Goal: Task Accomplishment & Management: Manage account settings

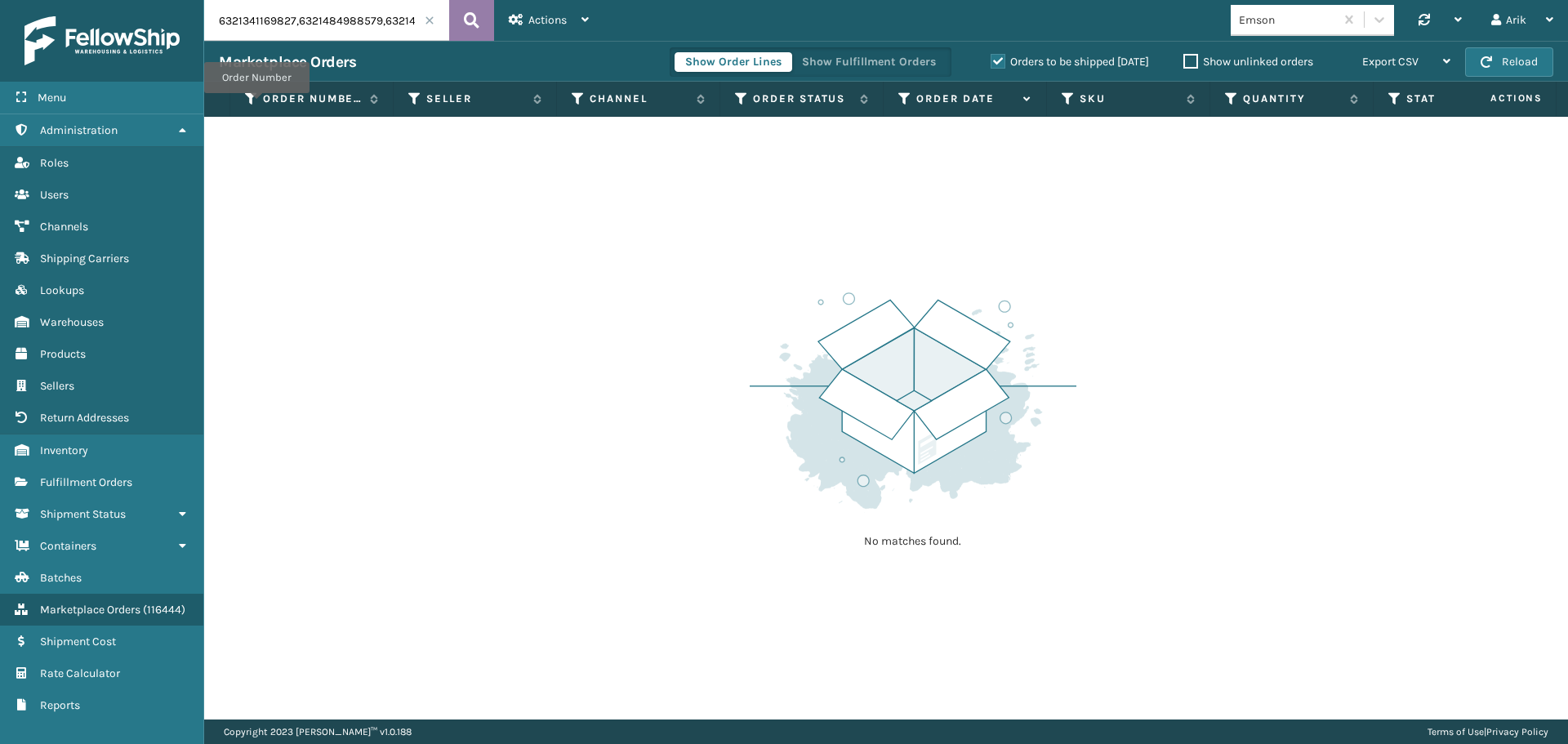
click at [472, 13] on icon at bounding box center [472, 20] width 16 height 24
click at [993, 59] on label "Orders to be shipped [DATE]" at bounding box center [1070, 61] width 159 height 14
click at [992, 59] on input "Orders to be shipped [DATE]" at bounding box center [991, 58] width 1 height 10
click at [473, 9] on icon at bounding box center [472, 20] width 16 height 24
click at [285, 22] on input "6321341169827,6321484988579,6321482367139,6322003116195,6322547490979,632307430…" at bounding box center [327, 20] width 245 height 41
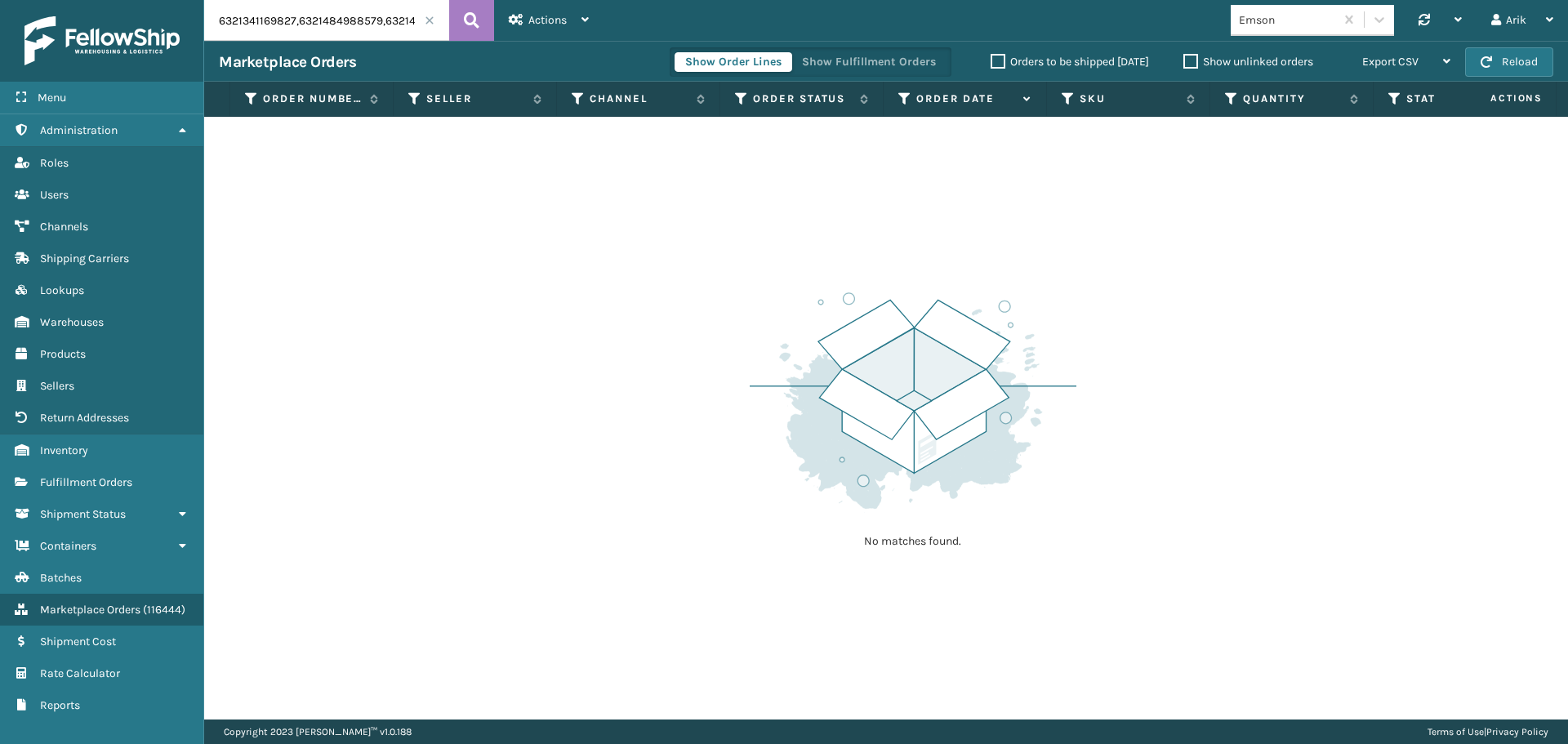
click at [285, 22] on input "6321341169827,6321484988579,6321482367139,6322003116195,6322547490979,632307430…" at bounding box center [327, 20] width 245 height 41
click at [277, 18] on input "6321341169827,6321484988579,6321482367139,6322003116195,6322547490979,632307430…" at bounding box center [327, 20] width 245 height 41
click at [278, 18] on input "6321341169827,6321484988579,6321482367139,6322003116195,6322547490979,632307430…" at bounding box center [327, 20] width 245 height 41
click at [273, 18] on input "6321341169827,6321484988579,6321482367139,6322003116195,6322547490979,632307430…" at bounding box center [327, 20] width 245 height 41
click at [273, 18] on input "6321341169827,6321484988579,6321482367139,6322003116195,6322547490979,632307430…" at bounding box center [327, 20] width 245 height 41
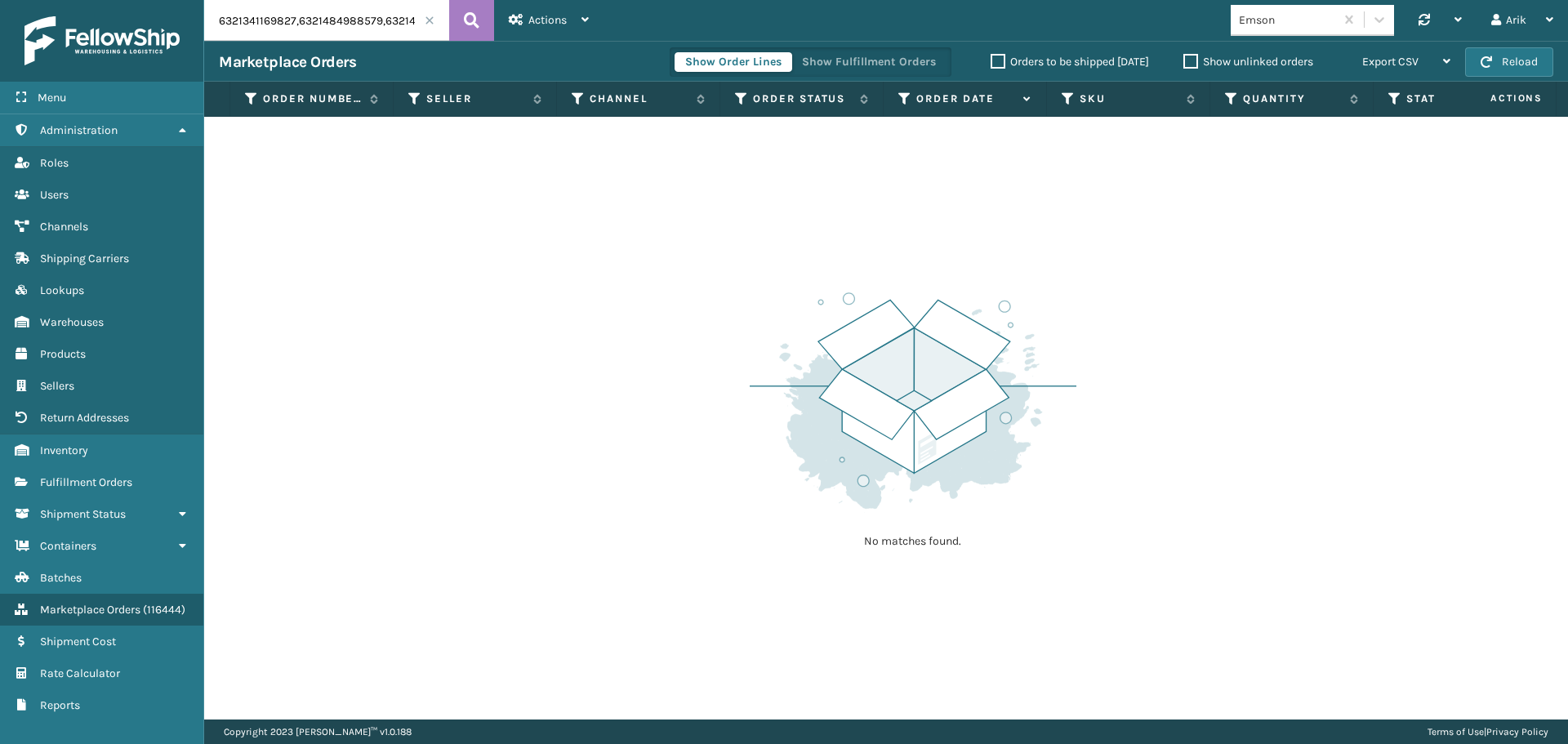
click at [295, 18] on input "6321341169827,6321484988579,6321482367139,6322003116195,6322547490979,632307430…" at bounding box center [327, 20] width 245 height 41
paste input "text"
type input "6321341169827"
click at [85, 605] on span "Marketplace Orders" at bounding box center [90, 610] width 100 height 14
click at [1251, 8] on div "Emson" at bounding box center [1283, 20] width 103 height 27
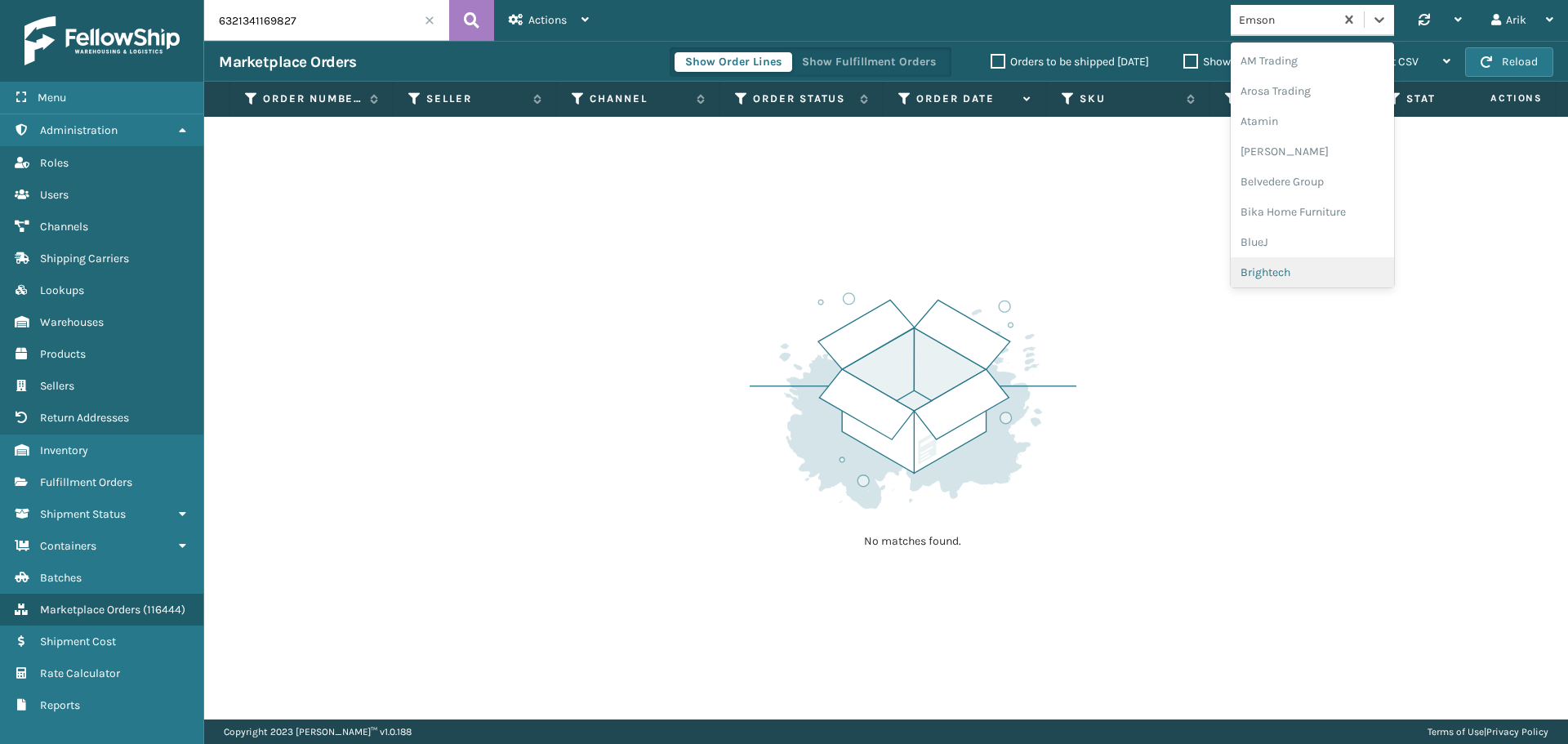
click at [1279, 270] on div "Brightech" at bounding box center [1312, 272] width 163 height 30
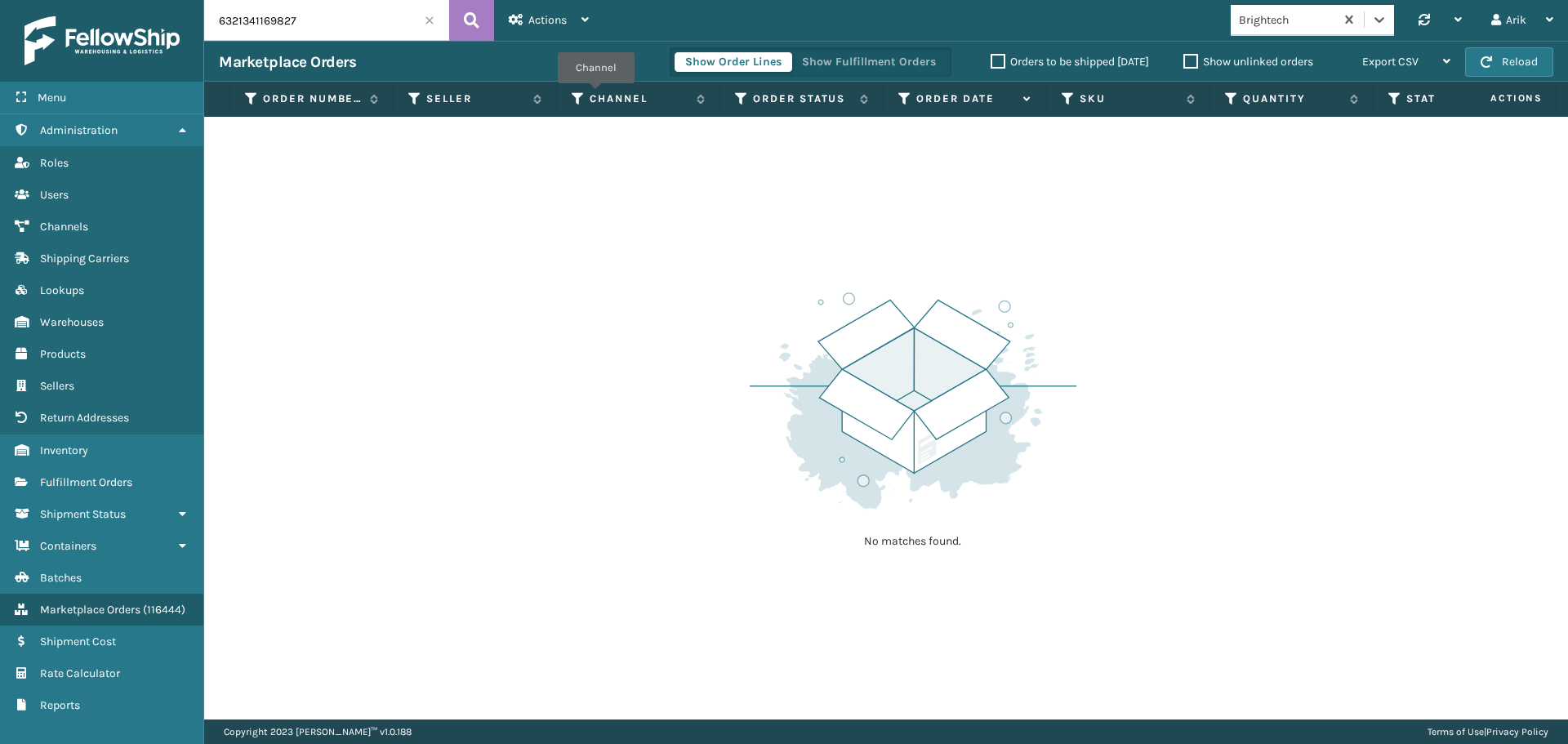
click at [579, 71] on section "Marketplace Orders Show Order Lines Show Fulfillment Orders Orders to be shippe…" at bounding box center [886, 379] width 1364 height 678
click at [430, 23] on span at bounding box center [429, 20] width 9 height 9
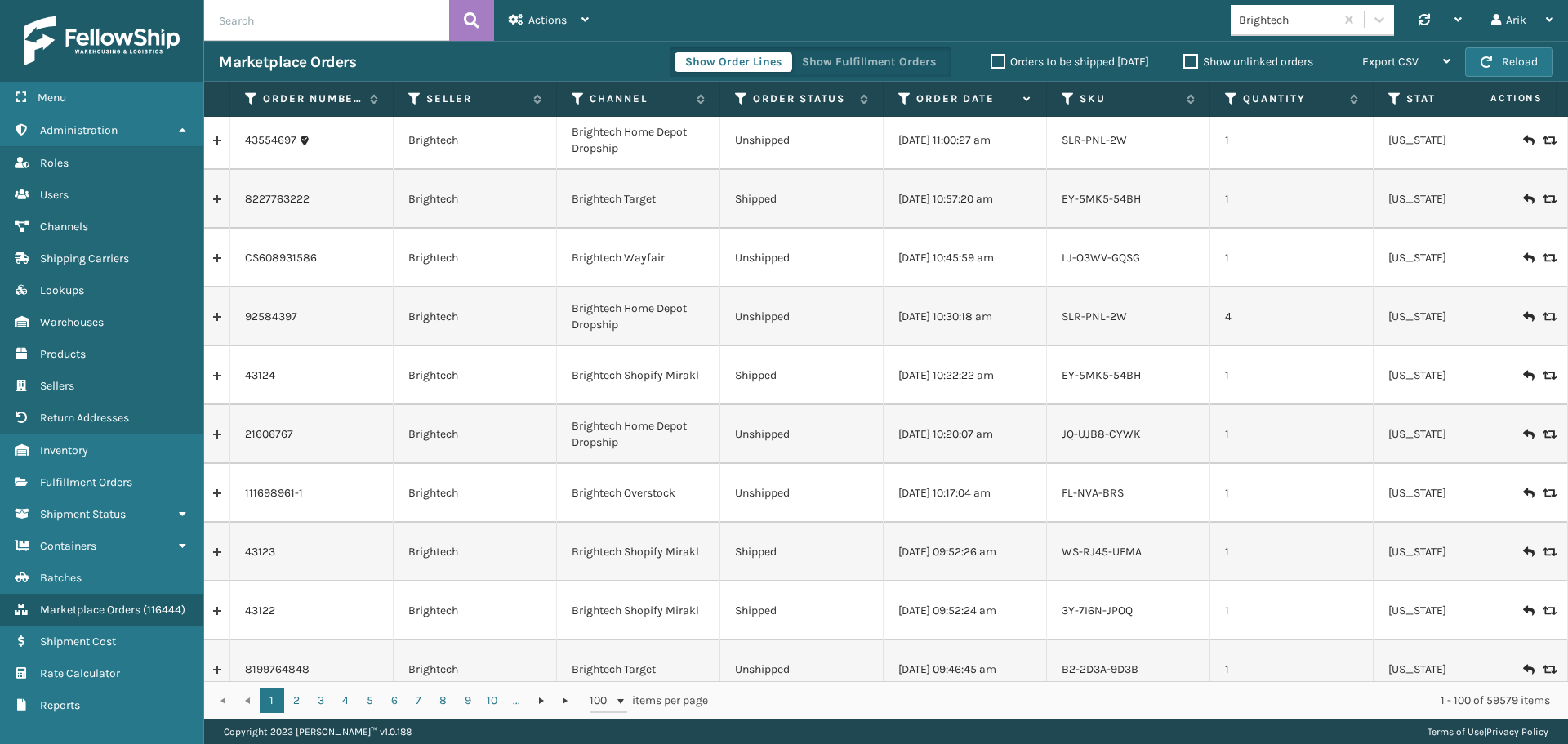
scroll to position [3592, 0]
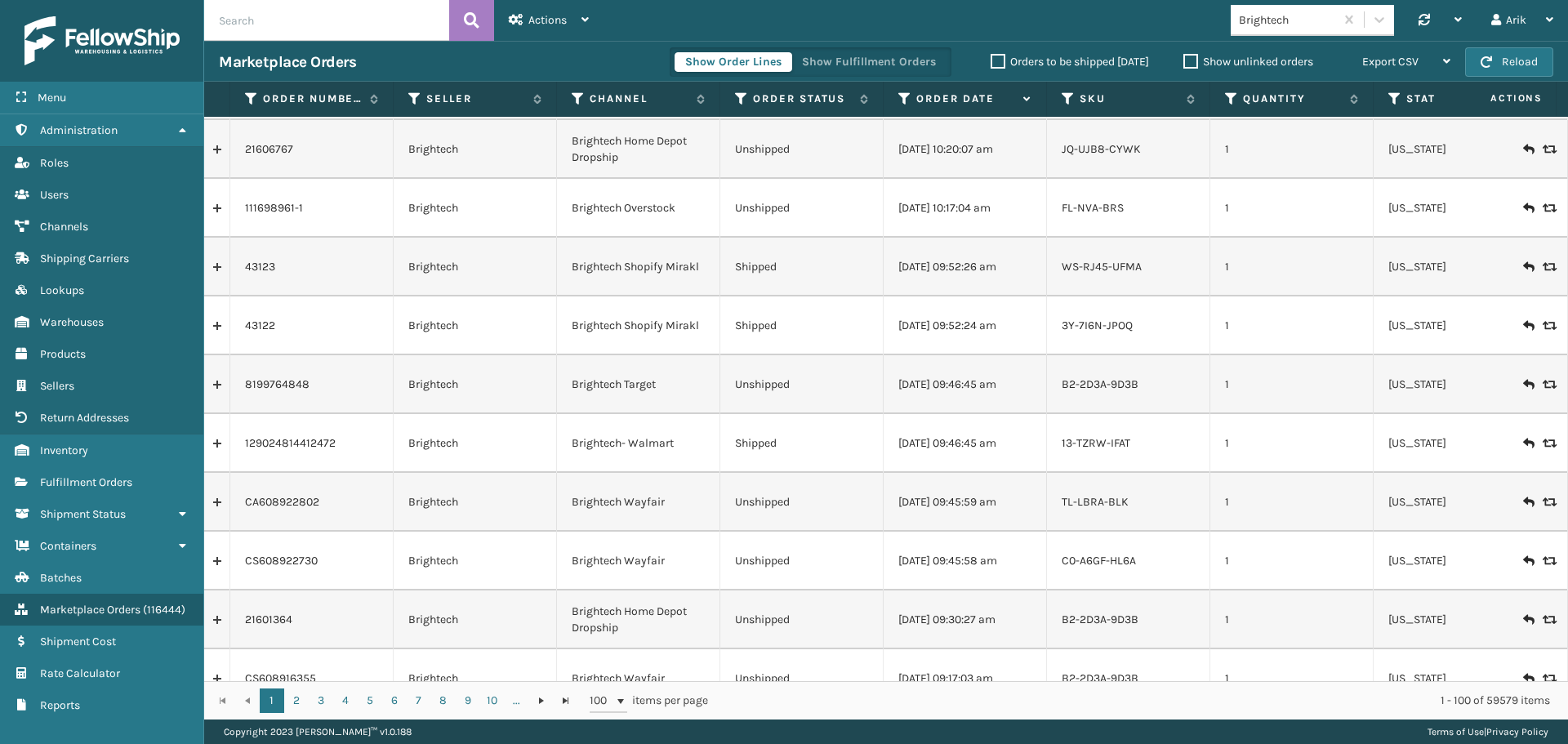
click at [213, 439] on link at bounding box center [216, 443] width 25 height 26
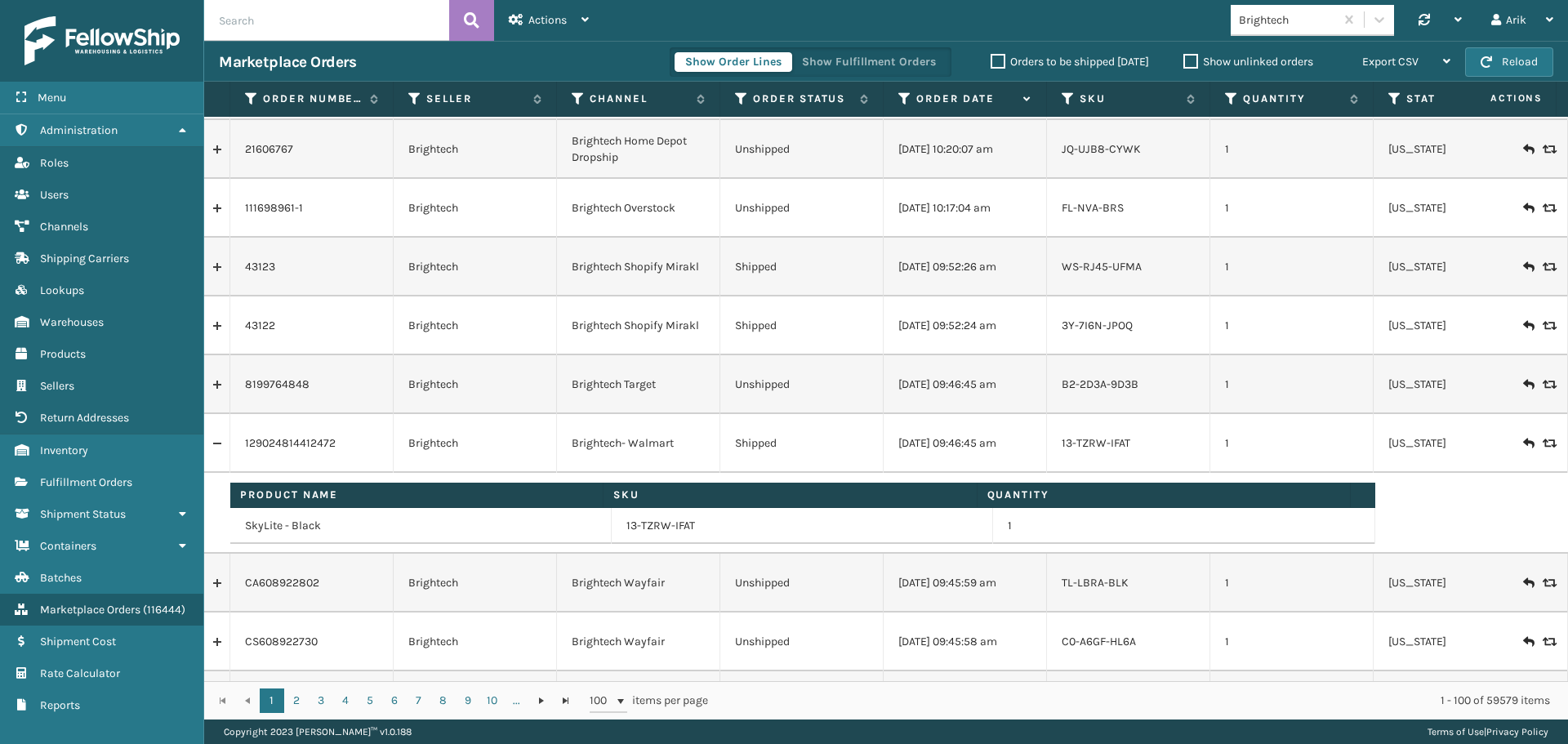
click at [842, 72] on div "Show Order Lines Show Fulfillment Orders" at bounding box center [810, 62] width 282 height 29
click at [849, 63] on button "Show Fulfillment Orders" at bounding box center [869, 62] width 155 height 20
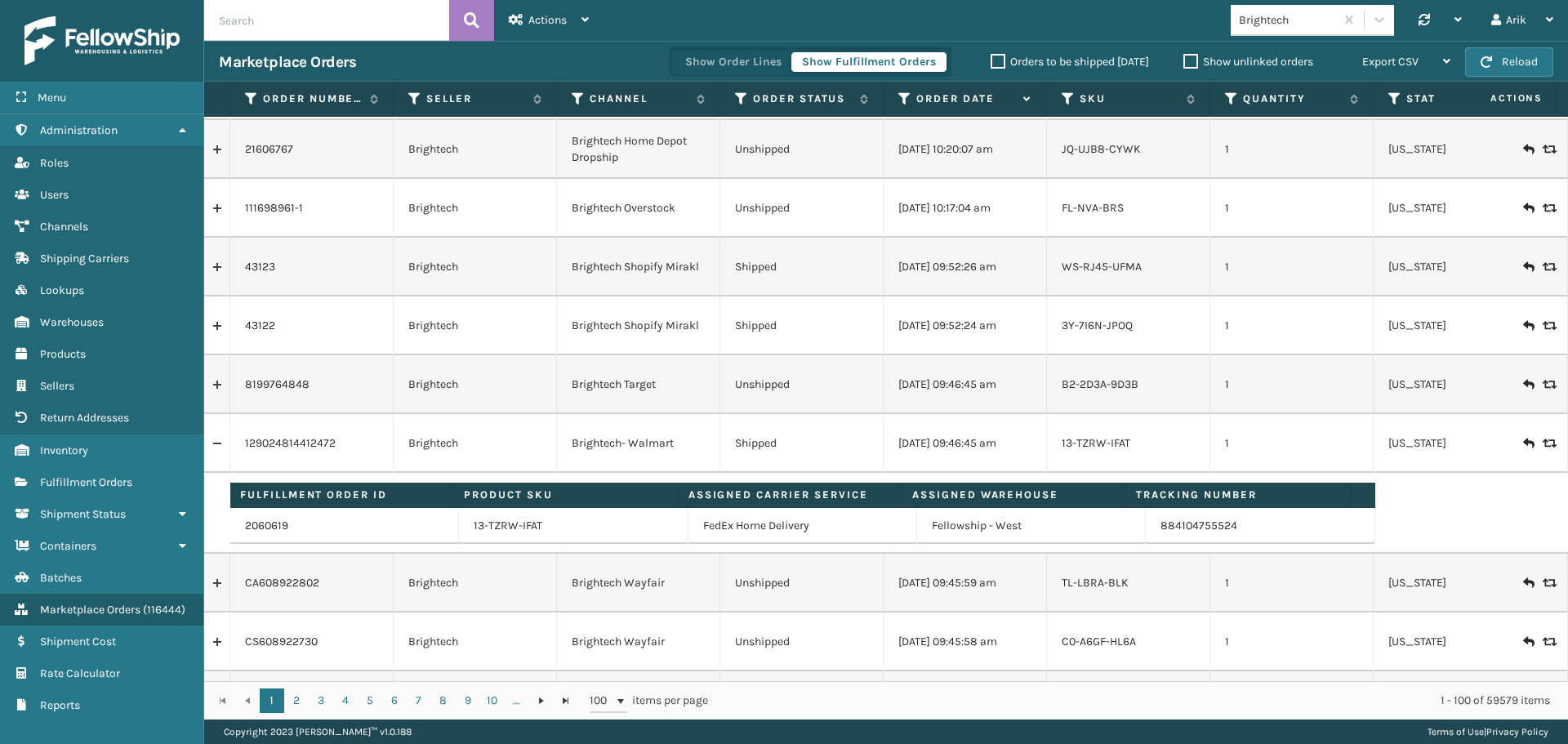
click at [998, 54] on label "Orders to be shipped [DATE]" at bounding box center [1070, 61] width 159 height 14
click at [992, 54] on input "Orders to be shipped [DATE]" at bounding box center [991, 58] width 1 height 10
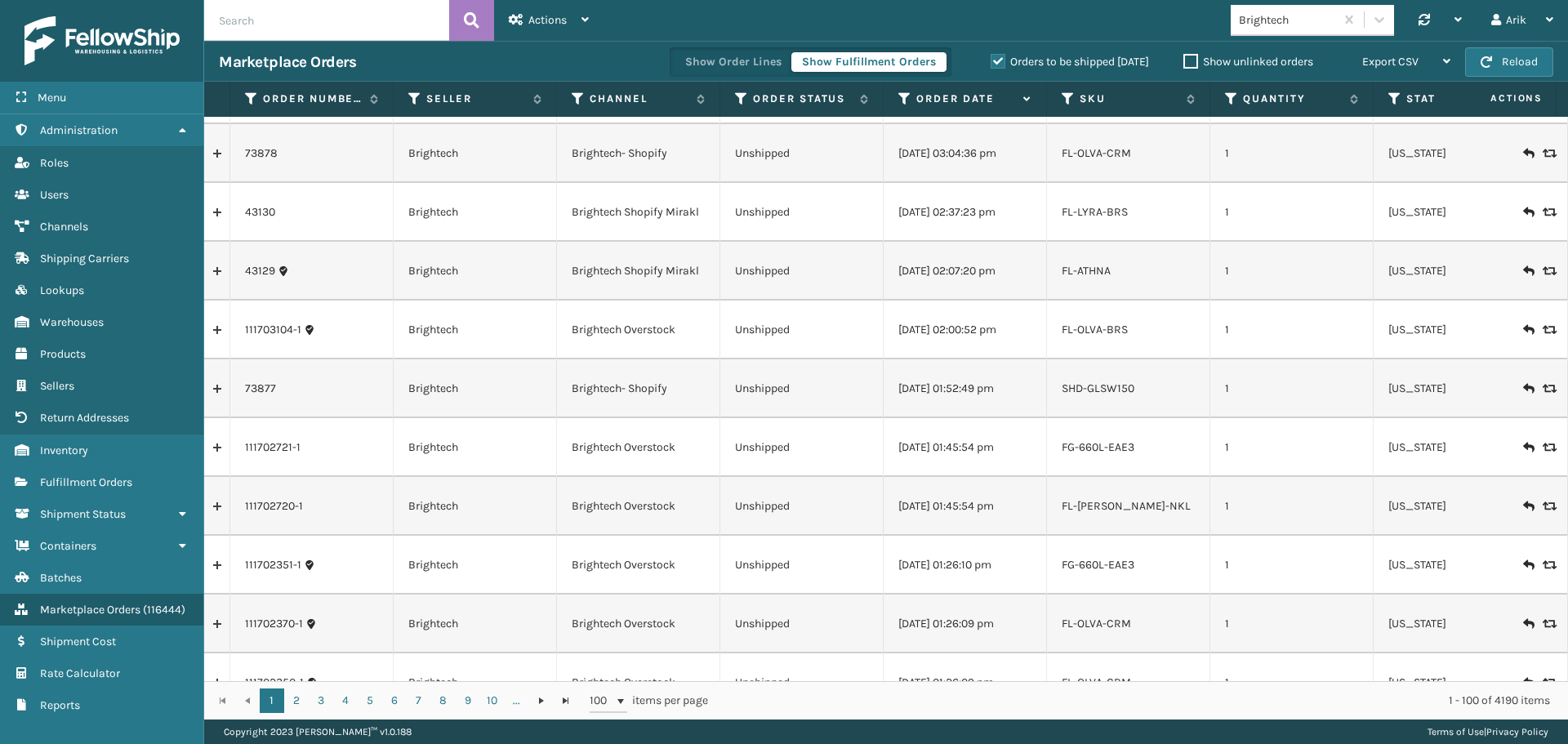
scroll to position [327, 0]
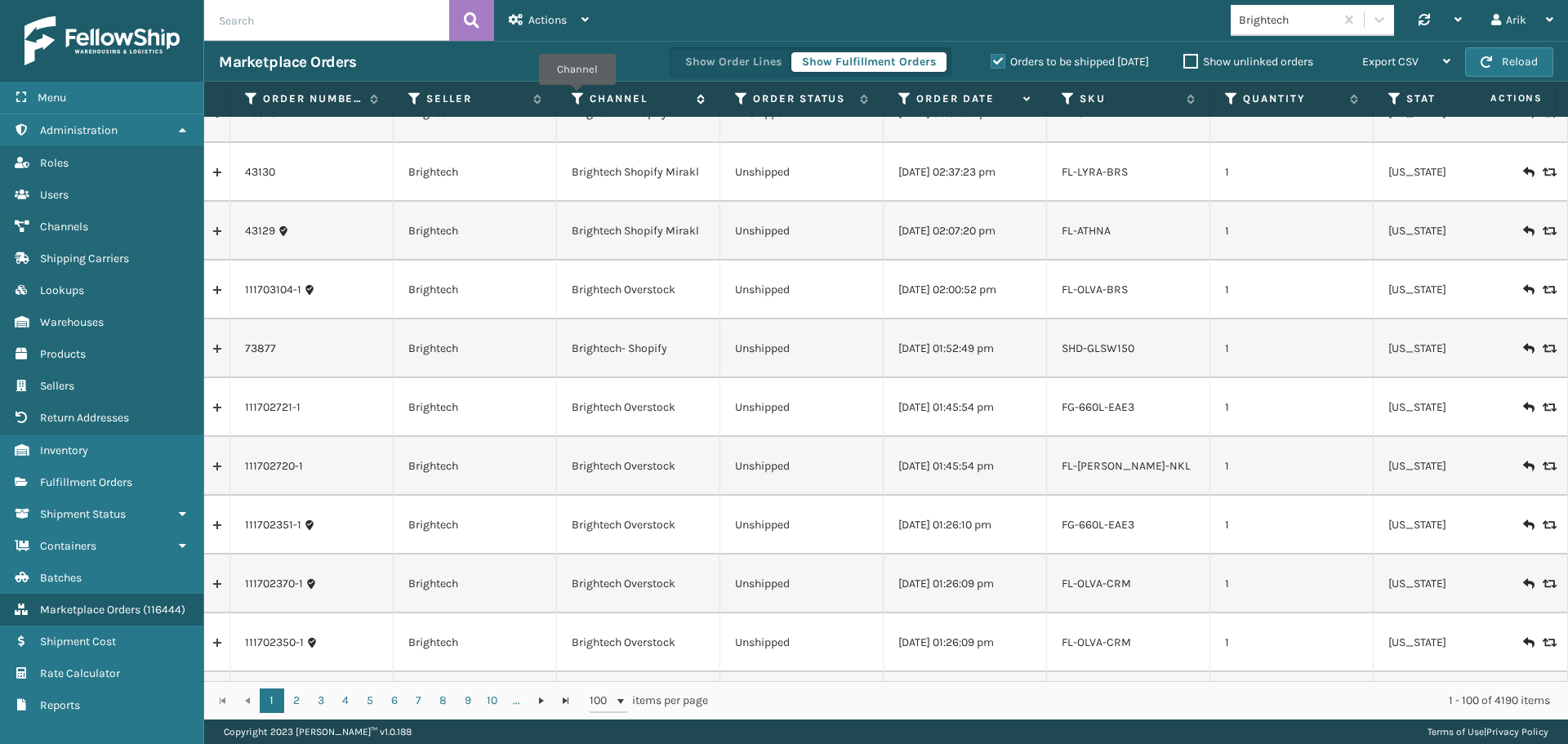
click at [577, 97] on icon at bounding box center [578, 98] width 13 height 15
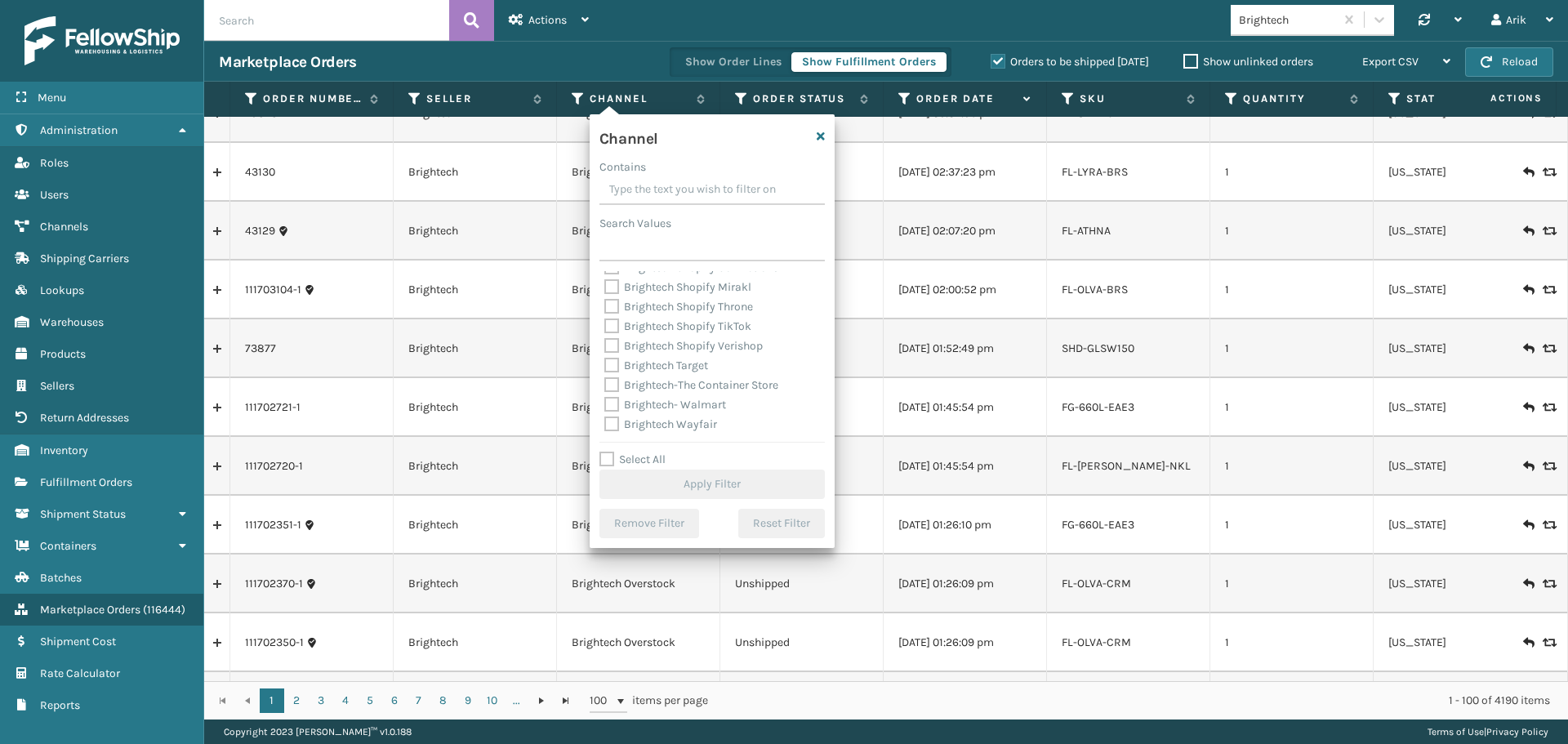
click at [608, 397] on label "Brightech- Walmart" at bounding box center [665, 404] width 122 height 14
click at [605, 395] on input "Brightech- Walmart" at bounding box center [605, 400] width 1 height 10
checkbox input "true"
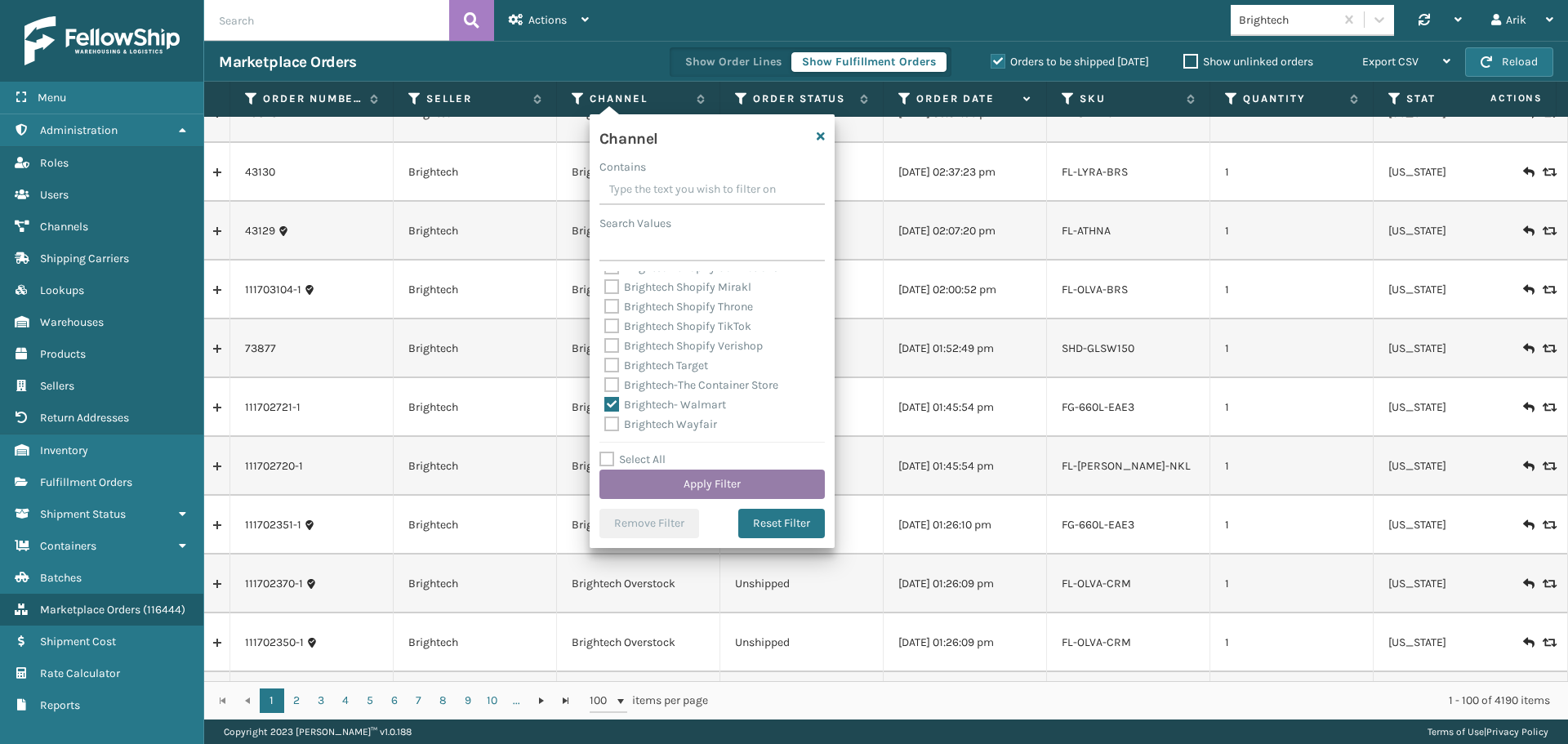
click at [668, 469] on button "Apply Filter" at bounding box center [712, 484] width 225 height 29
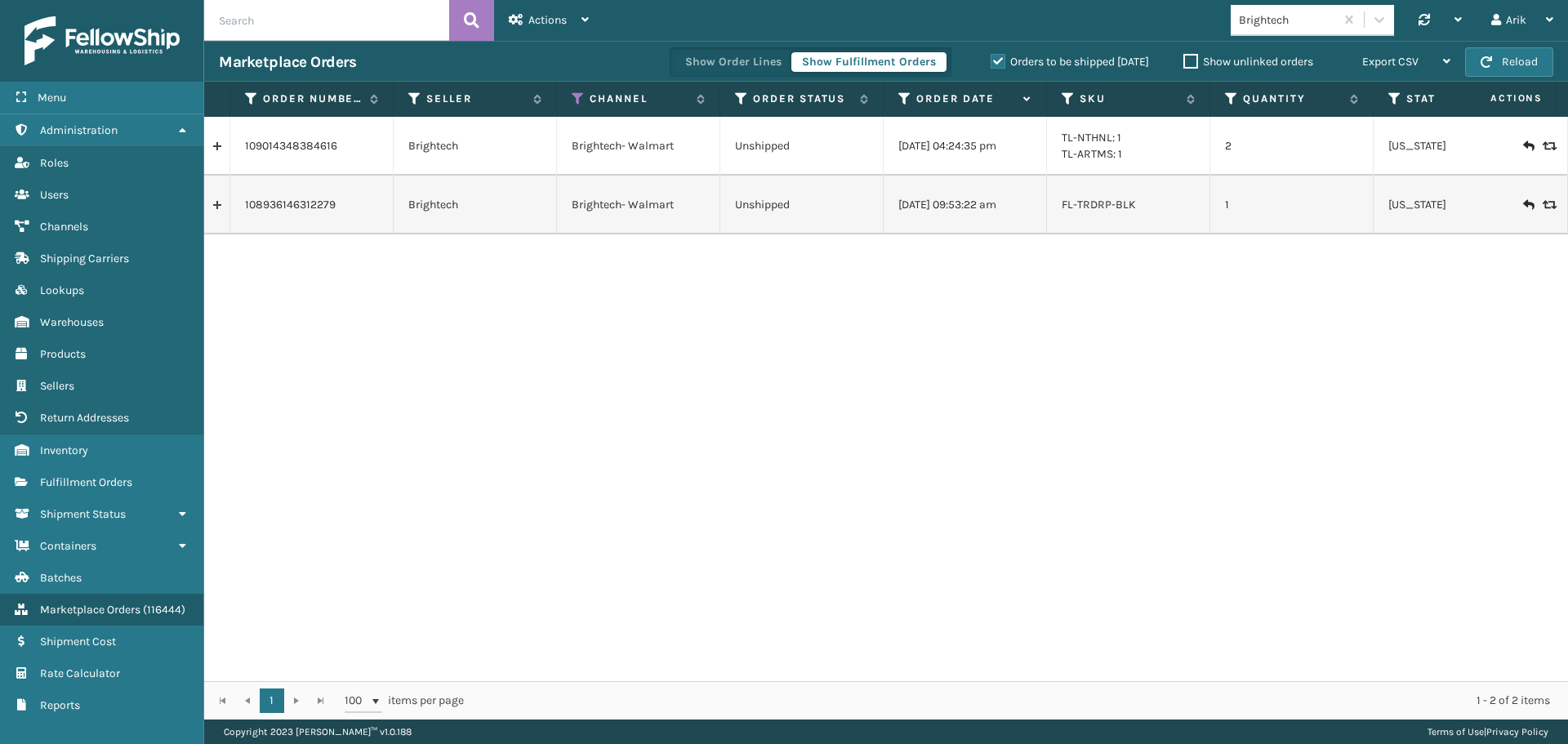
click at [999, 59] on label "Orders to be shipped [DATE]" at bounding box center [1070, 61] width 159 height 14
click at [992, 59] on input "Orders to be shipped [DATE]" at bounding box center [991, 58] width 1 height 10
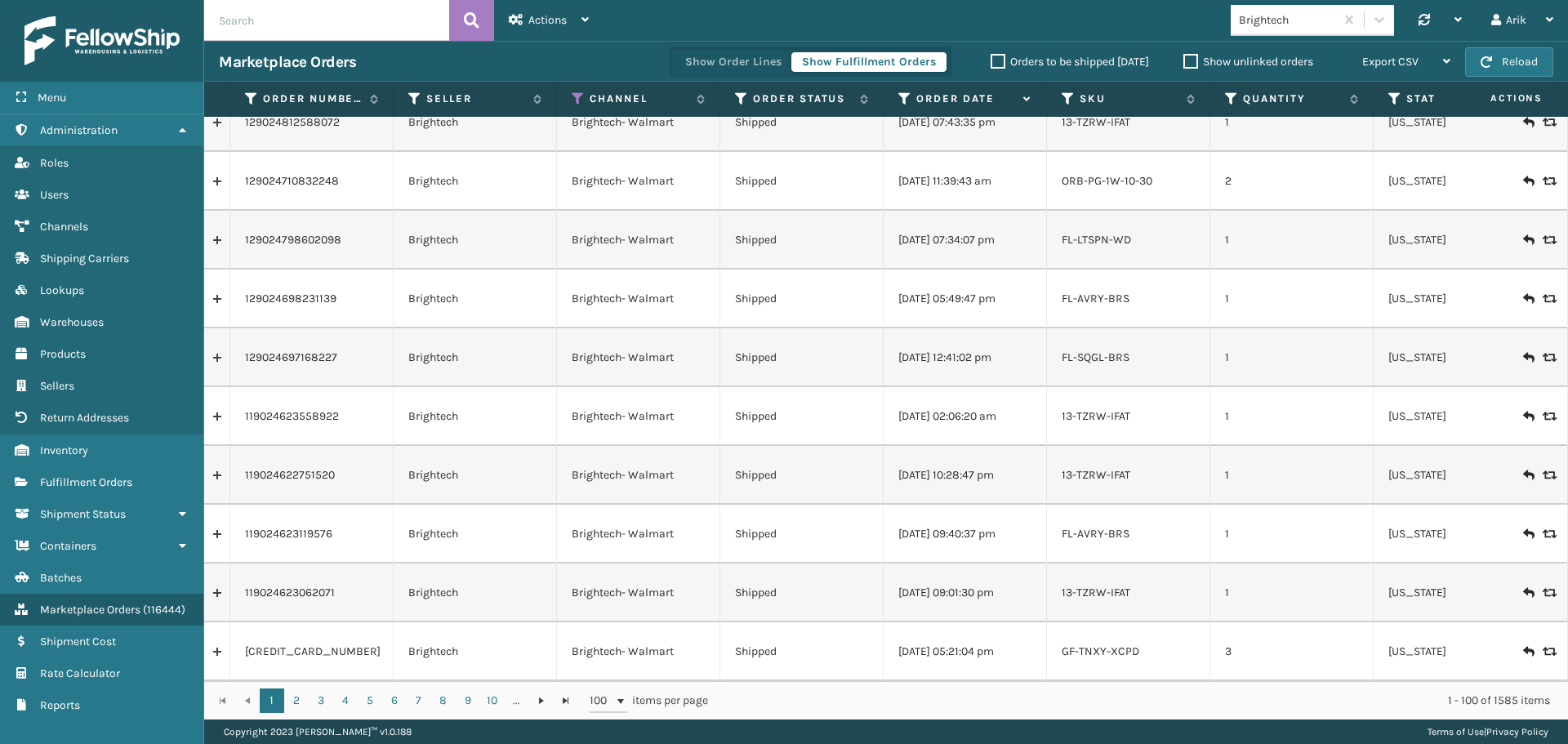
scroll to position [0, 0]
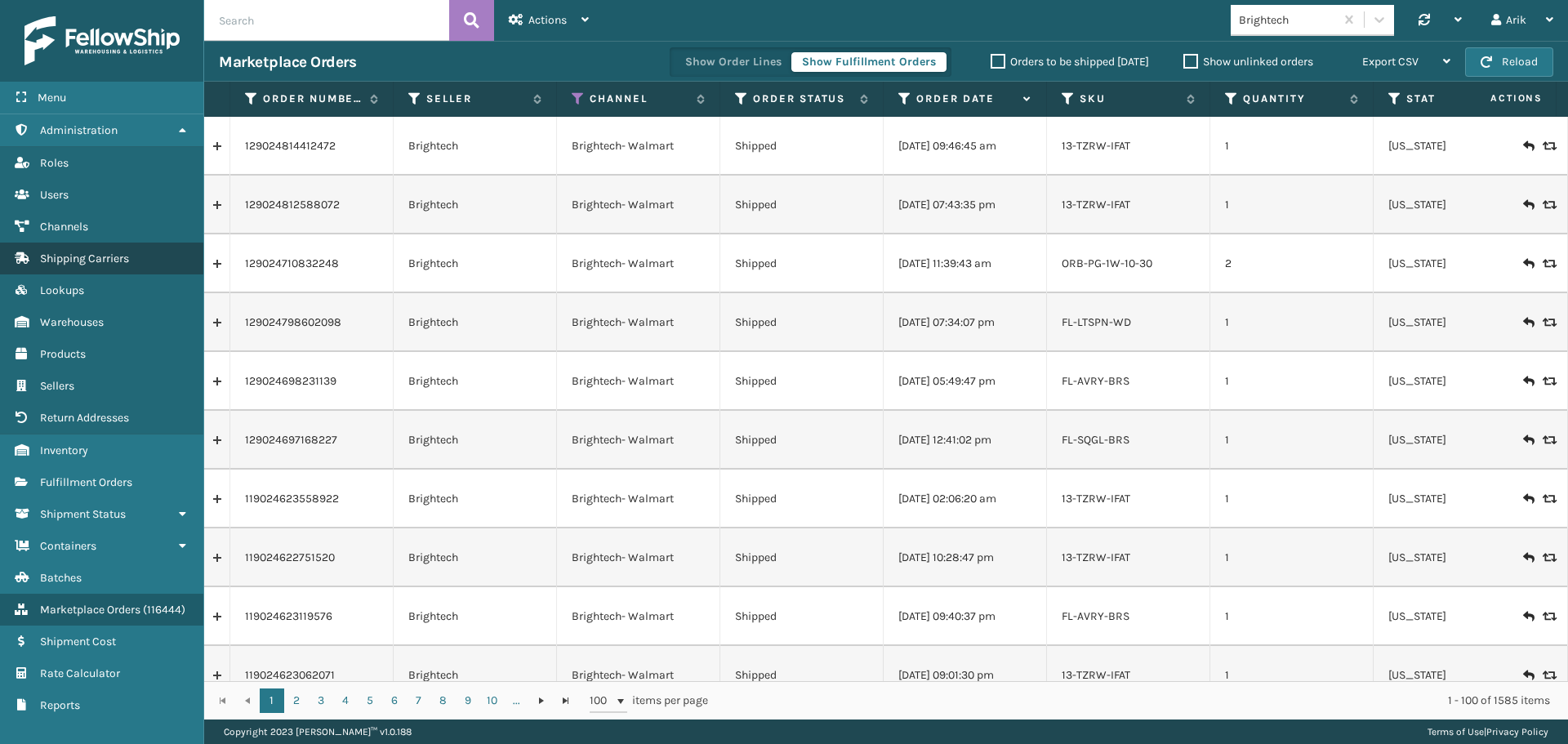
click at [91, 255] on span "Shipping Carriers" at bounding box center [84, 259] width 89 height 14
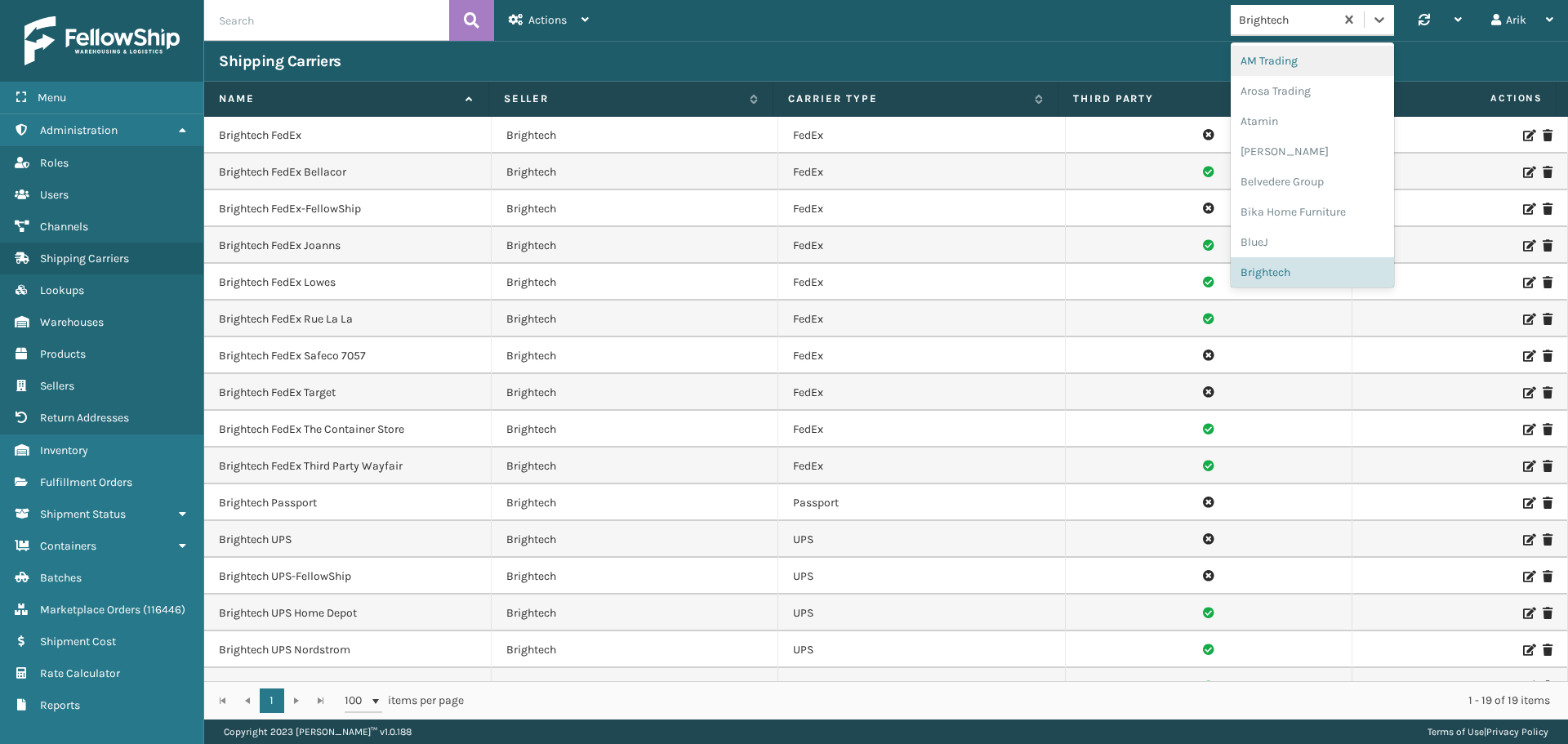
click at [1301, 16] on div "Brightech" at bounding box center [1287, 20] width 97 height 17
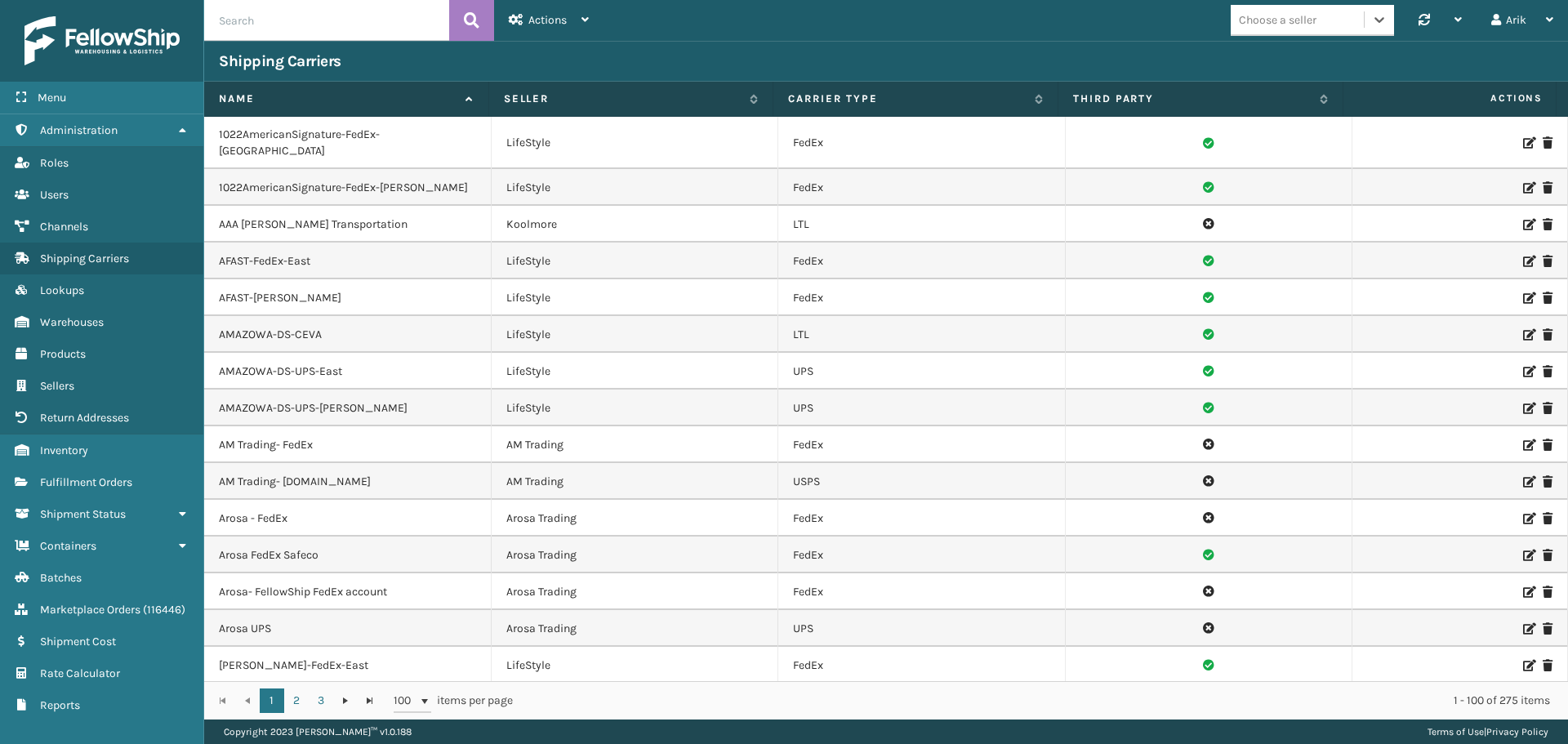
click at [350, 25] on input "text" at bounding box center [327, 20] width 245 height 41
type input "ont"
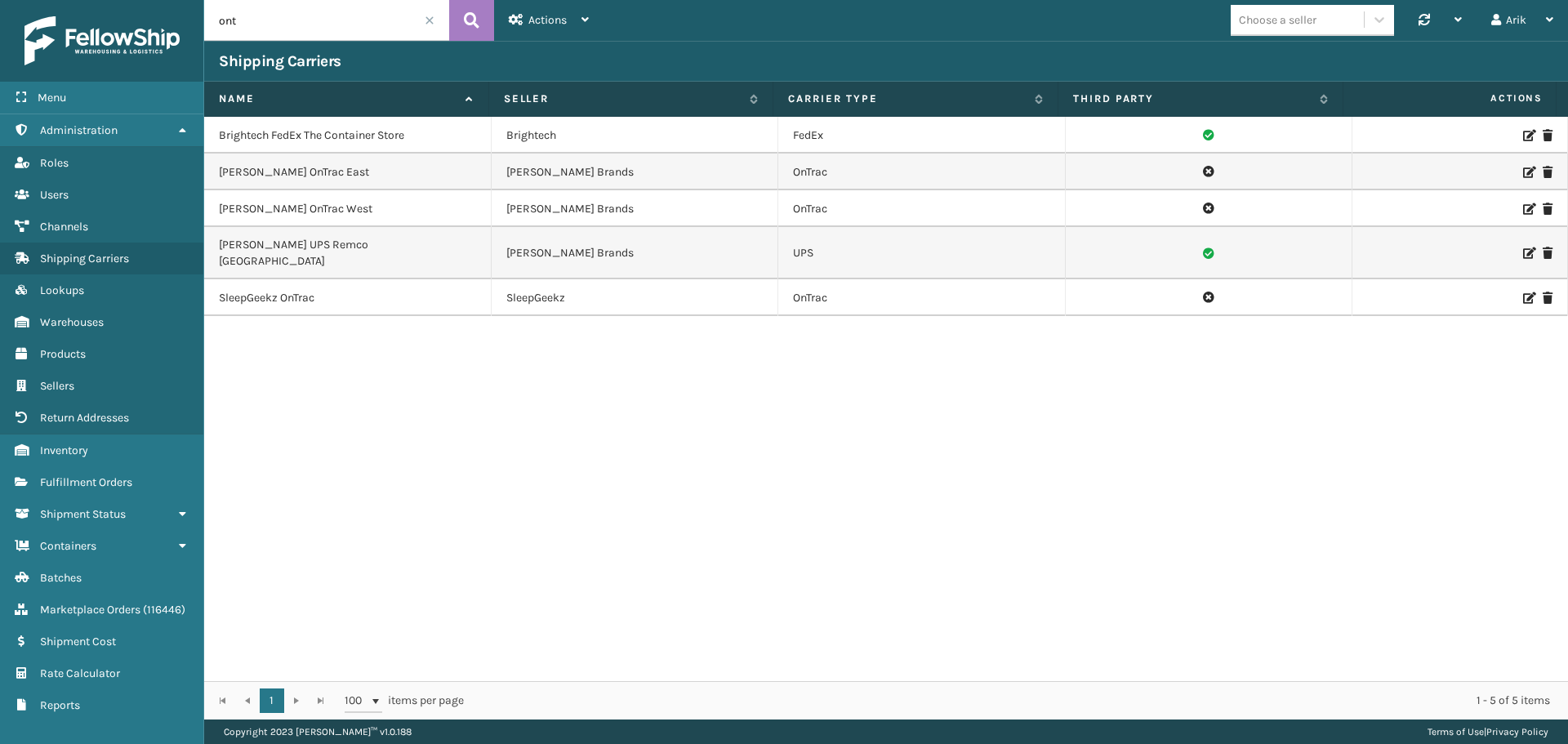
click at [1523, 168] on icon at bounding box center [1527, 172] width 9 height 11
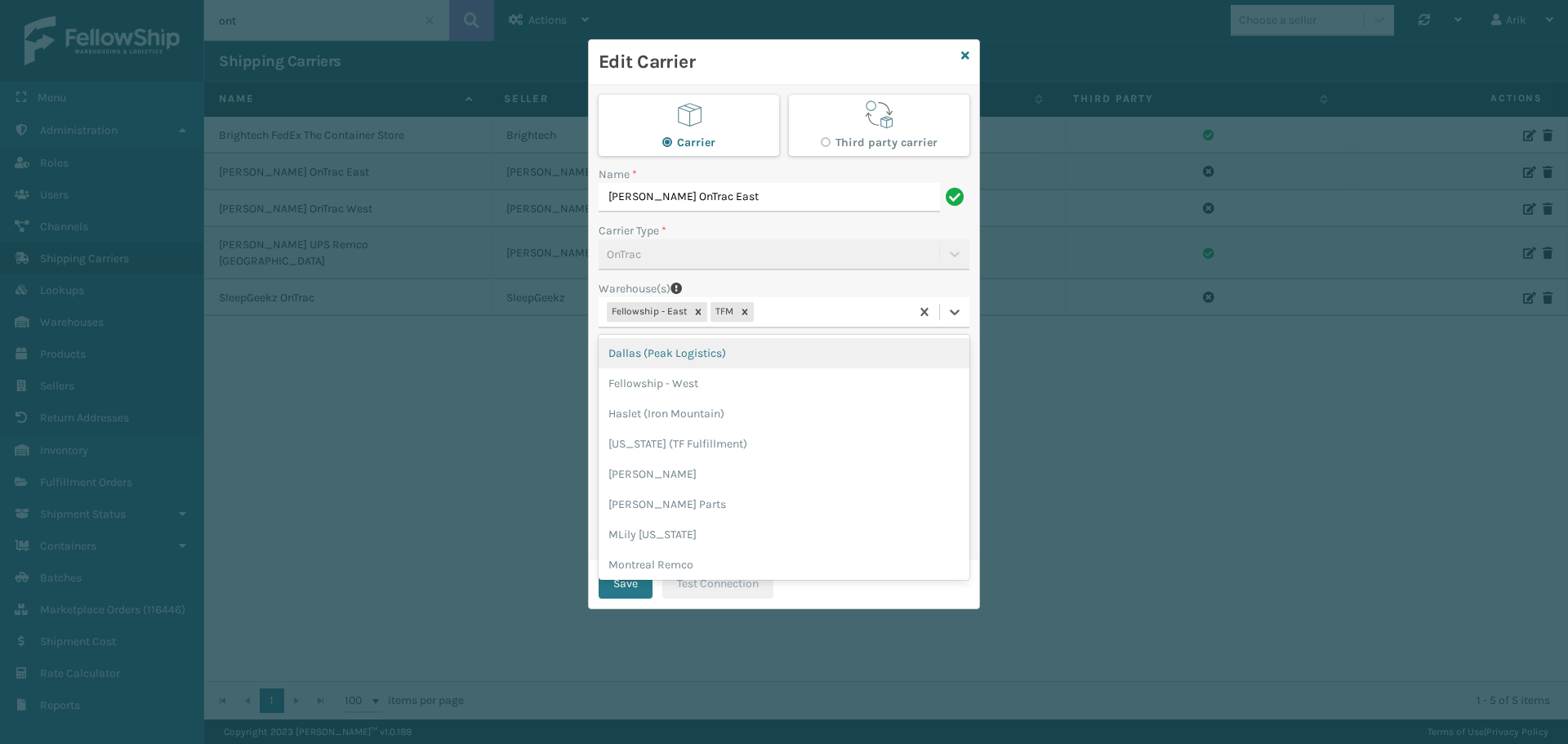
click at [800, 309] on div "Fellowship - East TFM" at bounding box center [754, 312] width 311 height 27
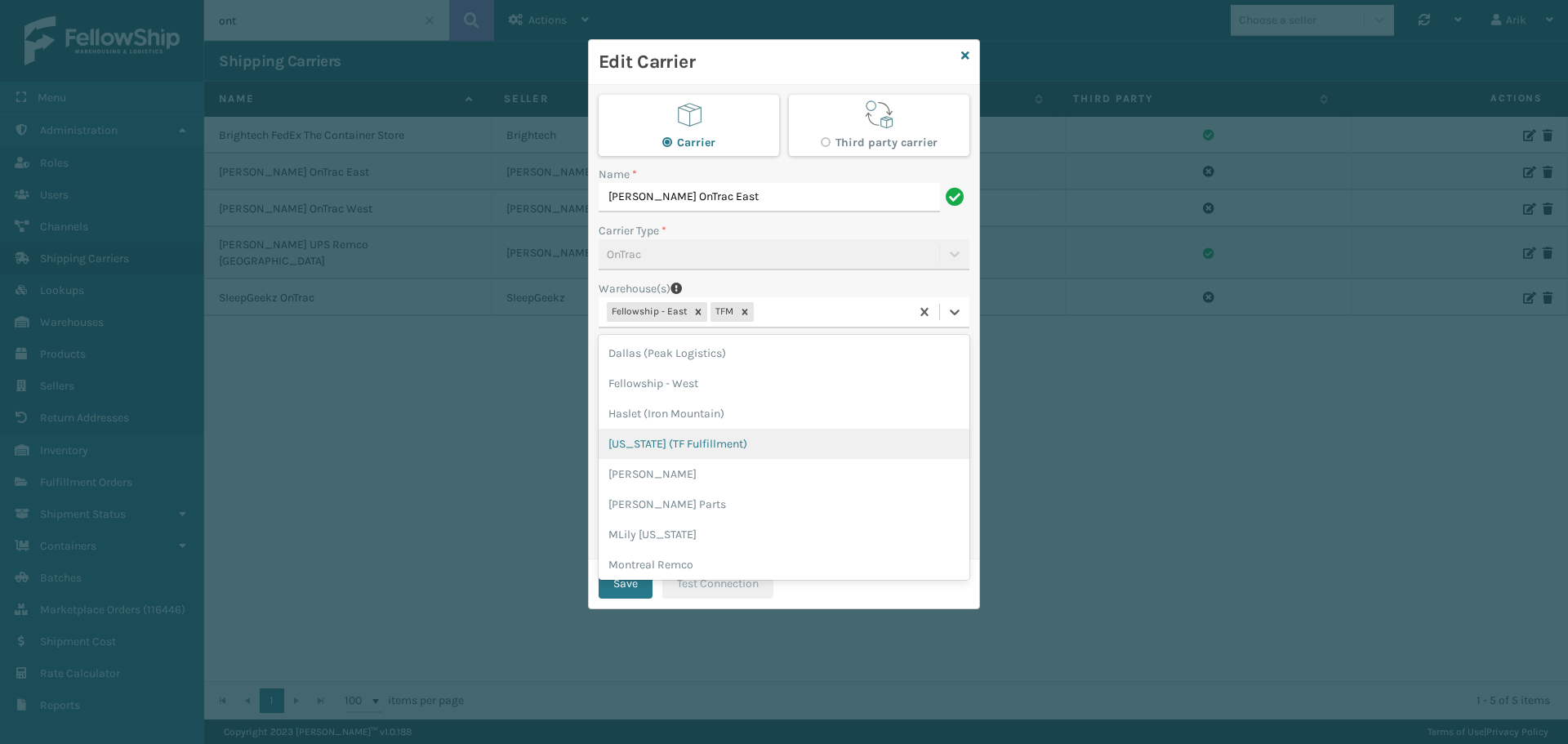
click at [692, 438] on div "[US_STATE] (TF Fulfillment)" at bounding box center [784, 443] width 371 height 30
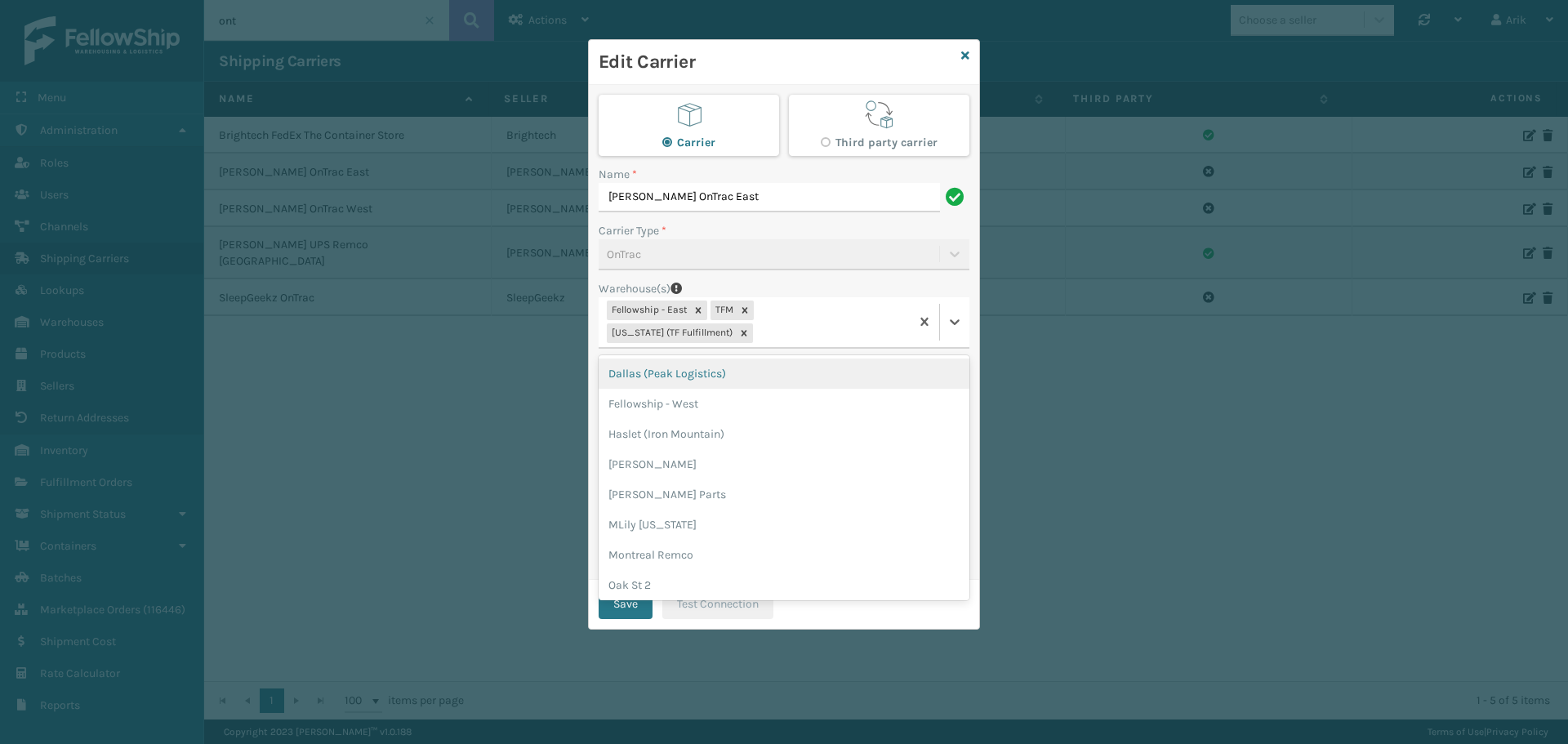
click at [902, 312] on div "Fellowship - East TFM [US_STATE] (TF Fulfillment)" at bounding box center [754, 322] width 311 height 50
click at [750, 359] on div "Dallas (Peak Logistics)" at bounding box center [784, 373] width 371 height 30
click at [784, 332] on div "Fellowship - East TFM [US_STATE] (TF Fulfillment) [GEOGRAPHIC_DATA] (Peak Logis…" at bounding box center [754, 322] width 311 height 50
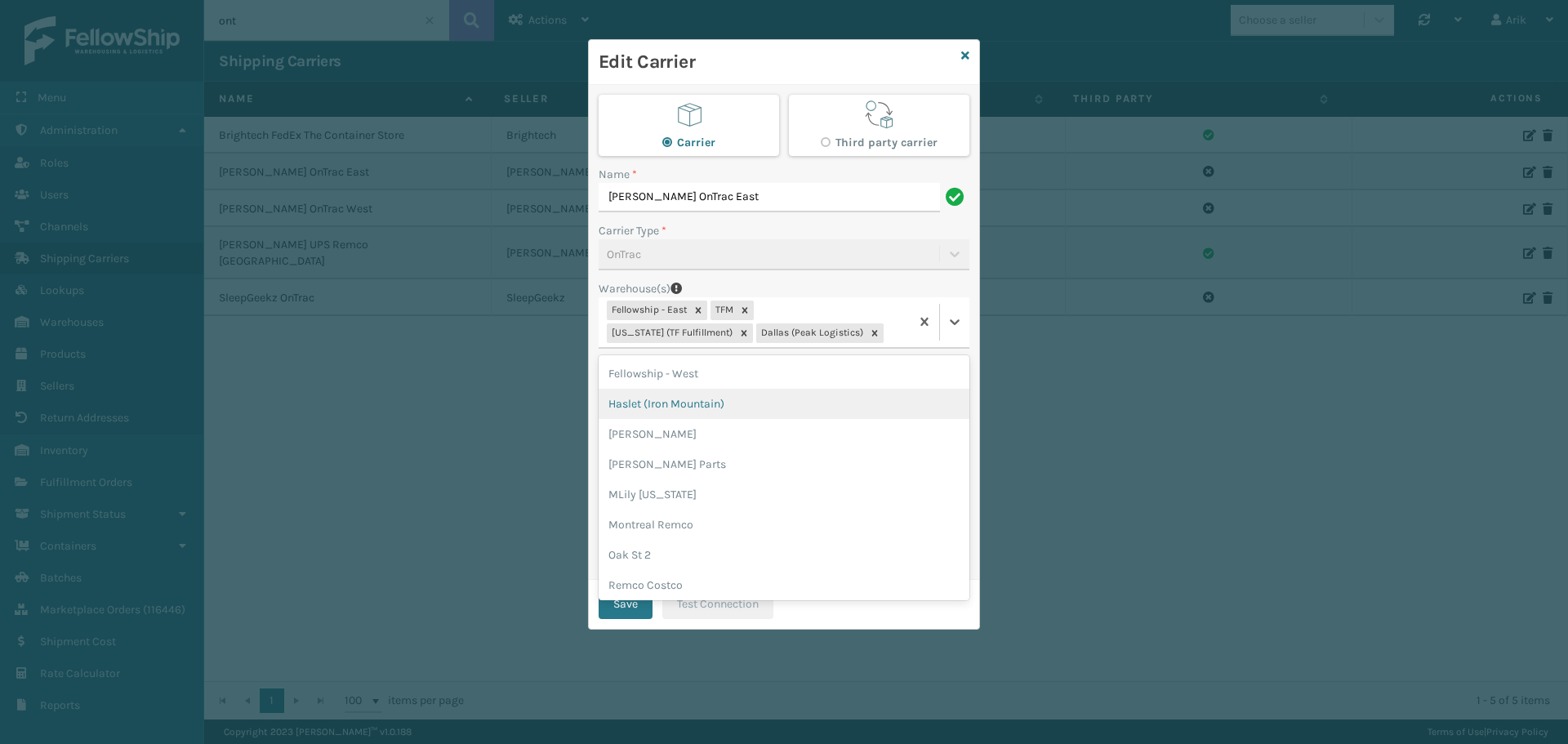
click at [702, 403] on div "Haslet (Iron Mountain)" at bounding box center [784, 403] width 371 height 30
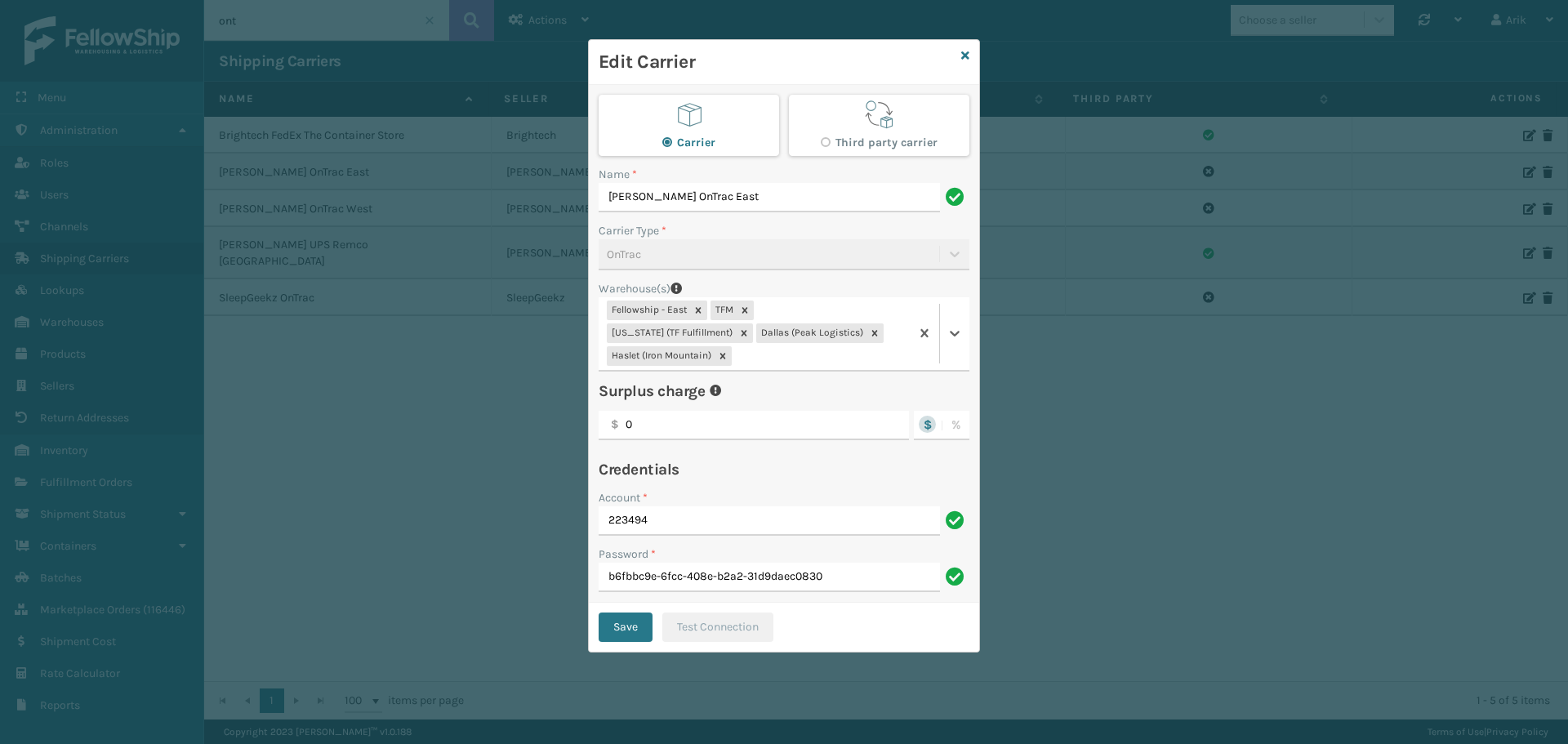
click at [874, 335] on div "Fellowship - East TFM [US_STATE] (TF Fulfillment) [GEOGRAPHIC_DATA] (Peak Logis…" at bounding box center [754, 334] width 311 height 72
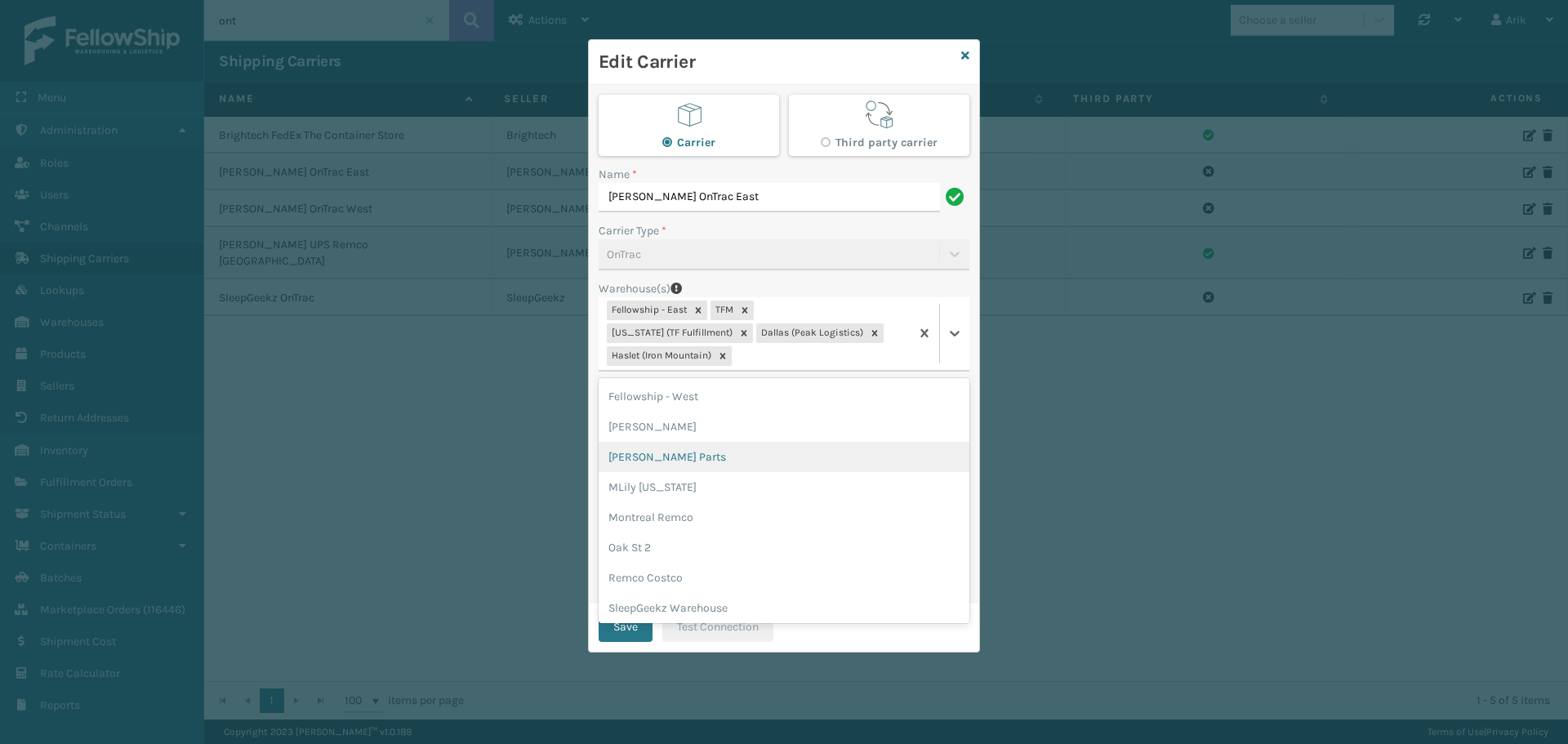
click at [664, 441] on div "[PERSON_NAME] Parts" at bounding box center [784, 456] width 371 height 30
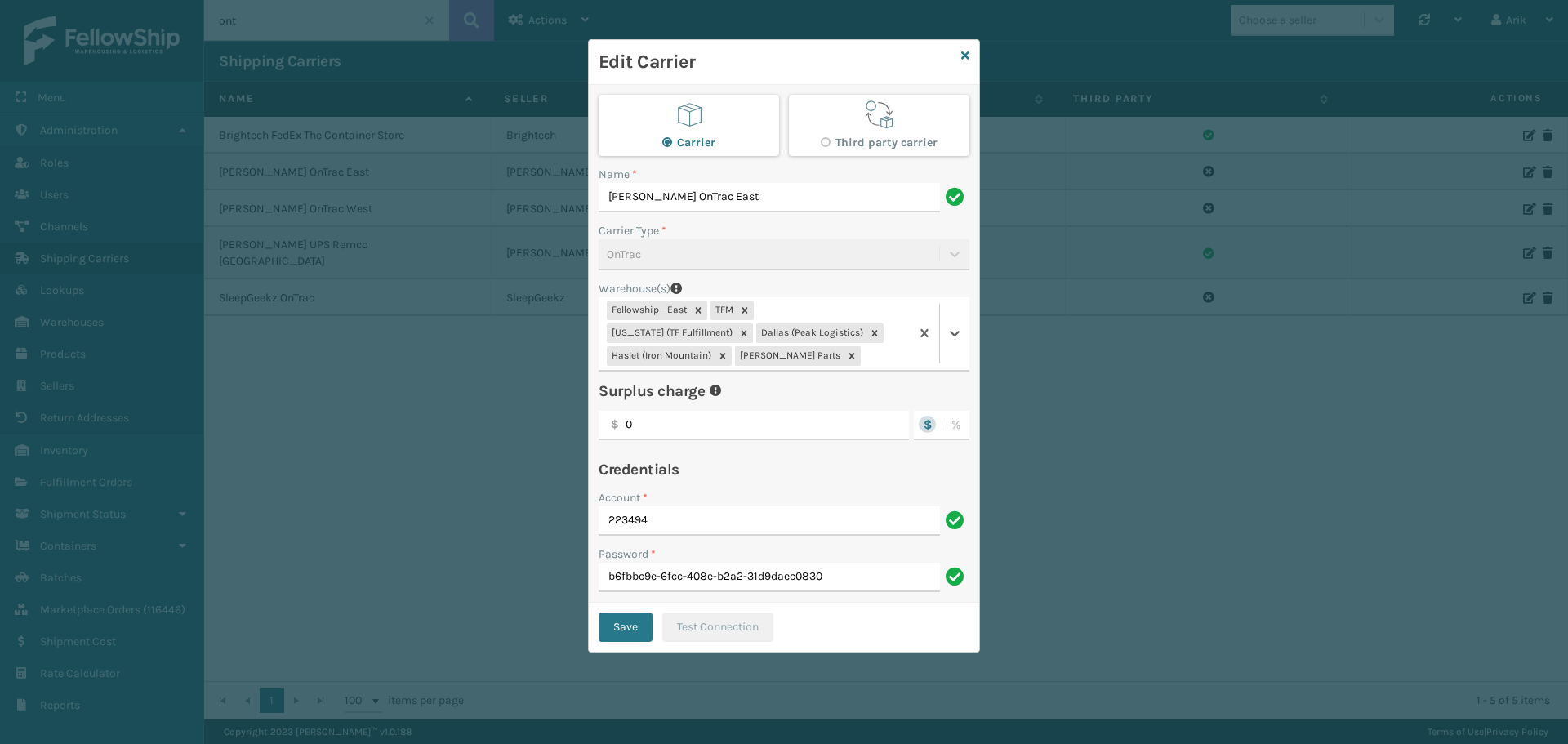
click at [782, 351] on div "Fellowship - East TFM [US_STATE] (TF Fulfillment) [GEOGRAPHIC_DATA] (Peak Logis…" at bounding box center [754, 334] width 311 height 72
click at [791, 349] on div "Fellowship - East TFM [US_STATE] (TF Fulfillment) [GEOGRAPHIC_DATA] (Peak Logis…" at bounding box center [754, 334] width 311 height 72
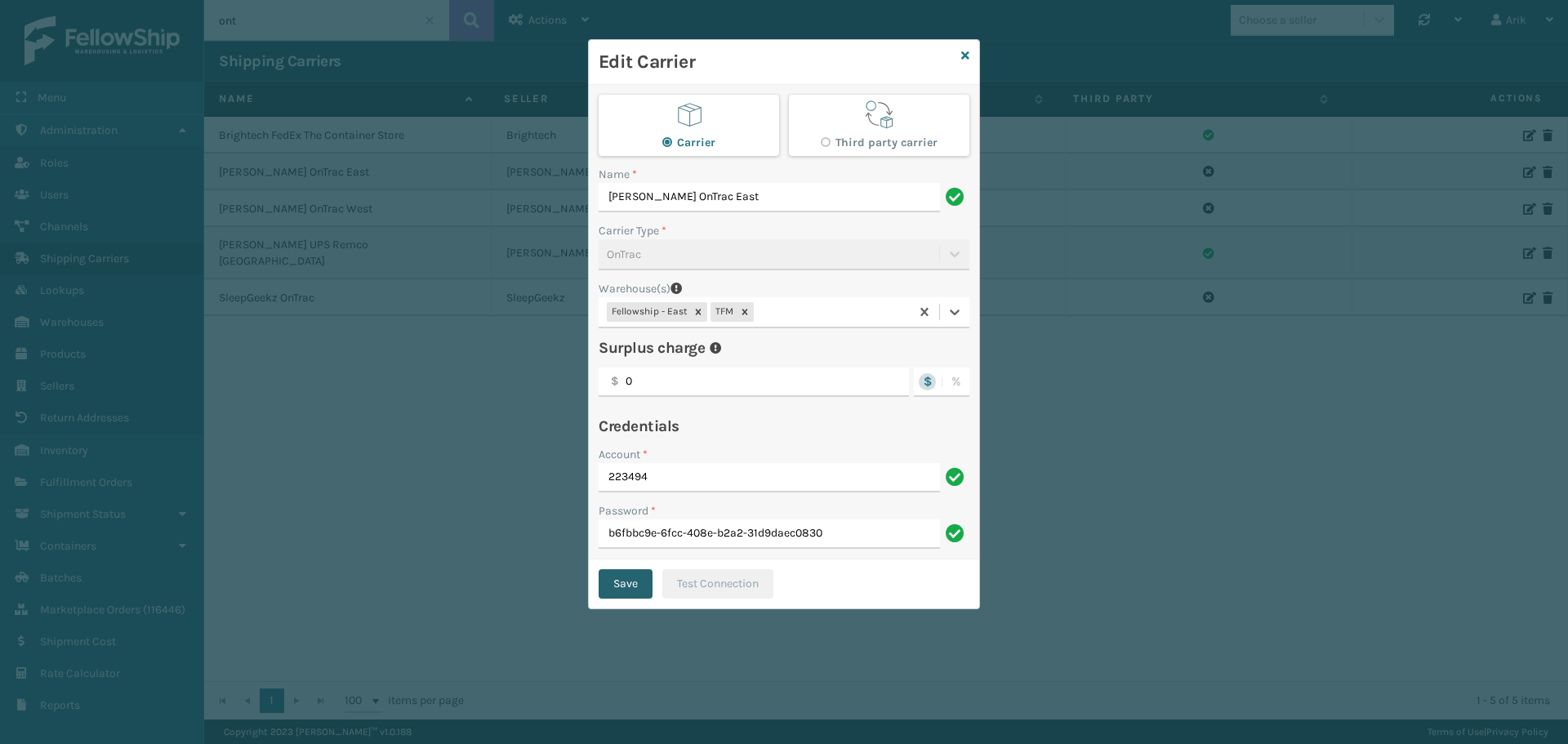
click at [631, 591] on button "Save" at bounding box center [625, 584] width 53 height 29
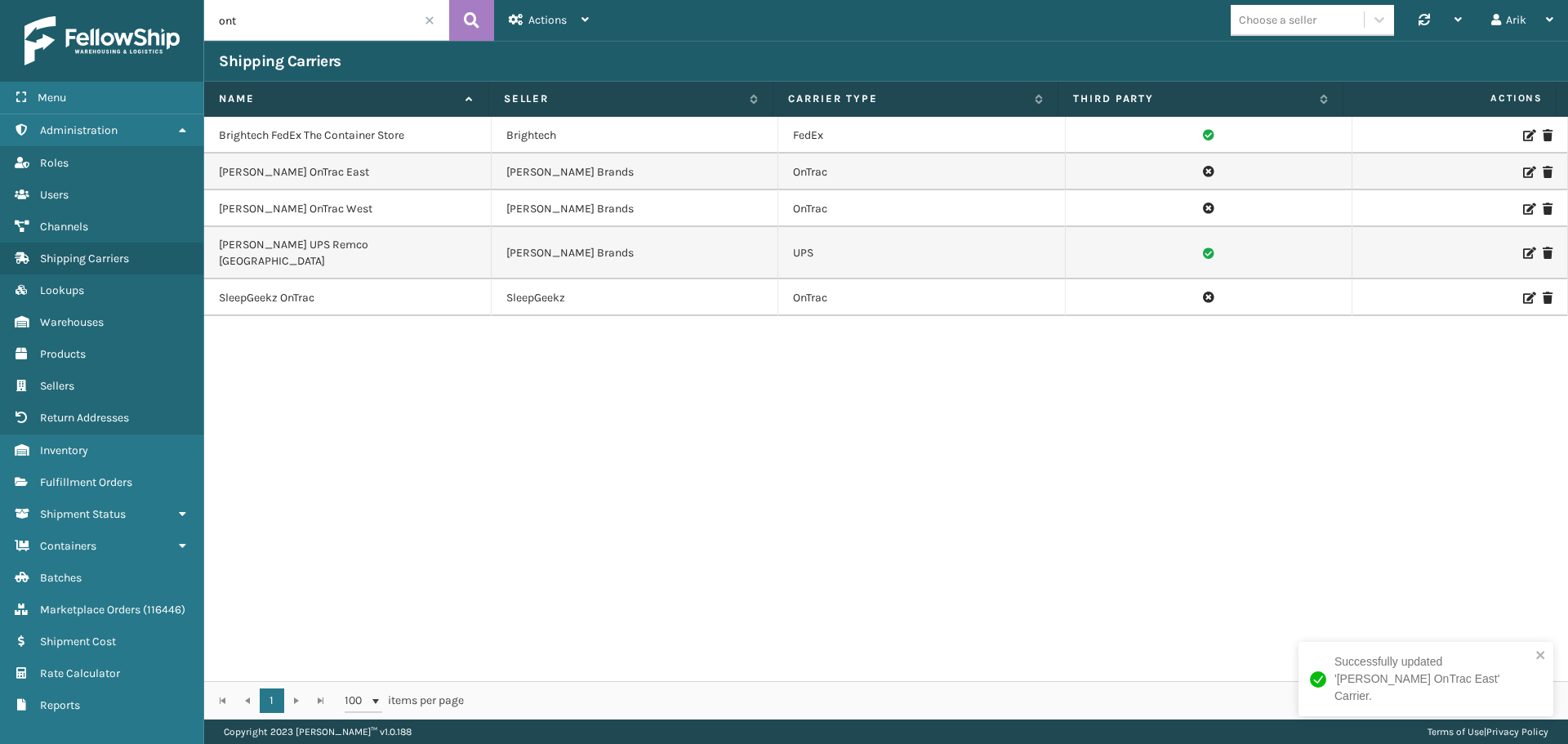
click at [1523, 206] on icon at bounding box center [1527, 209] width 9 height 11
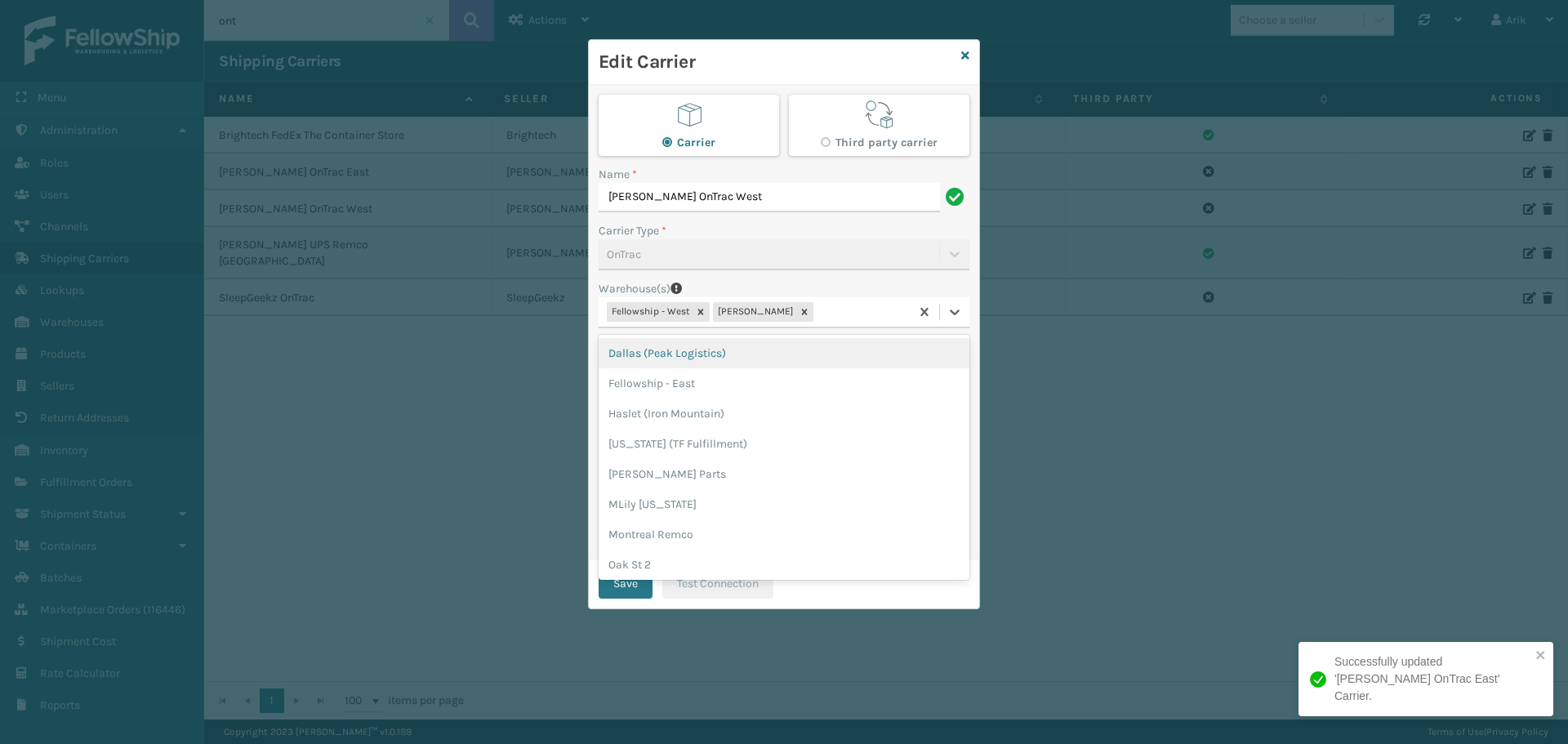
click at [845, 303] on div "Fellowship - West [PERSON_NAME]" at bounding box center [754, 312] width 311 height 27
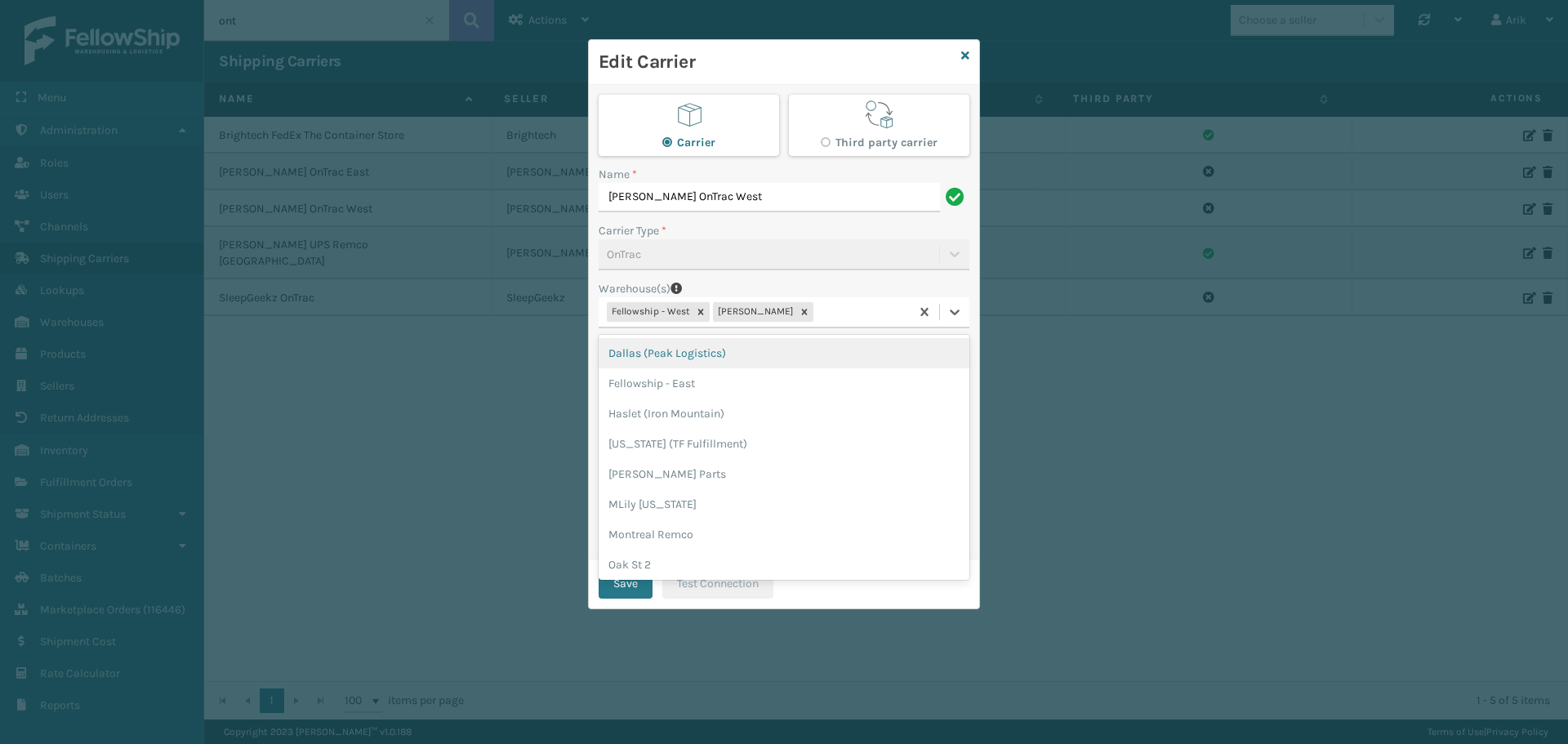
click at [1120, 313] on div "Edit Carrier Carrier Third party carrier Name * [PERSON_NAME] OnTrac West Carri…" at bounding box center [784, 372] width 1568 height 744
click at [966, 53] on icon at bounding box center [965, 55] width 8 height 11
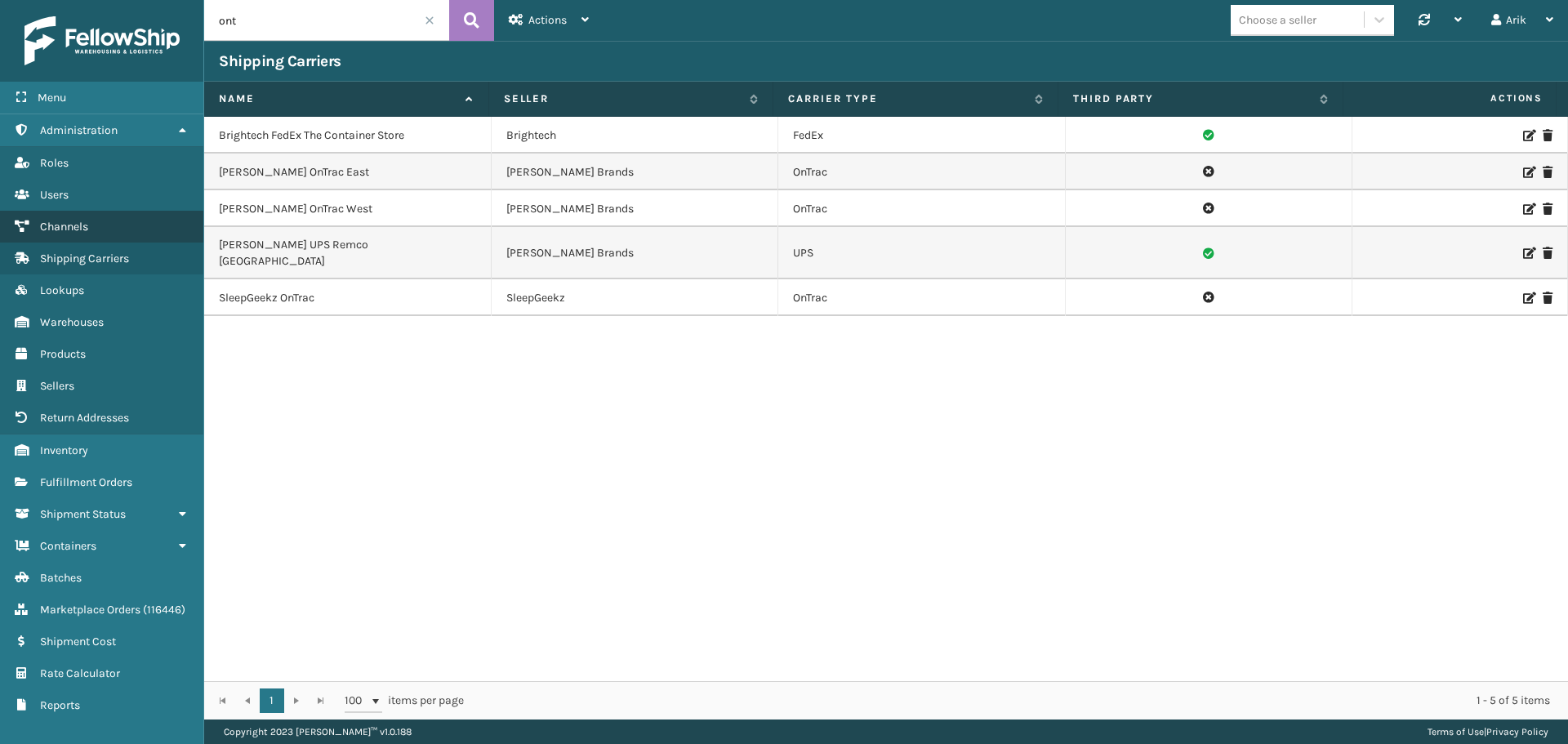
click at [79, 223] on span "Channels" at bounding box center [64, 227] width 48 height 14
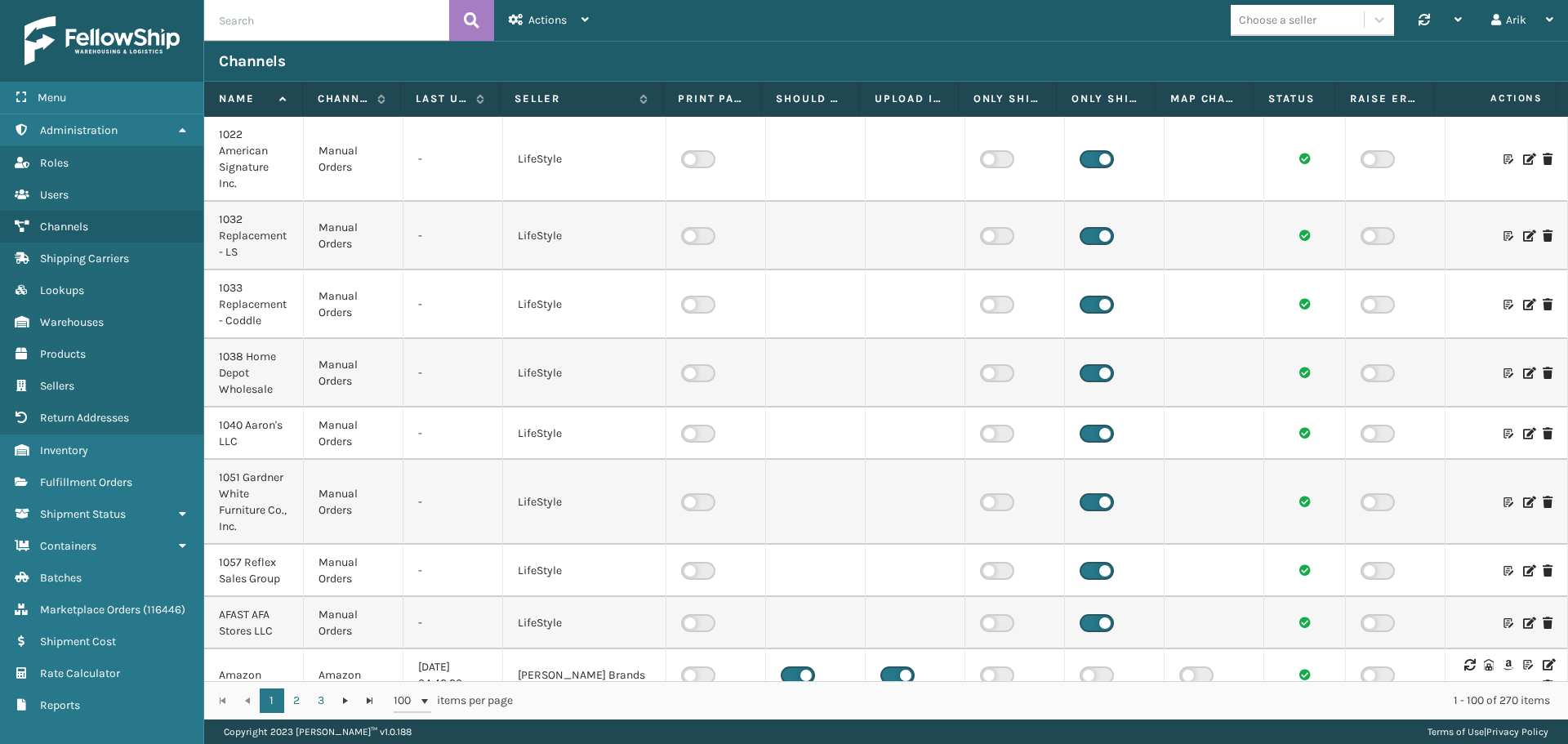
click at [1300, 20] on div "Choose a seller" at bounding box center [1277, 20] width 78 height 17
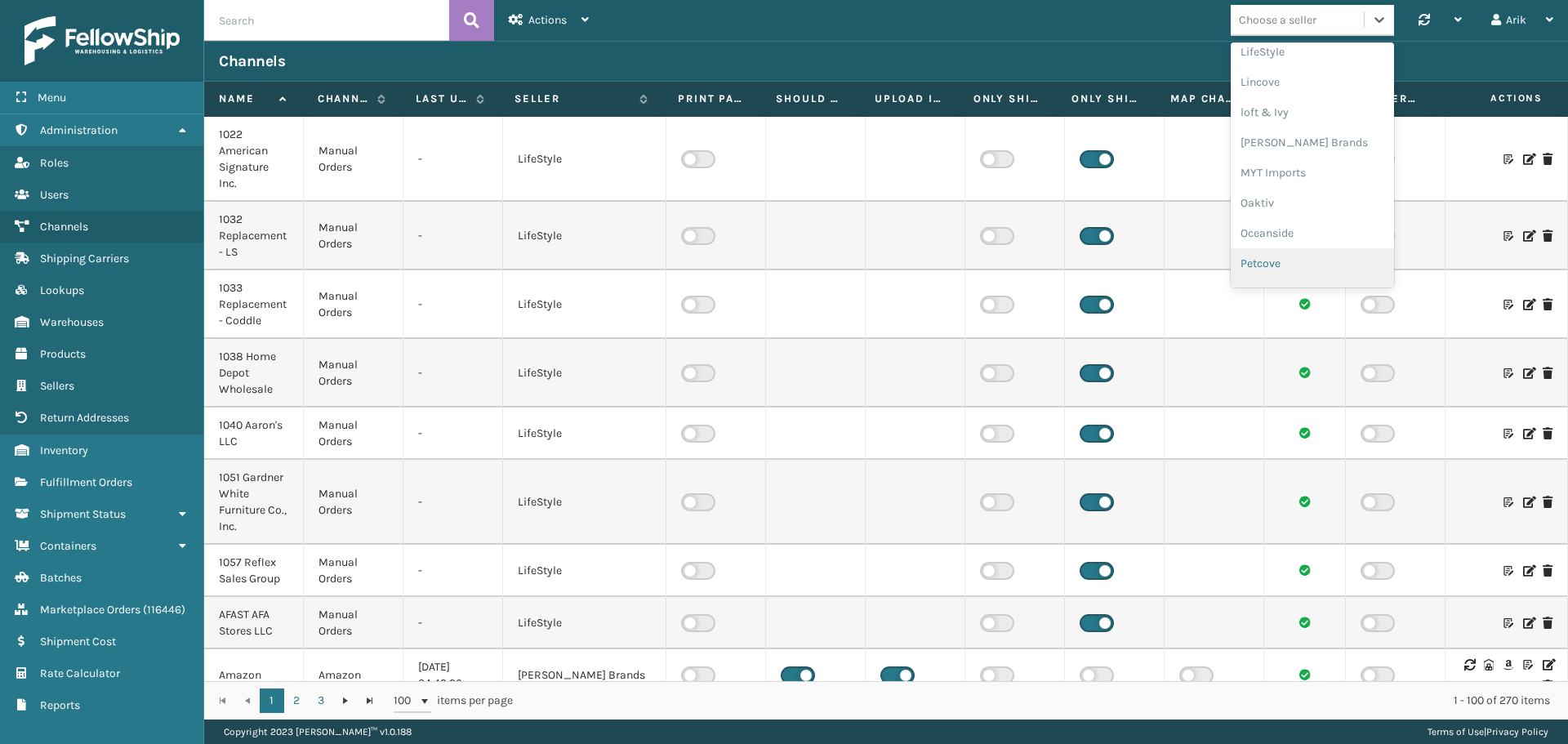
scroll to position [680, 0]
click at [1270, 104] on div "[PERSON_NAME] Brands" at bounding box center [1312, 105] width 163 height 30
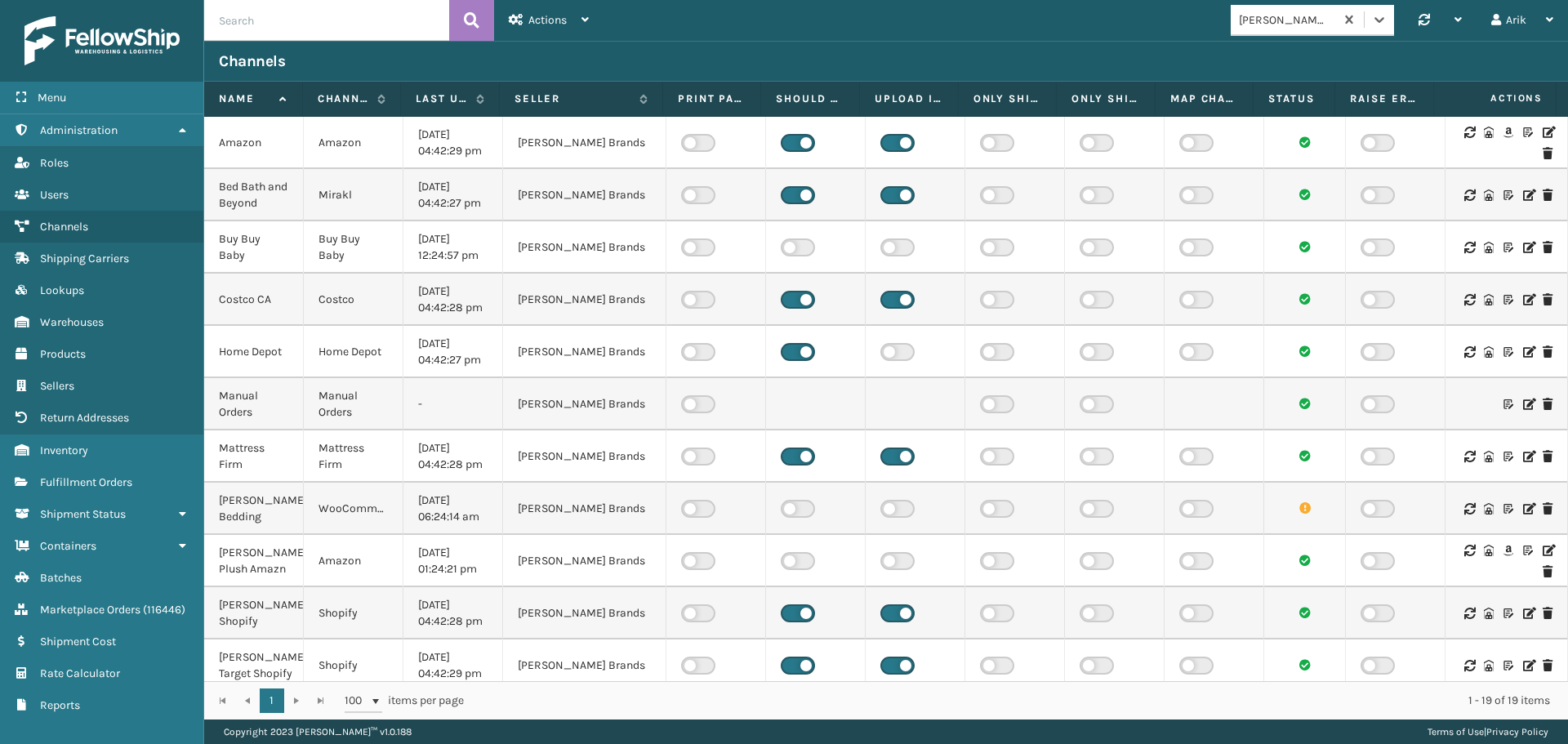
click at [1543, 130] on icon at bounding box center [1547, 132] width 9 height 11
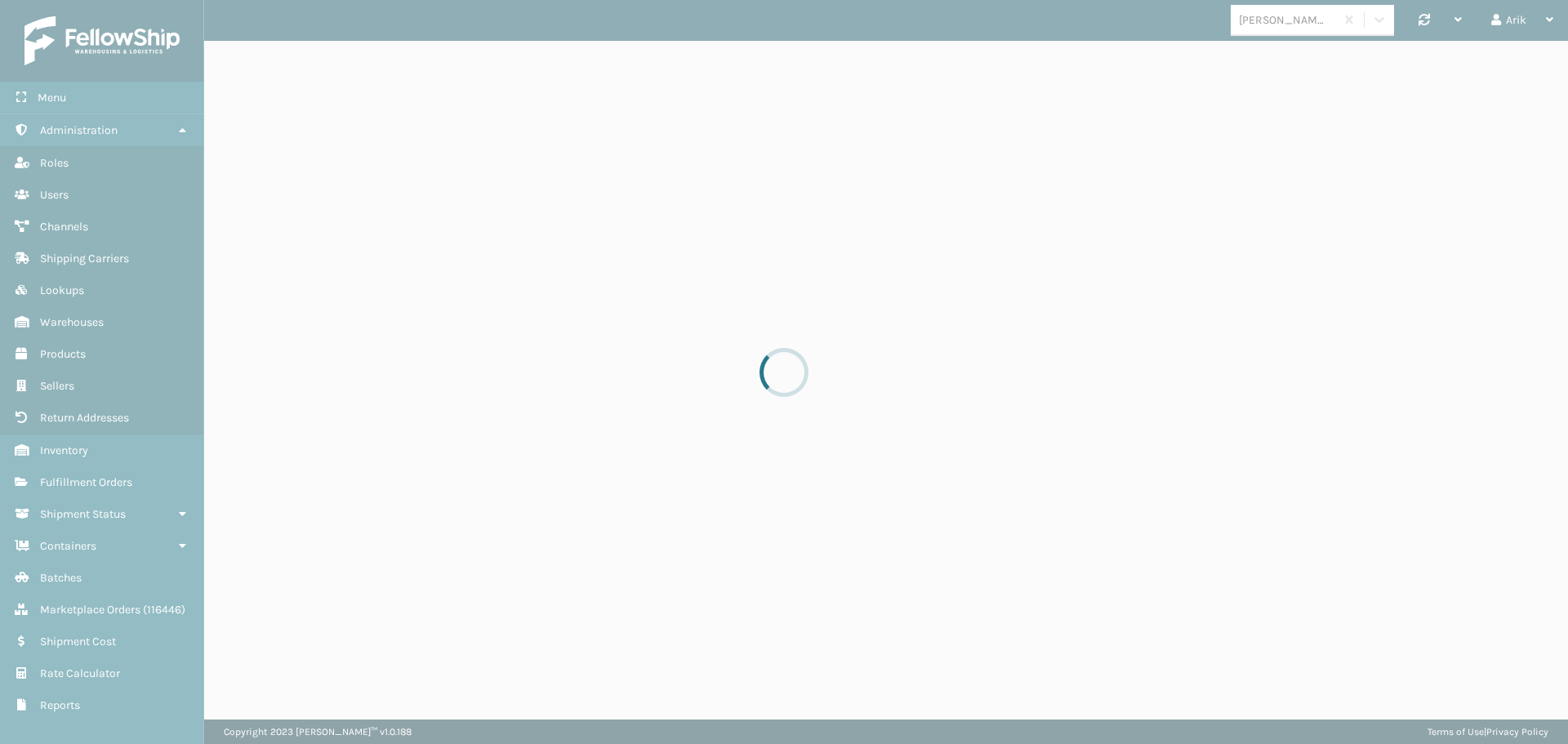
select select "pm"
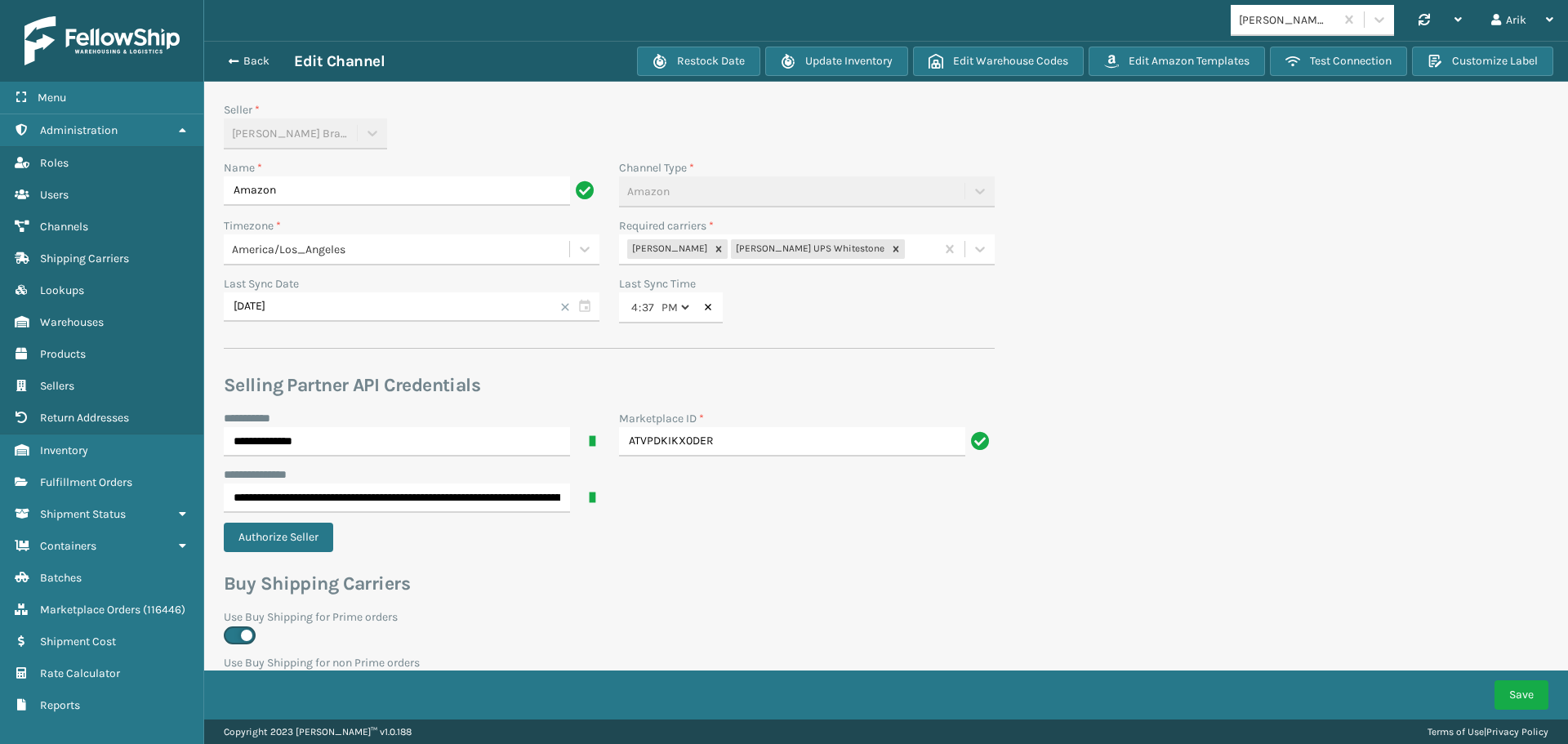
click at [900, 249] on div "[PERSON_NAME] [PERSON_NAME] UPS Whitestone" at bounding box center [777, 249] width 316 height 27
click at [1024, 59] on button "Edit Warehouse Codes" at bounding box center [999, 61] width 171 height 29
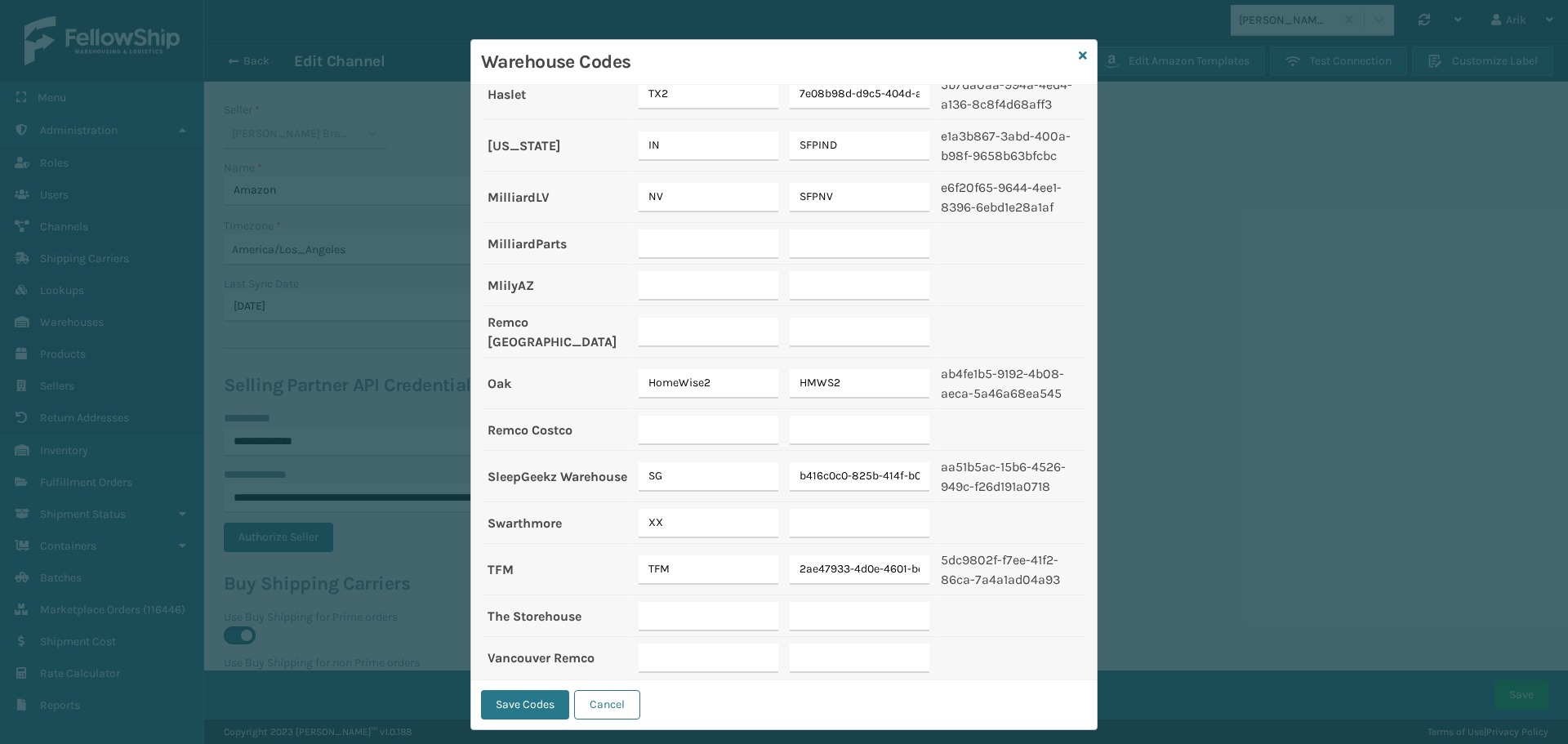
click at [1223, 263] on div "Warehouse Codes Seller [PERSON_NAME] Brands Channel Amazon Map the Warehouse co…" at bounding box center [784, 372] width 1568 height 744
click at [1079, 53] on icon at bounding box center [1082, 55] width 8 height 11
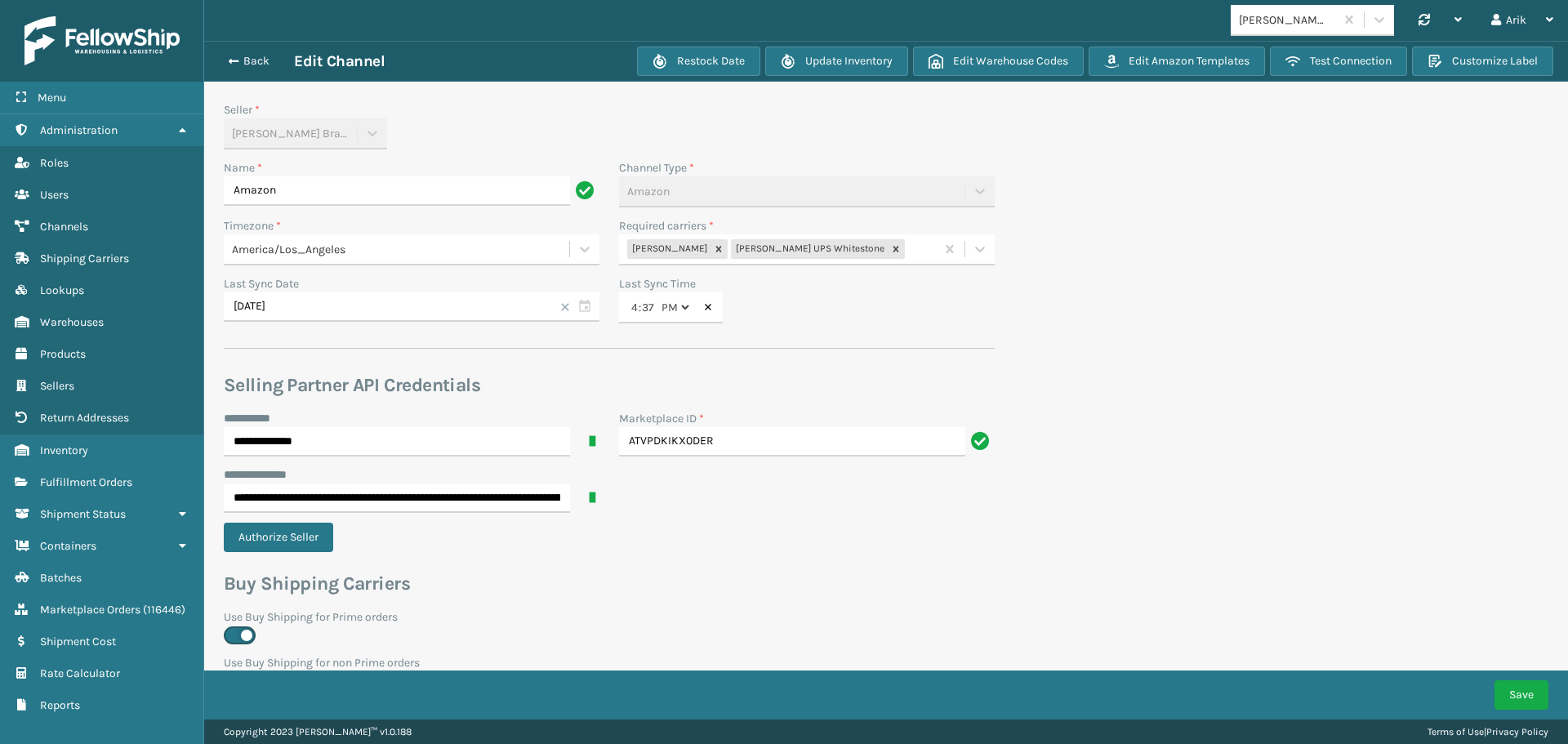
click at [868, 256] on div "[PERSON_NAME] [PERSON_NAME] UPS Whitestone" at bounding box center [777, 249] width 316 height 27
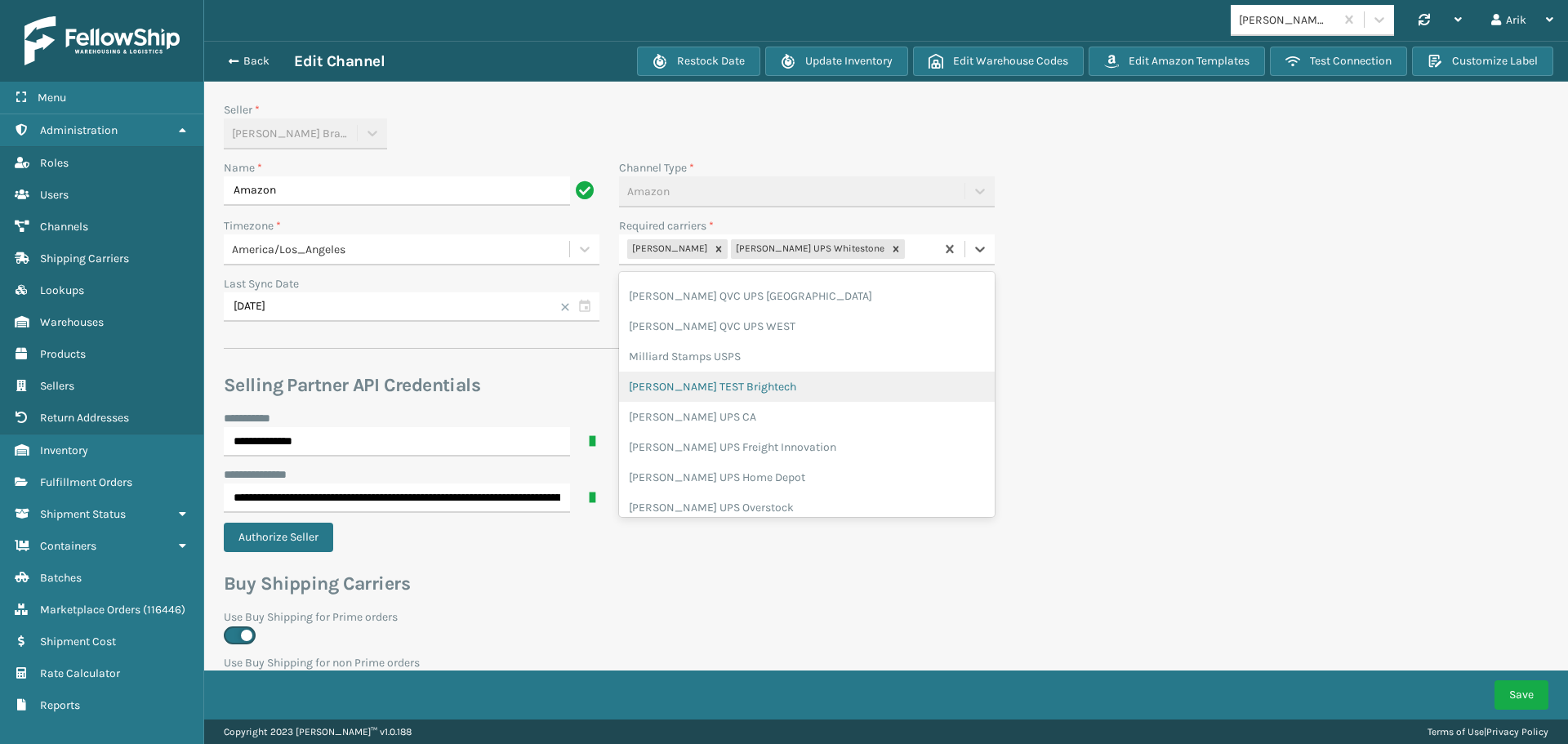
scroll to position [163, 0]
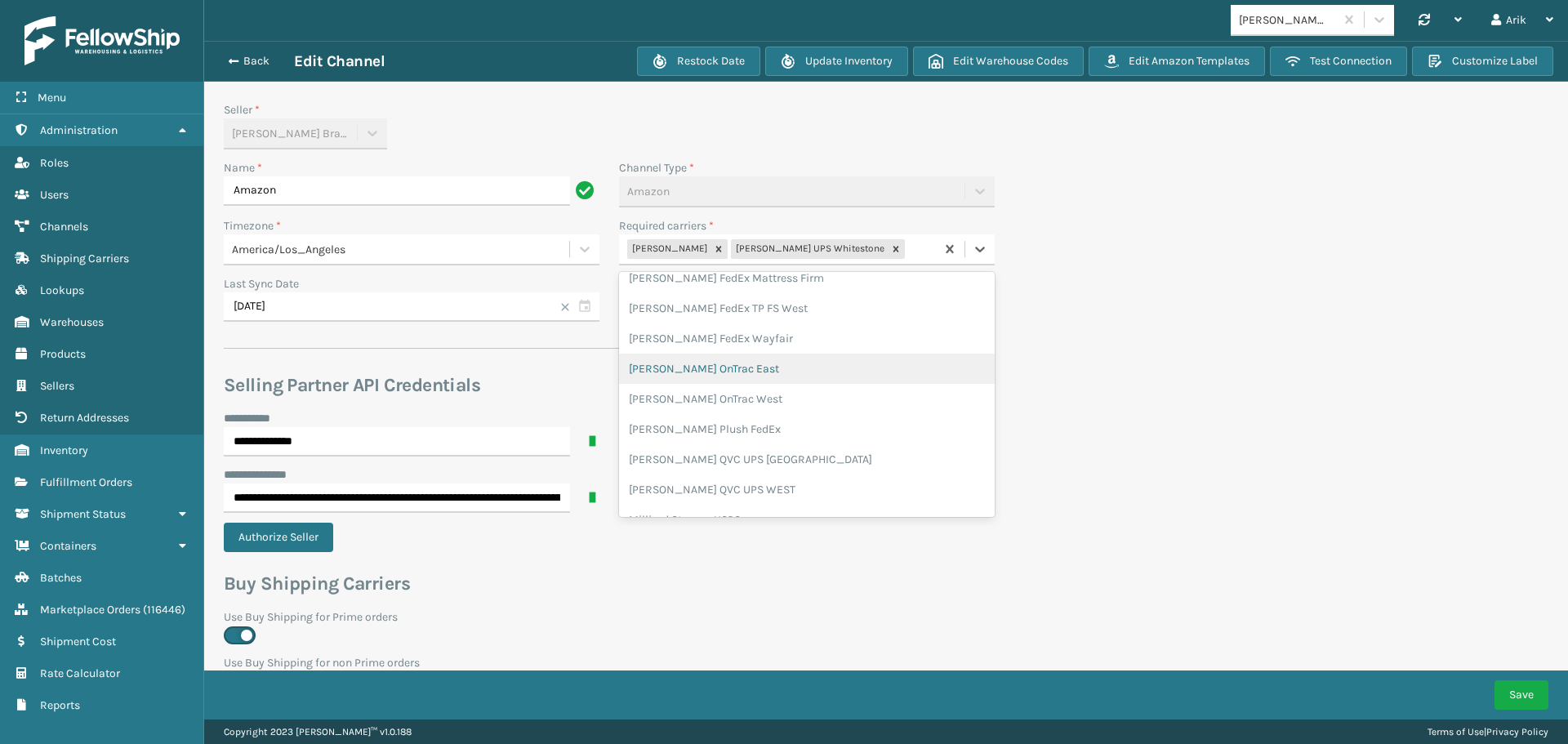
click at [706, 366] on div "[PERSON_NAME] OnTrac East" at bounding box center [807, 368] width 376 height 30
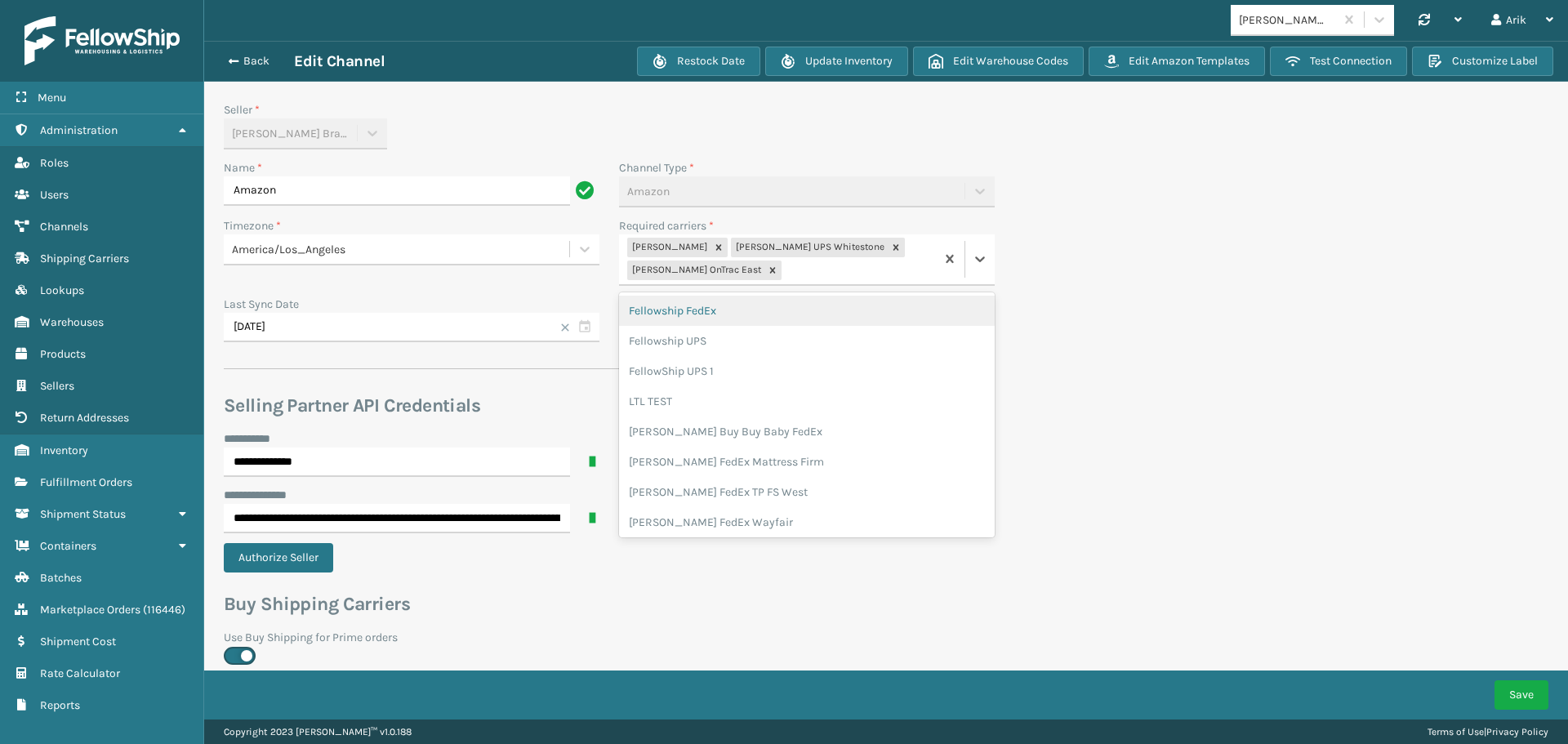
click at [809, 278] on div "[PERSON_NAME] FedEx [PERSON_NAME] UPS [PERSON_NAME] OnTrac East" at bounding box center [777, 259] width 316 height 50
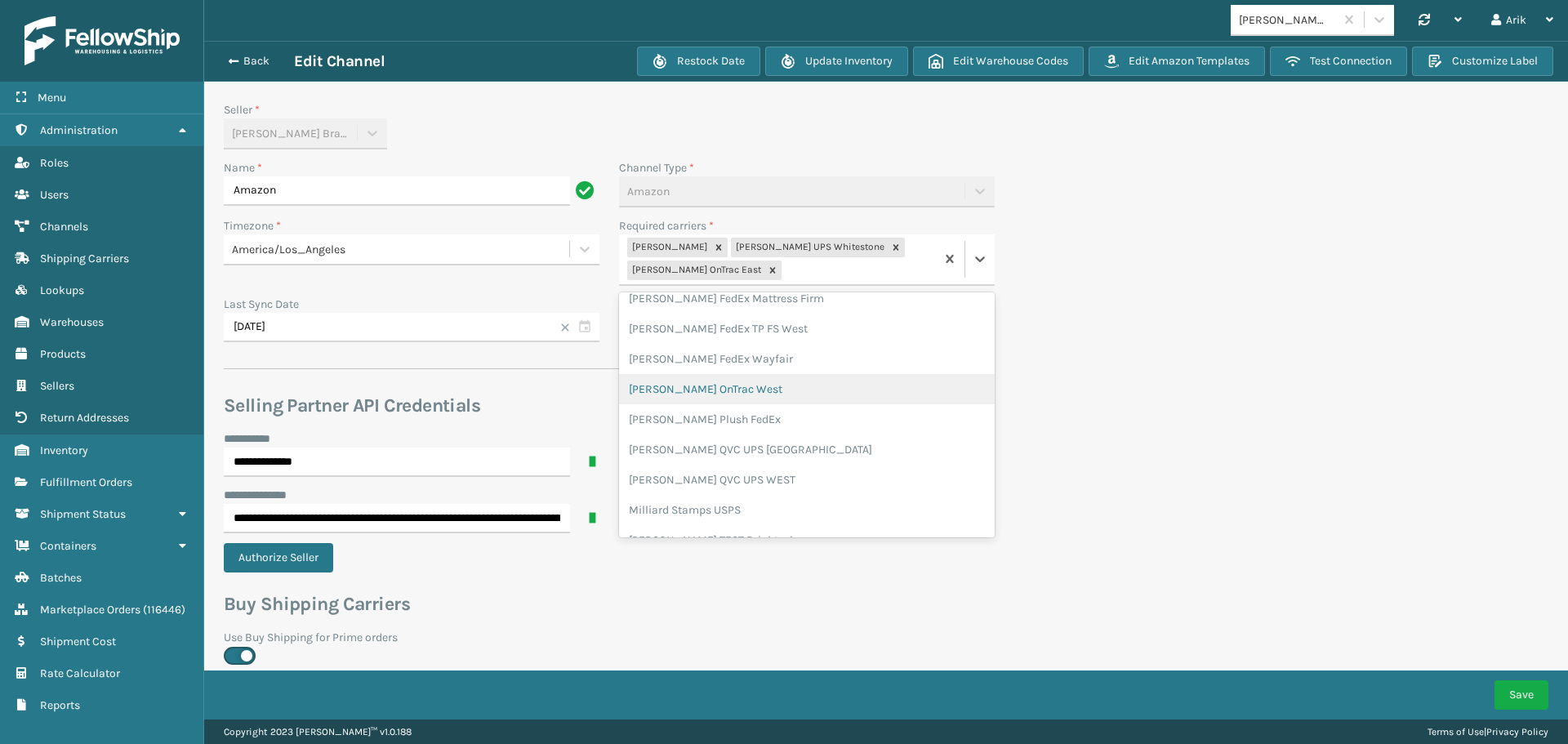
click at [730, 389] on div "[PERSON_NAME] OnTrac West" at bounding box center [807, 389] width 376 height 30
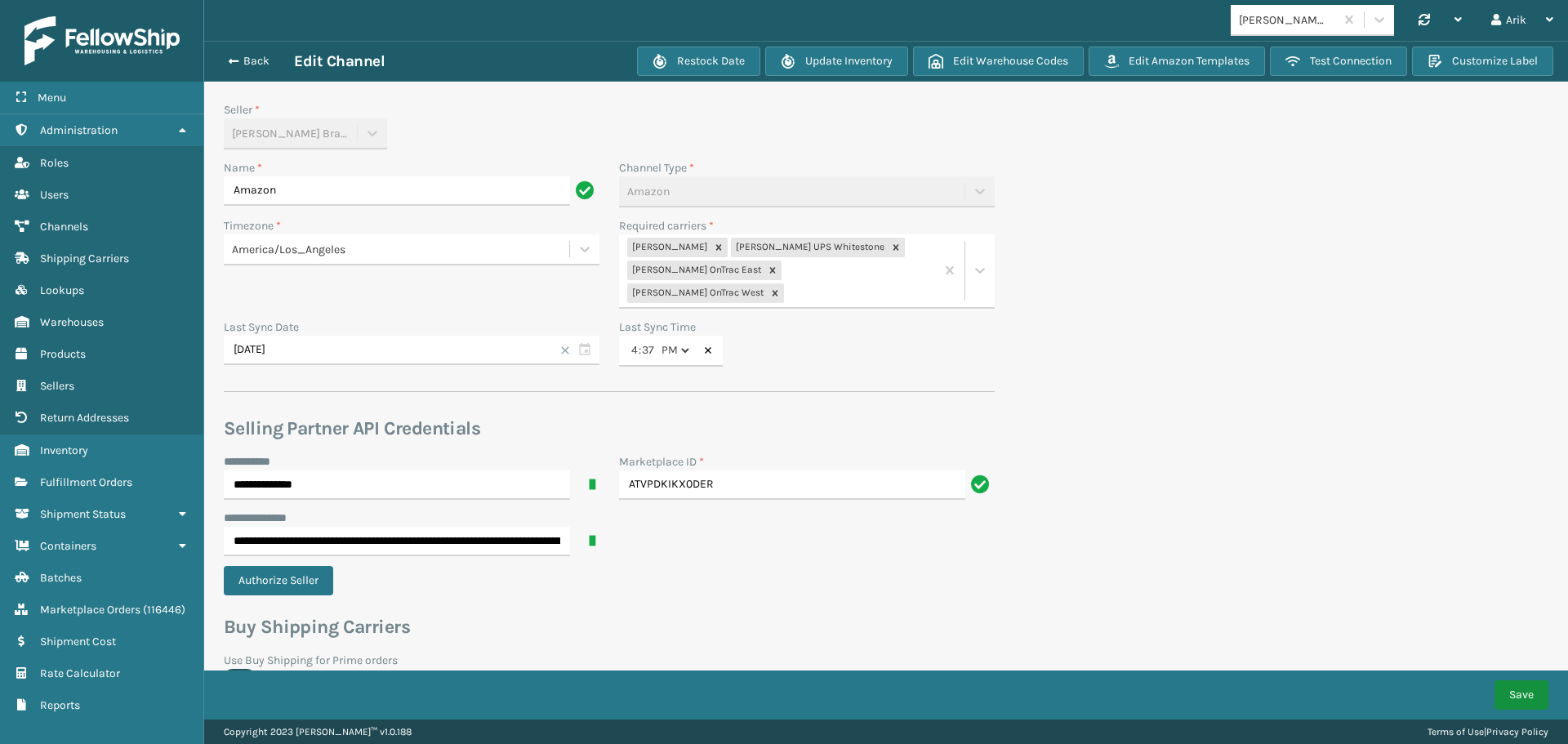
click at [1512, 695] on button "Save" at bounding box center [1521, 695] width 53 height 29
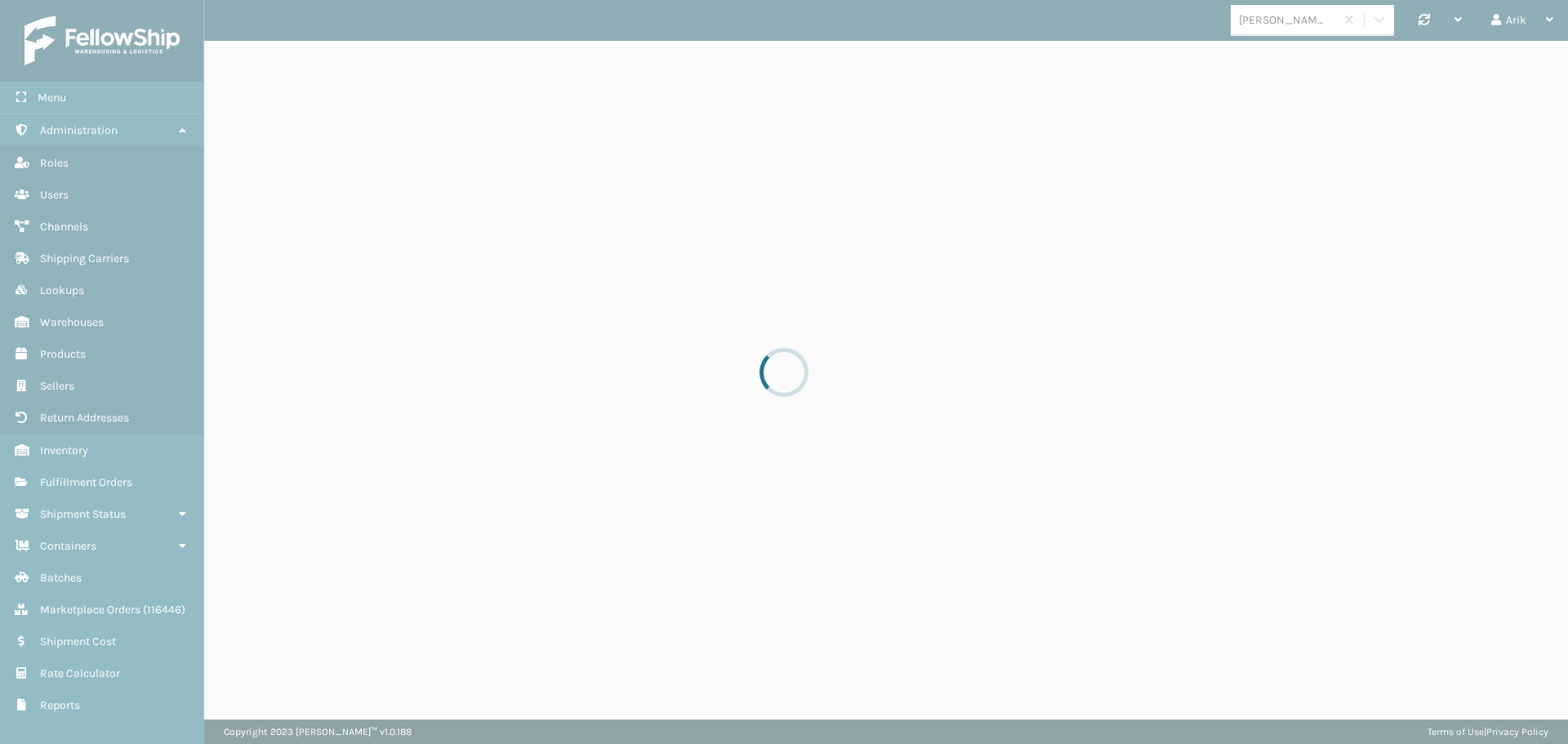
select select "pm"
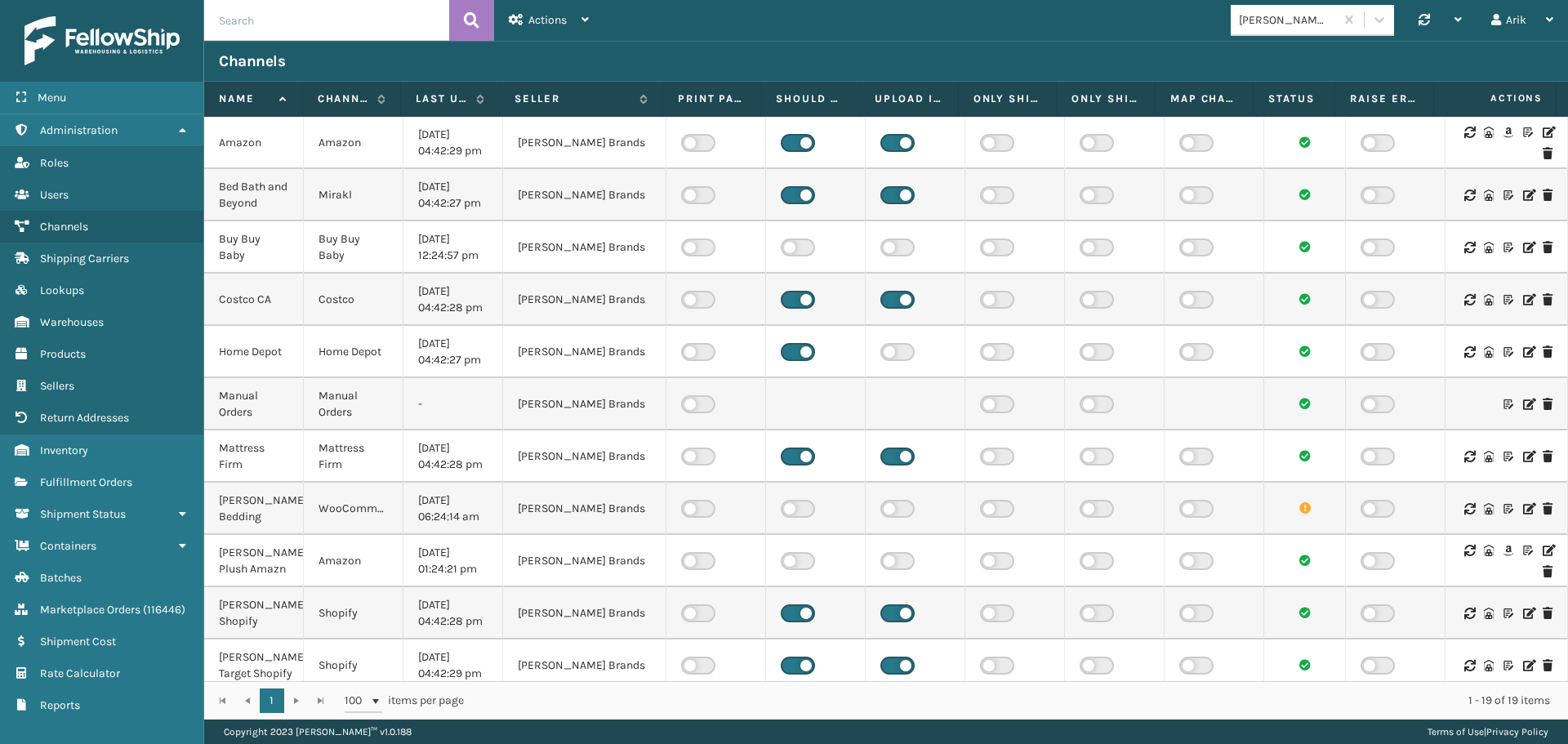
click at [1543, 130] on icon at bounding box center [1547, 132] width 9 height 11
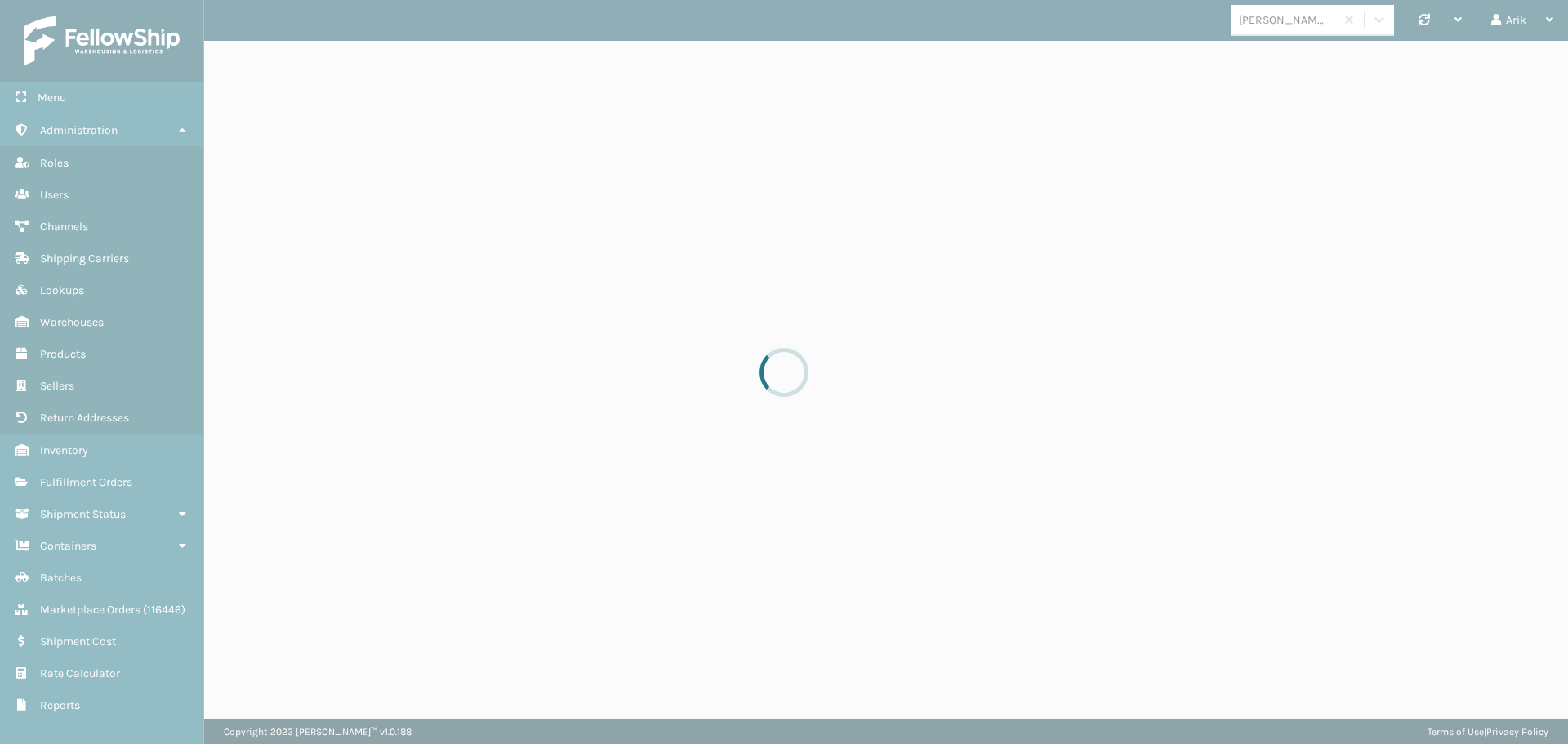
select select "pm"
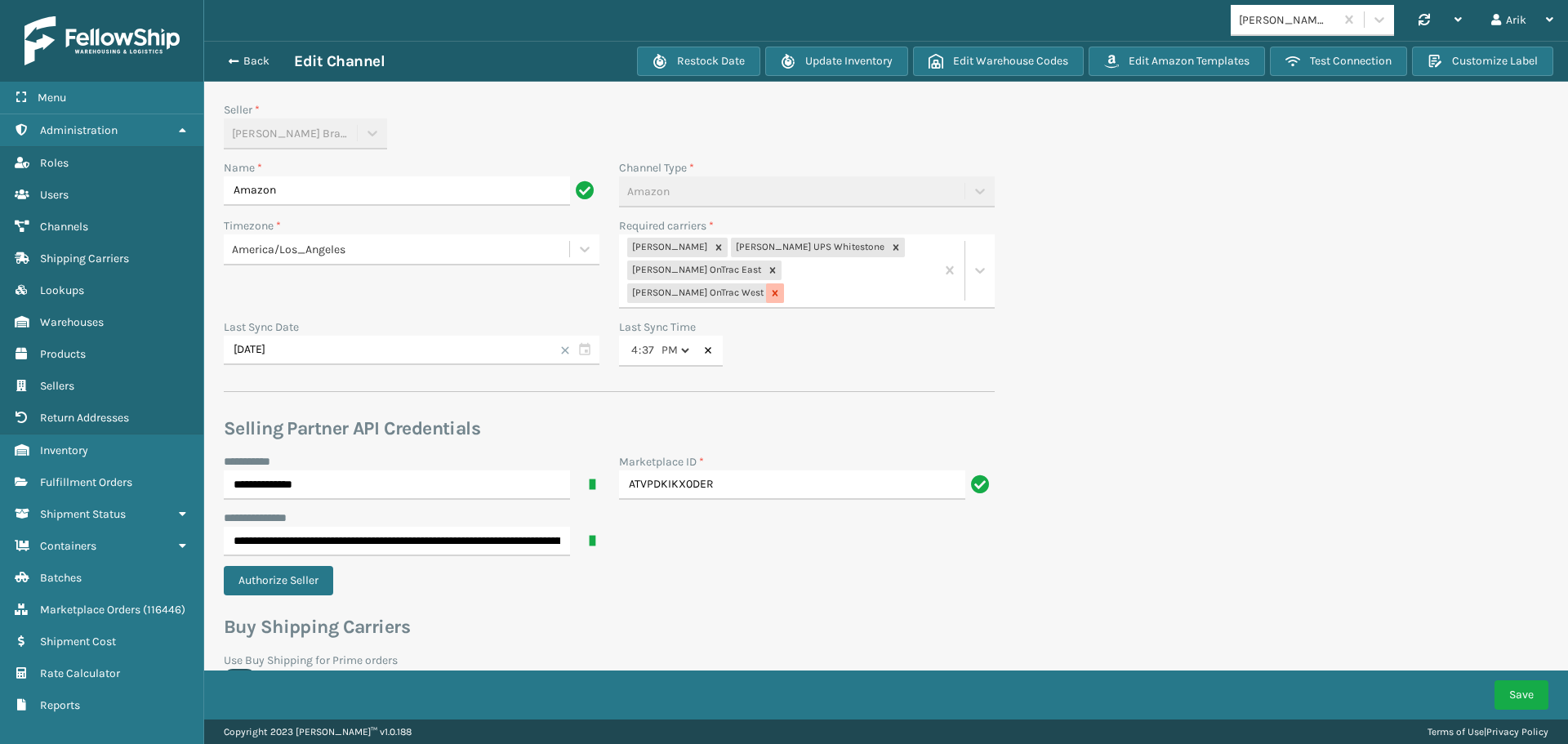
click at [778, 291] on icon at bounding box center [775, 293] width 6 height 6
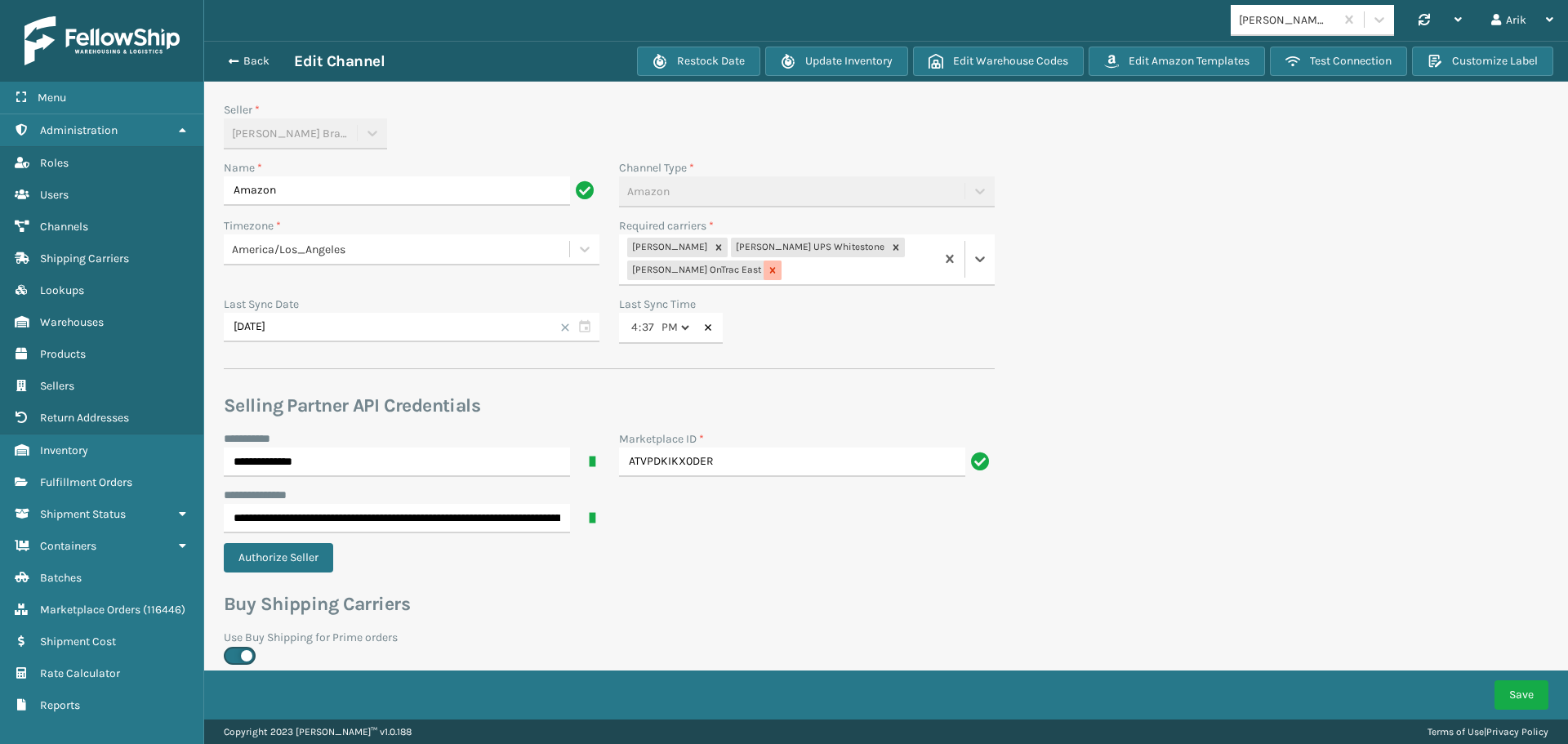
click at [767, 269] on icon at bounding box center [772, 270] width 11 height 11
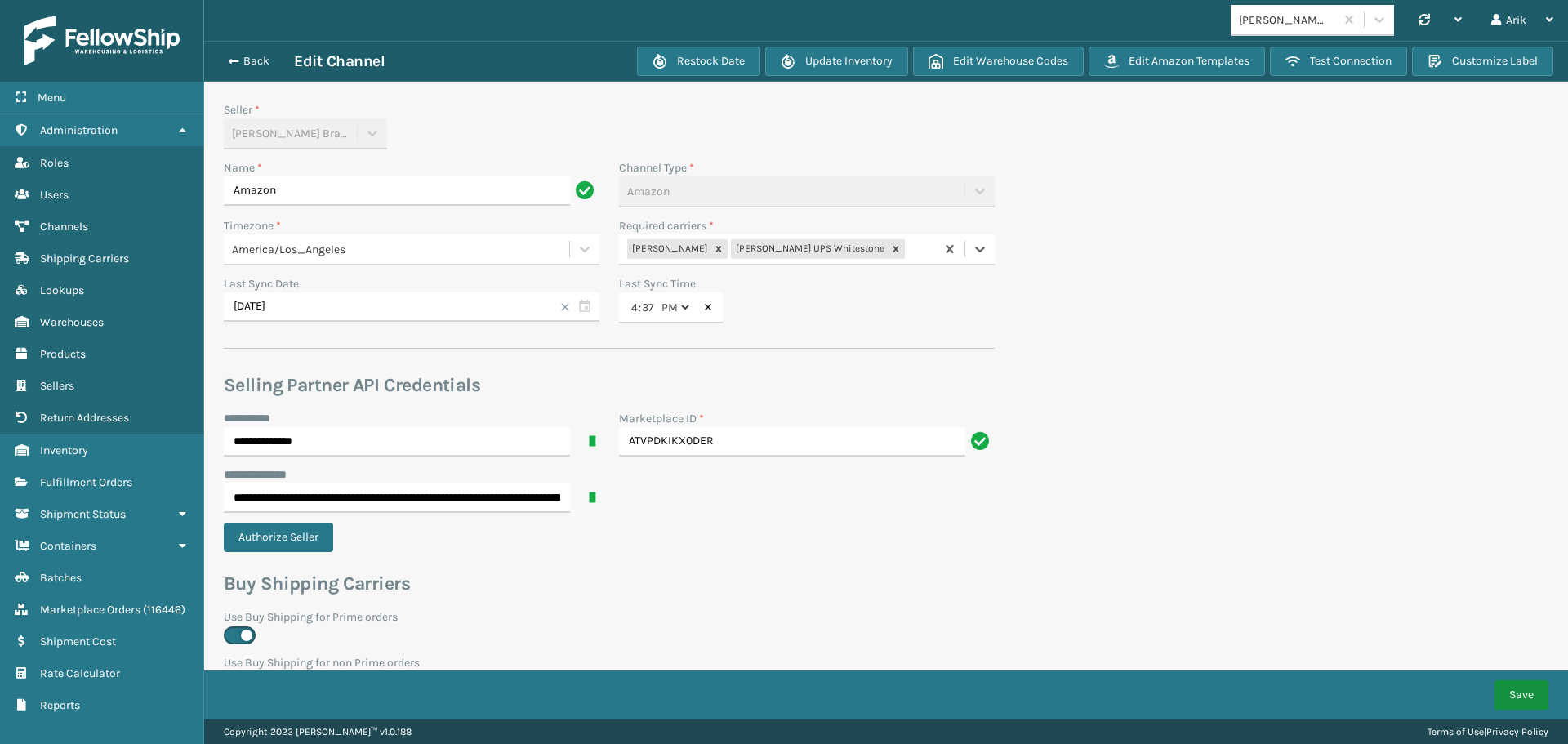
click at [1508, 692] on button "Save" at bounding box center [1521, 695] width 53 height 29
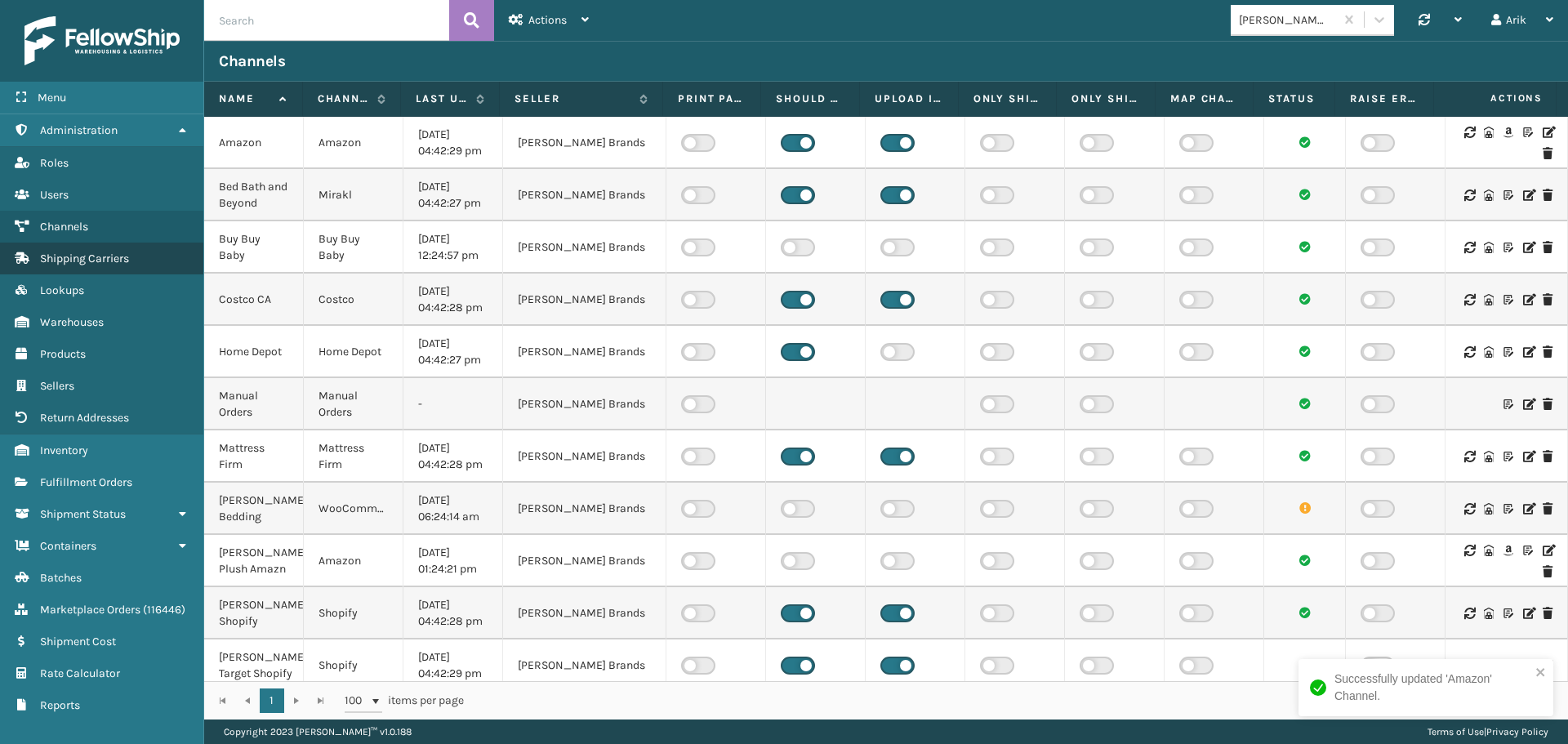
click at [86, 253] on span "Shipping Carriers" at bounding box center [84, 259] width 89 height 14
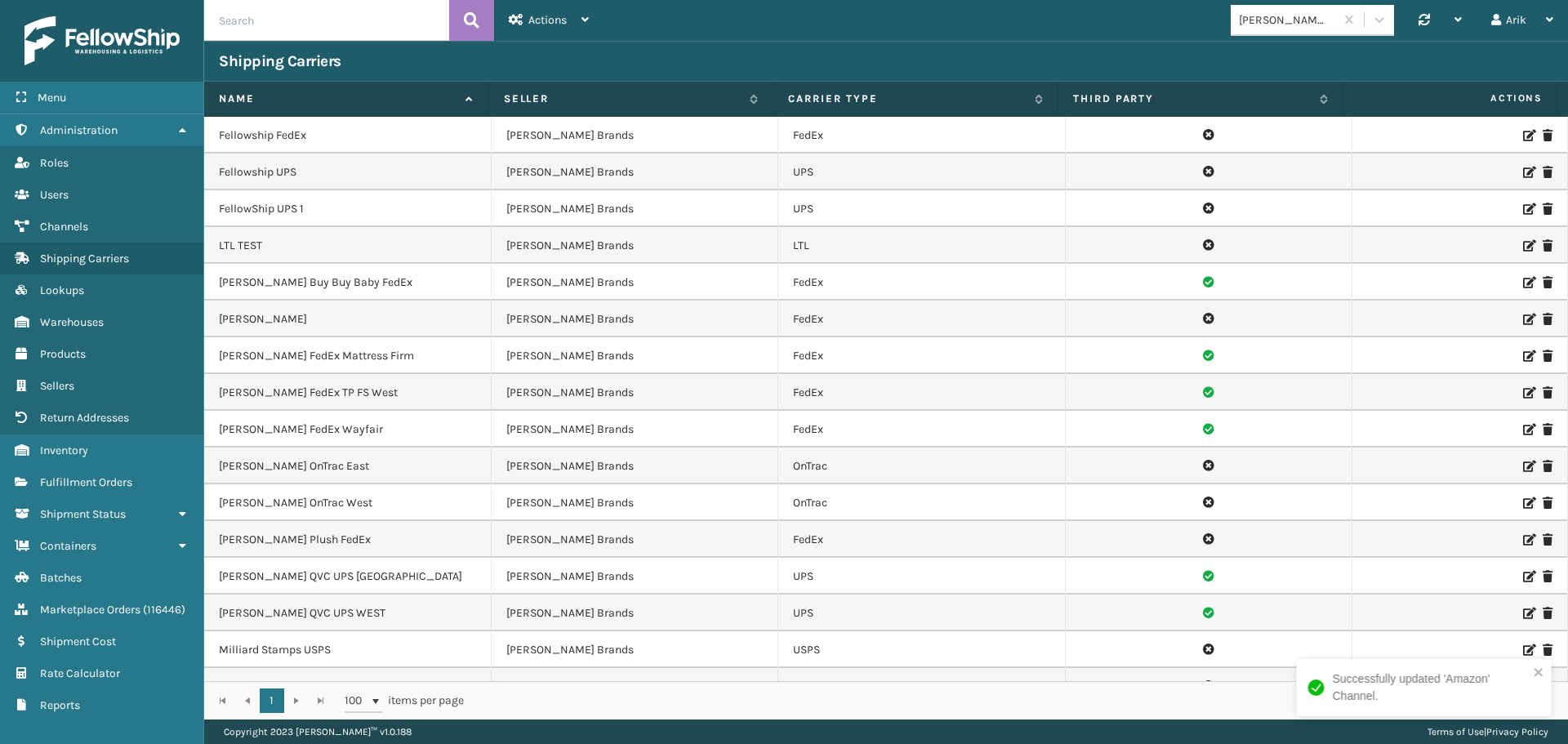
click at [241, 284] on td "[PERSON_NAME] Buy Buy Baby FedEx" at bounding box center [348, 282] width 287 height 37
copy td "[PERSON_NAME]"
click at [1523, 245] on icon at bounding box center [1527, 245] width 9 height 11
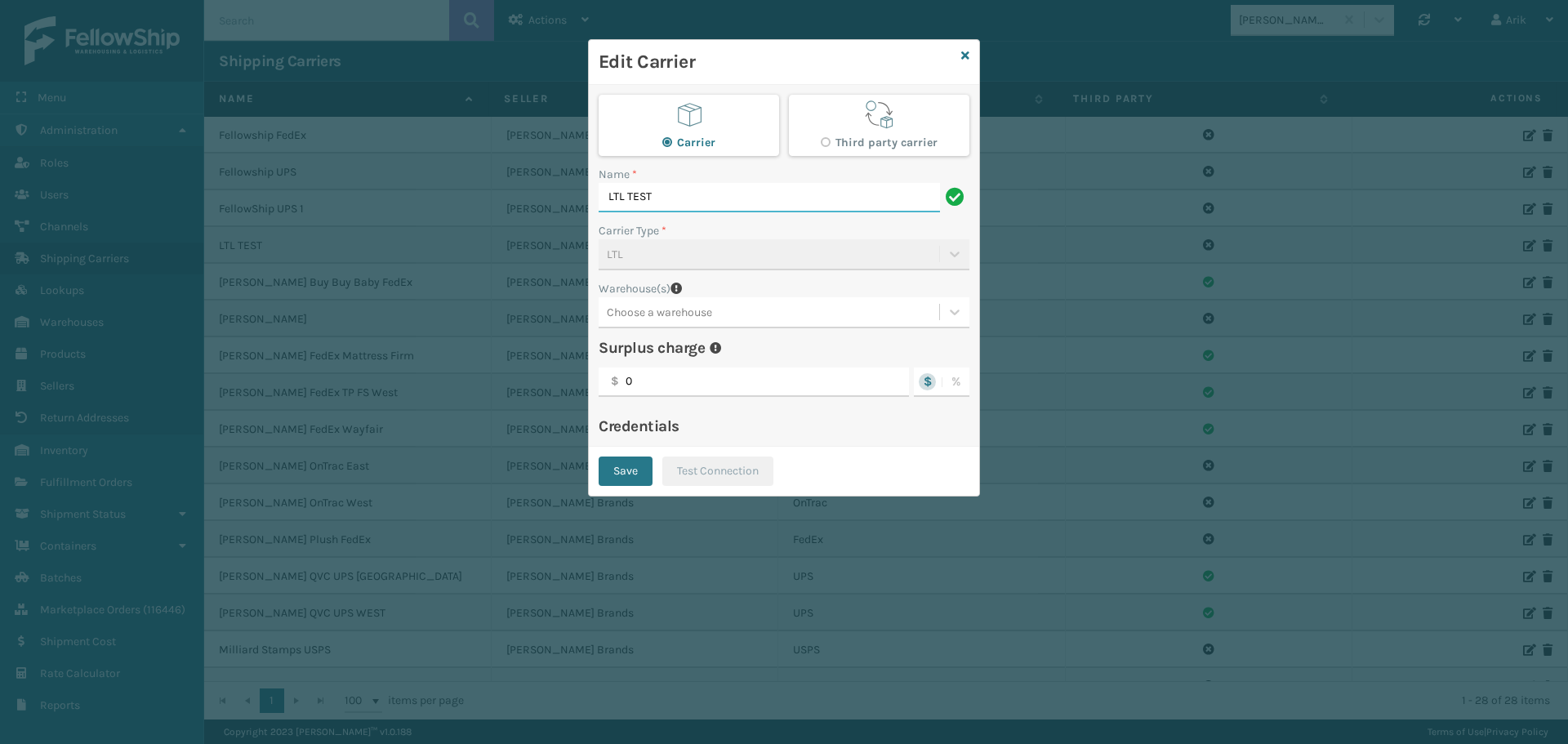
click at [612, 192] on input "LTL TEST" at bounding box center [769, 197] width 342 height 29
click at [612, 192] on input "LTL TEST" at bounding box center [769, 197] width 342 height 29
click at [602, 196] on input "LTL TEST" at bounding box center [769, 197] width 342 height 29
paste input "[PERSON_NAME]"
type input "[PERSON_NAME] LTL TEST"
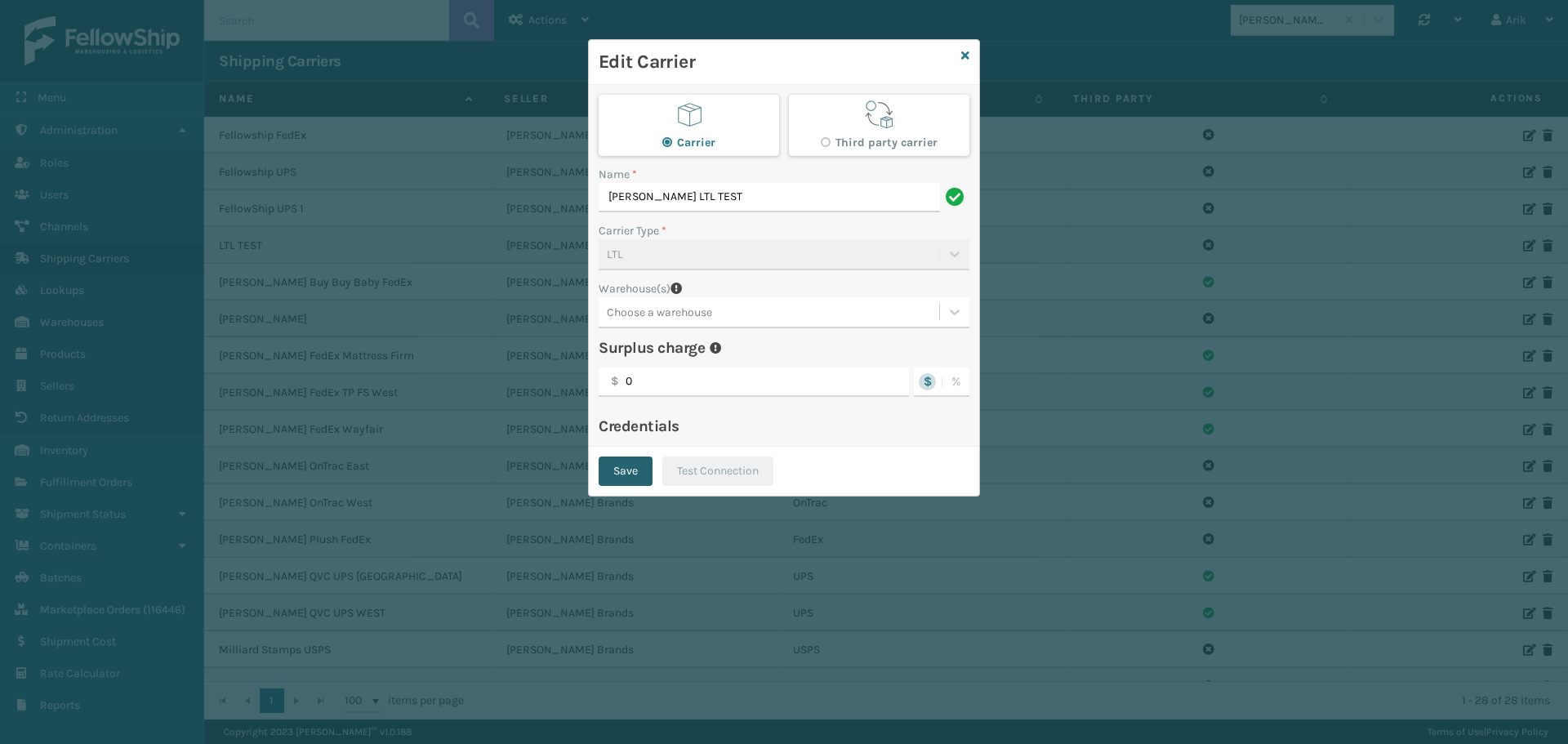
click at [634, 473] on button "Save" at bounding box center [625, 471] width 53 height 29
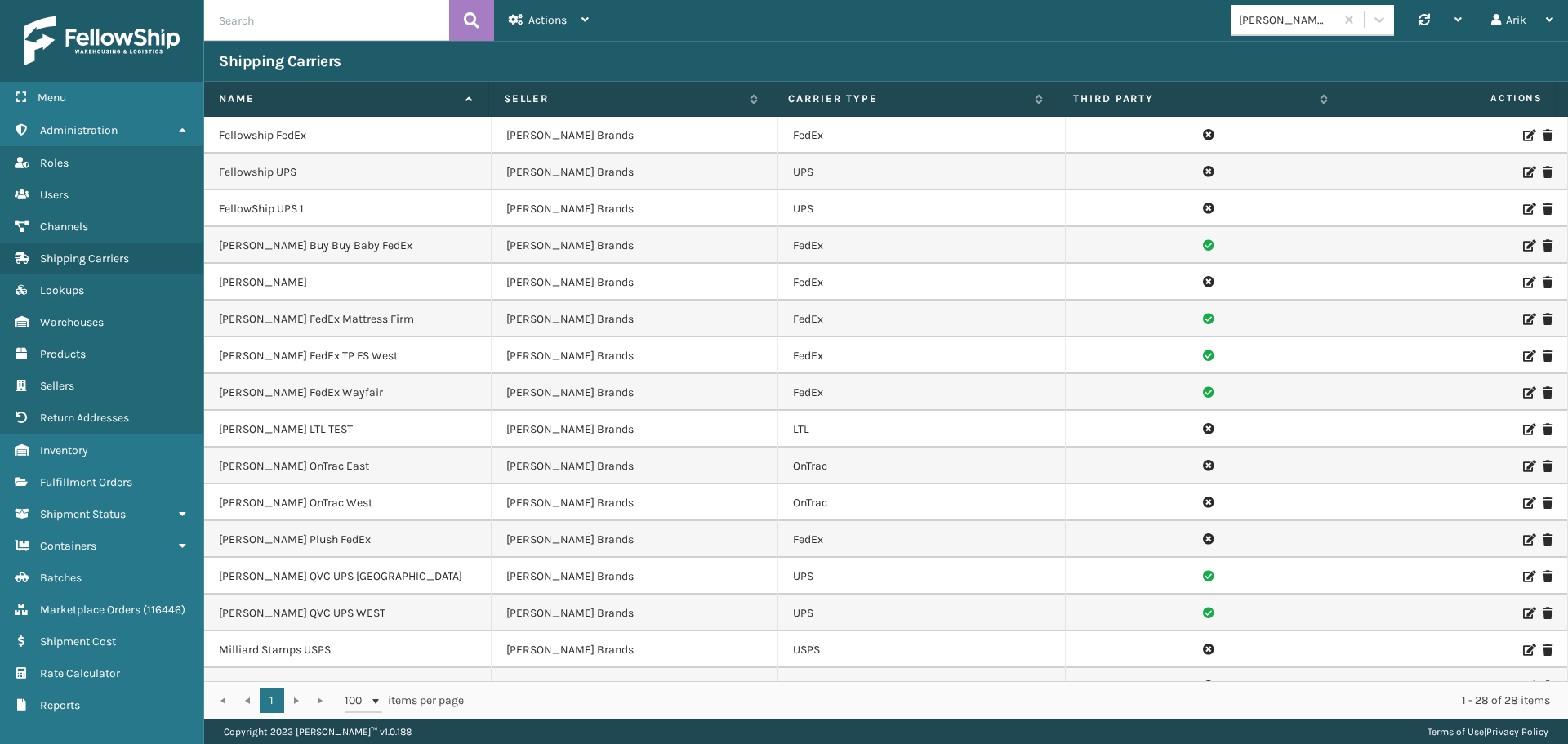
click at [1523, 540] on icon at bounding box center [1527, 539] width 9 height 11
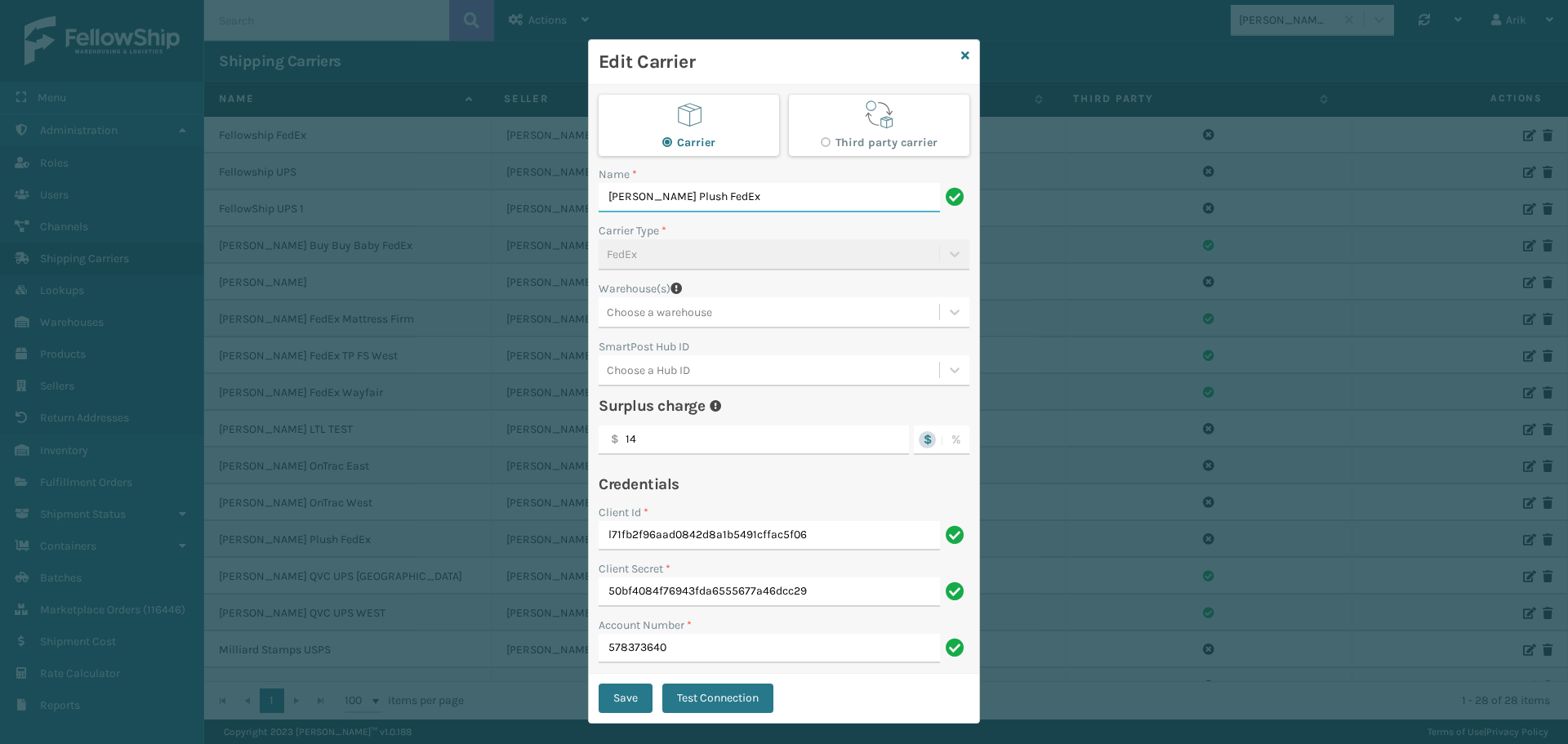
click at [657, 199] on input "[PERSON_NAME] Plush FedEx" at bounding box center [769, 197] width 342 height 29
click at [700, 197] on input "[PERSON_NAME]" at bounding box center [769, 197] width 342 height 29
paste input "Plush"
type input "[PERSON_NAME] FedEx Plush"
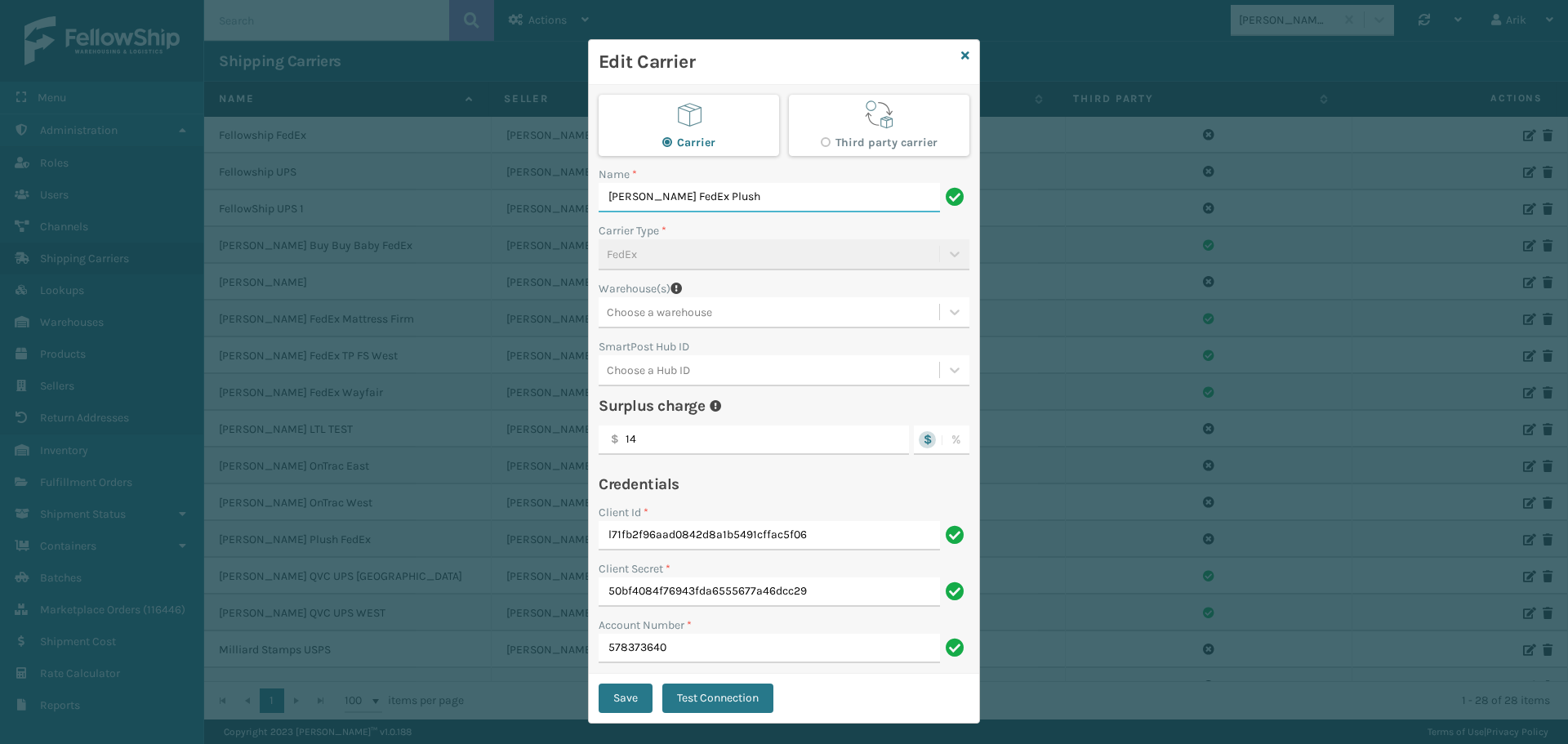
click at [599, 684] on button "Save" at bounding box center [625, 698] width 53 height 29
click at [617, 689] on button "Save" at bounding box center [625, 698] width 53 height 29
click at [616, 693] on button "Save" at bounding box center [625, 698] width 53 height 29
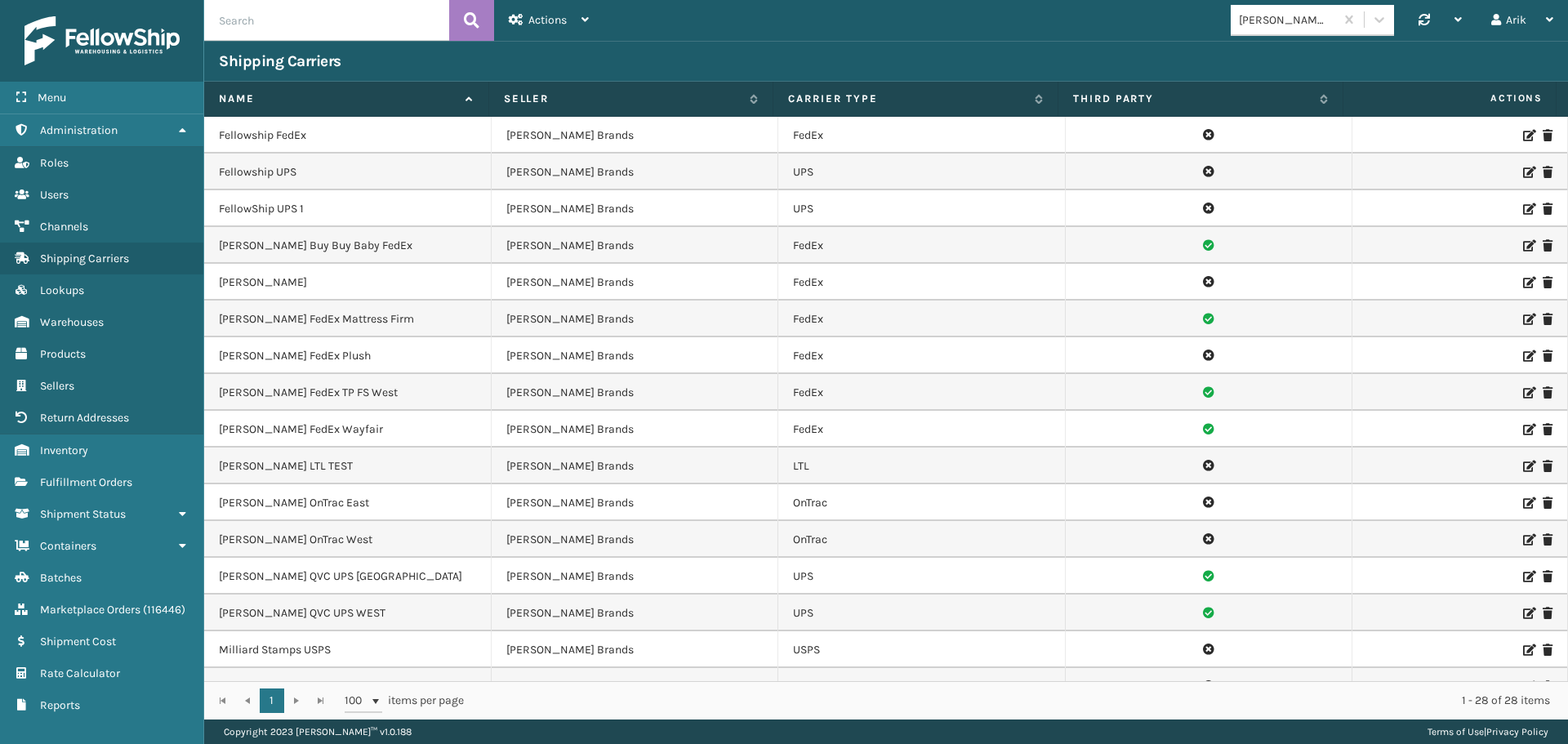
click at [277, 399] on td "[PERSON_NAME] FedEx TP FS West" at bounding box center [348, 392] width 287 height 37
click at [277, 392] on td "[PERSON_NAME] FedEx TP FS West" at bounding box center [348, 392] width 287 height 37
copy td "FedEx"
click at [1523, 246] on icon at bounding box center [1527, 245] width 9 height 11
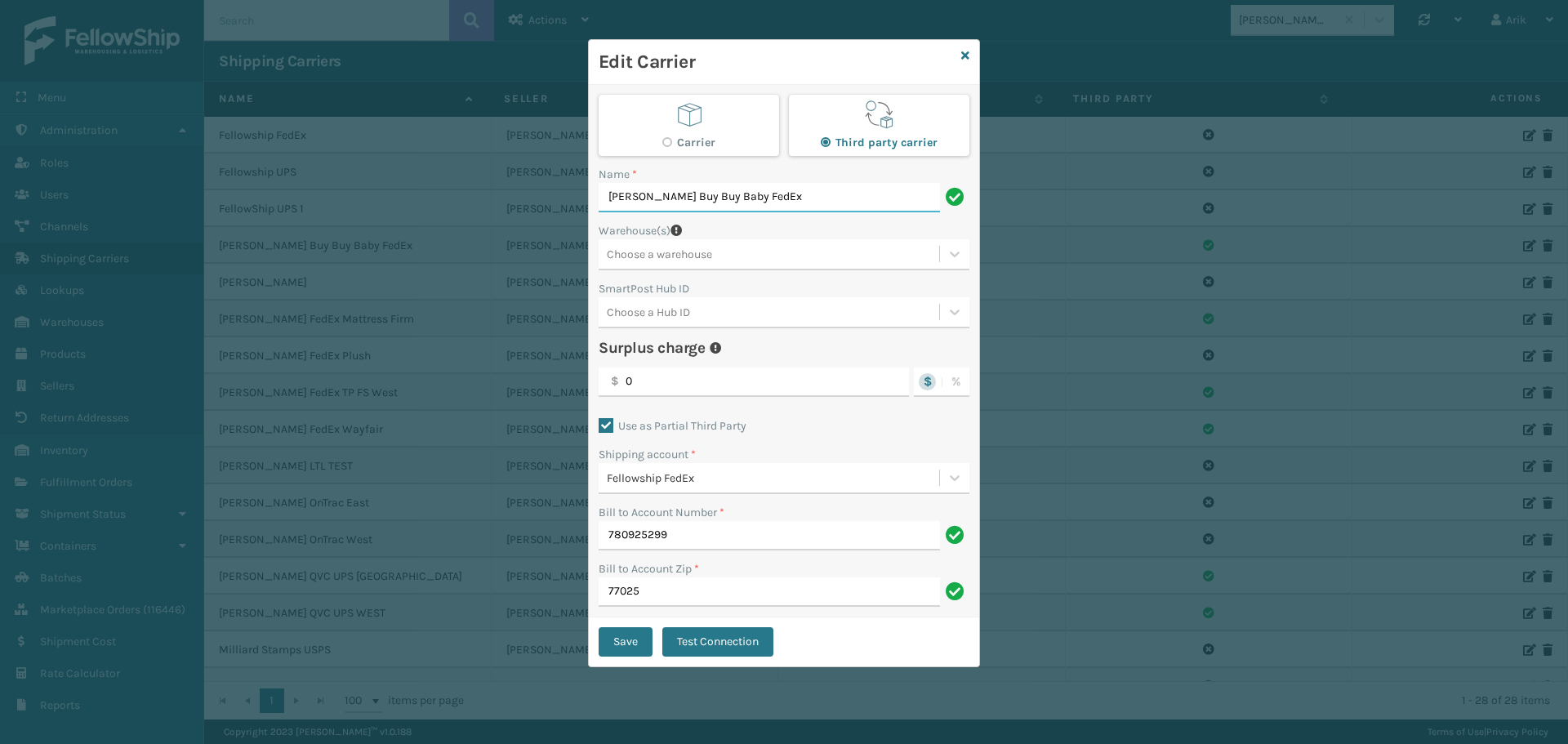
click at [748, 195] on input "[PERSON_NAME] Buy Buy Baby FedEx" at bounding box center [769, 197] width 342 height 29
click at [653, 193] on input "[PERSON_NAME] Buy Buy Baby" at bounding box center [769, 197] width 342 height 29
paste input "FedEx"
type input "[PERSON_NAME] FedEx Buy Buy Baby"
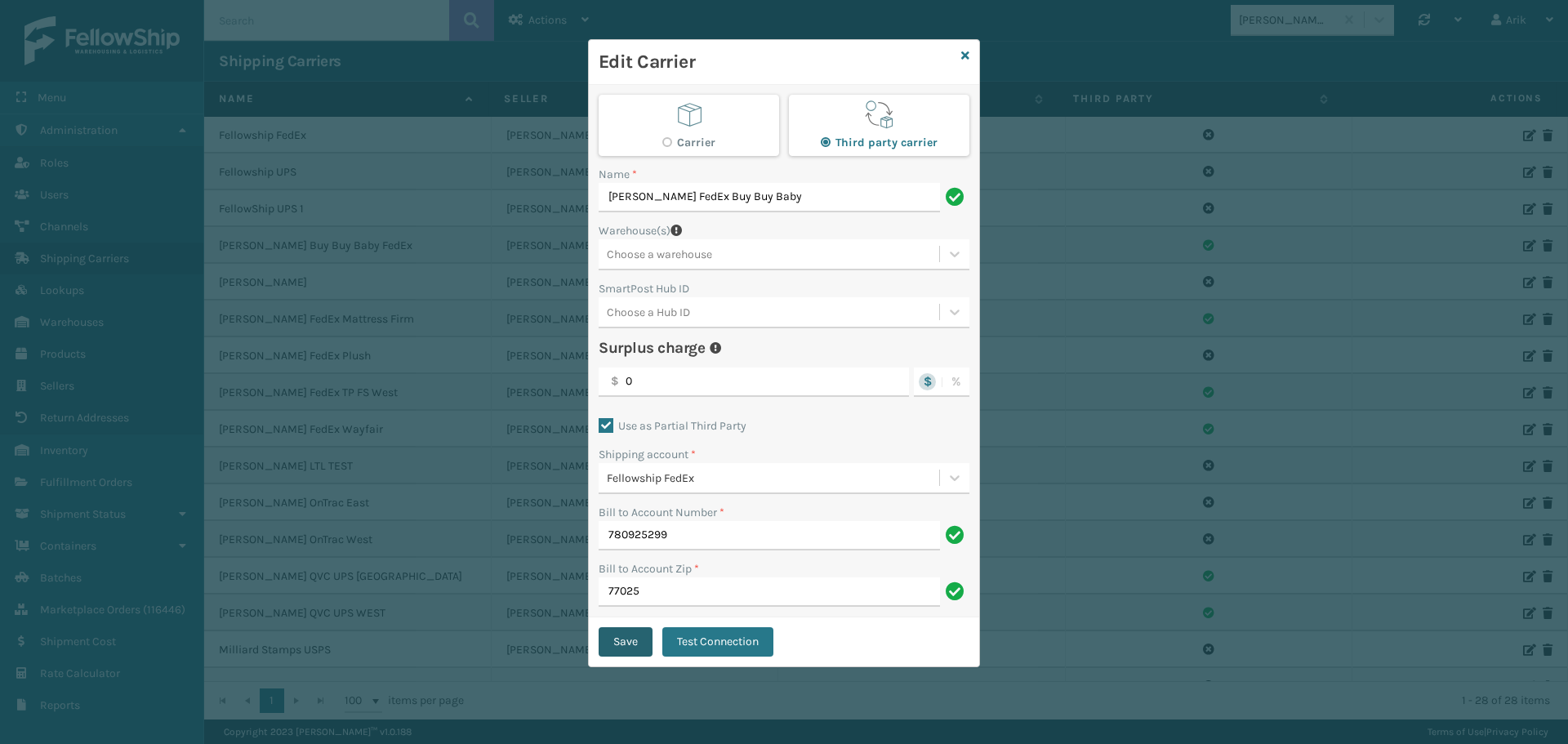
click at [624, 635] on button "Save" at bounding box center [625, 641] width 53 height 29
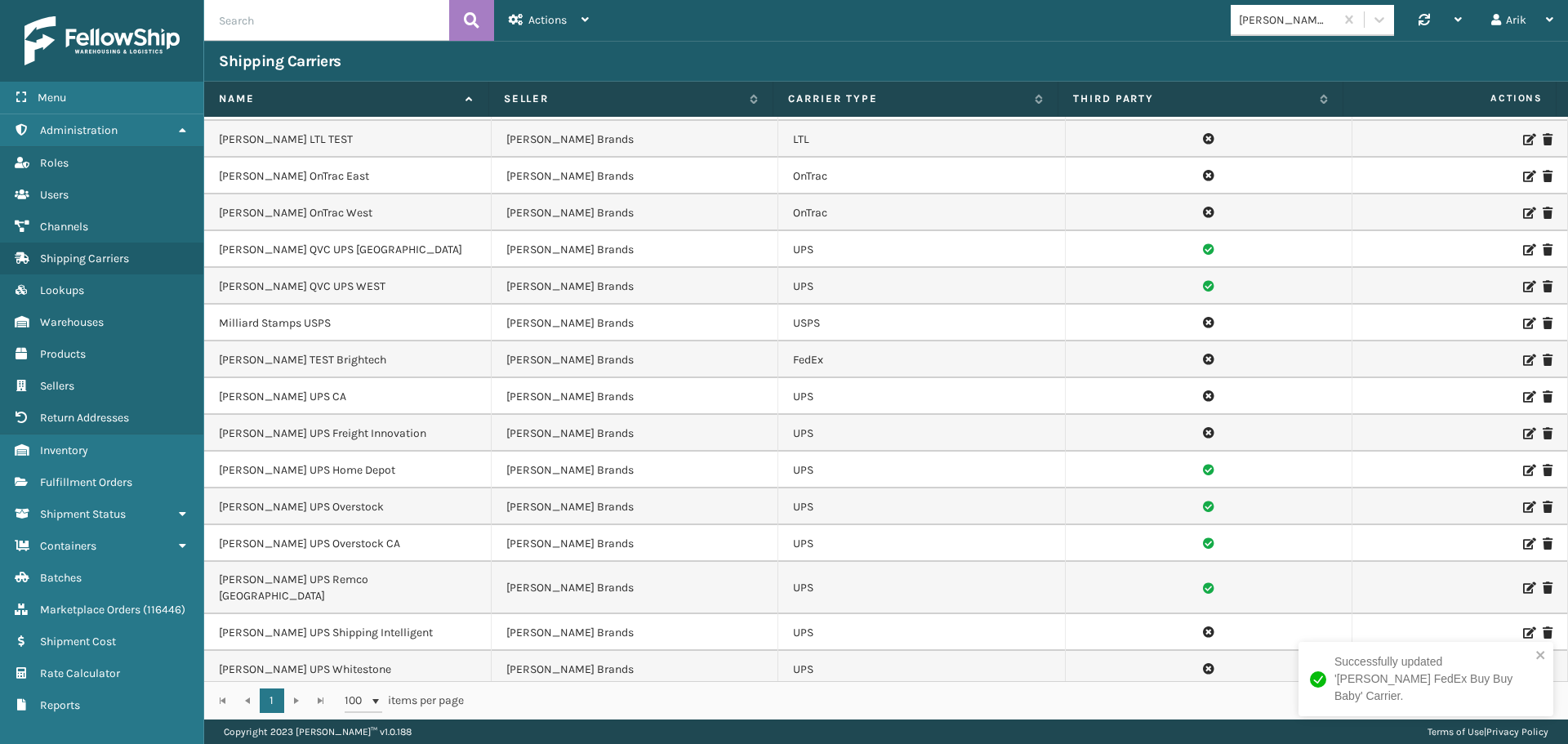
scroll to position [480, 0]
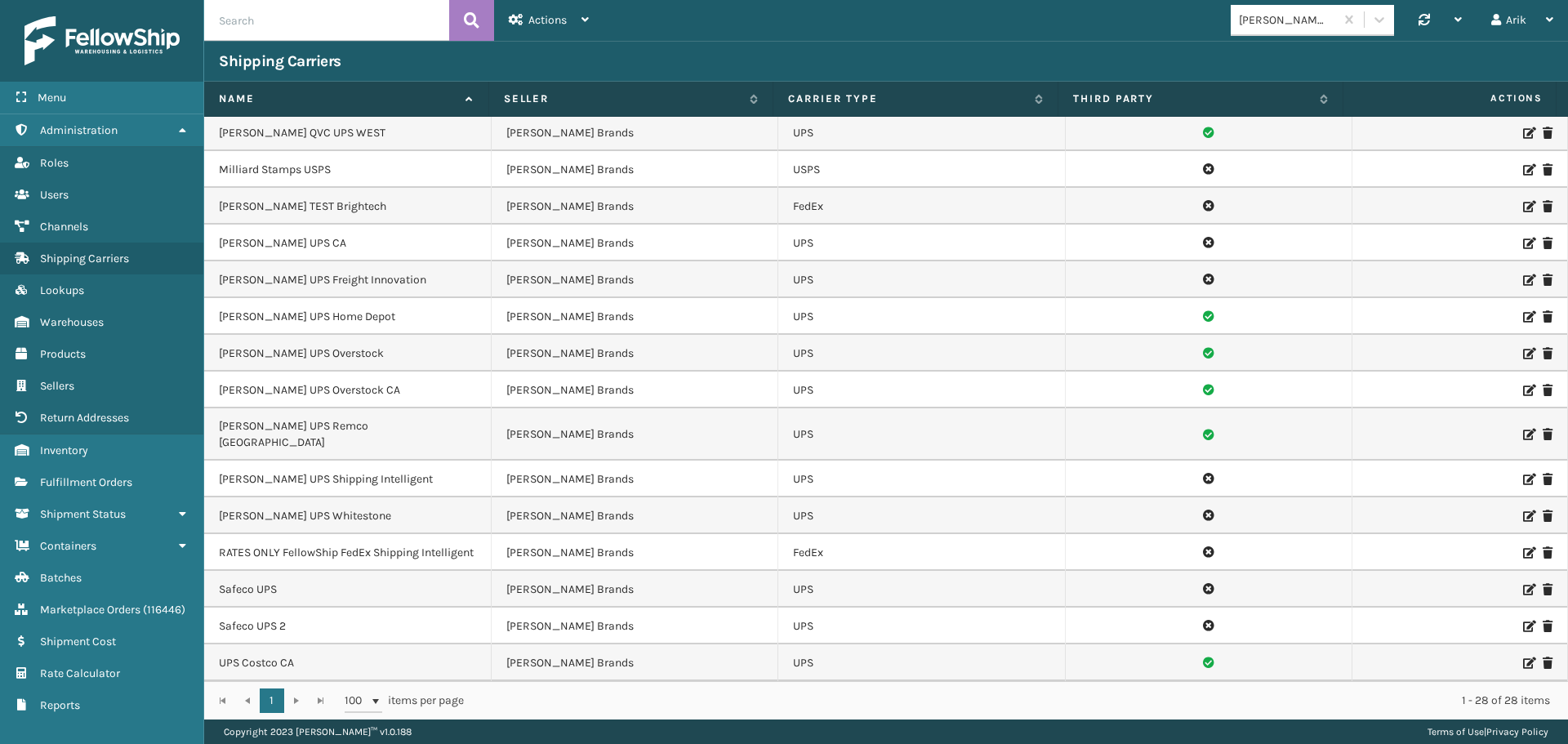
click at [1523, 587] on icon at bounding box center [1527, 589] width 9 height 11
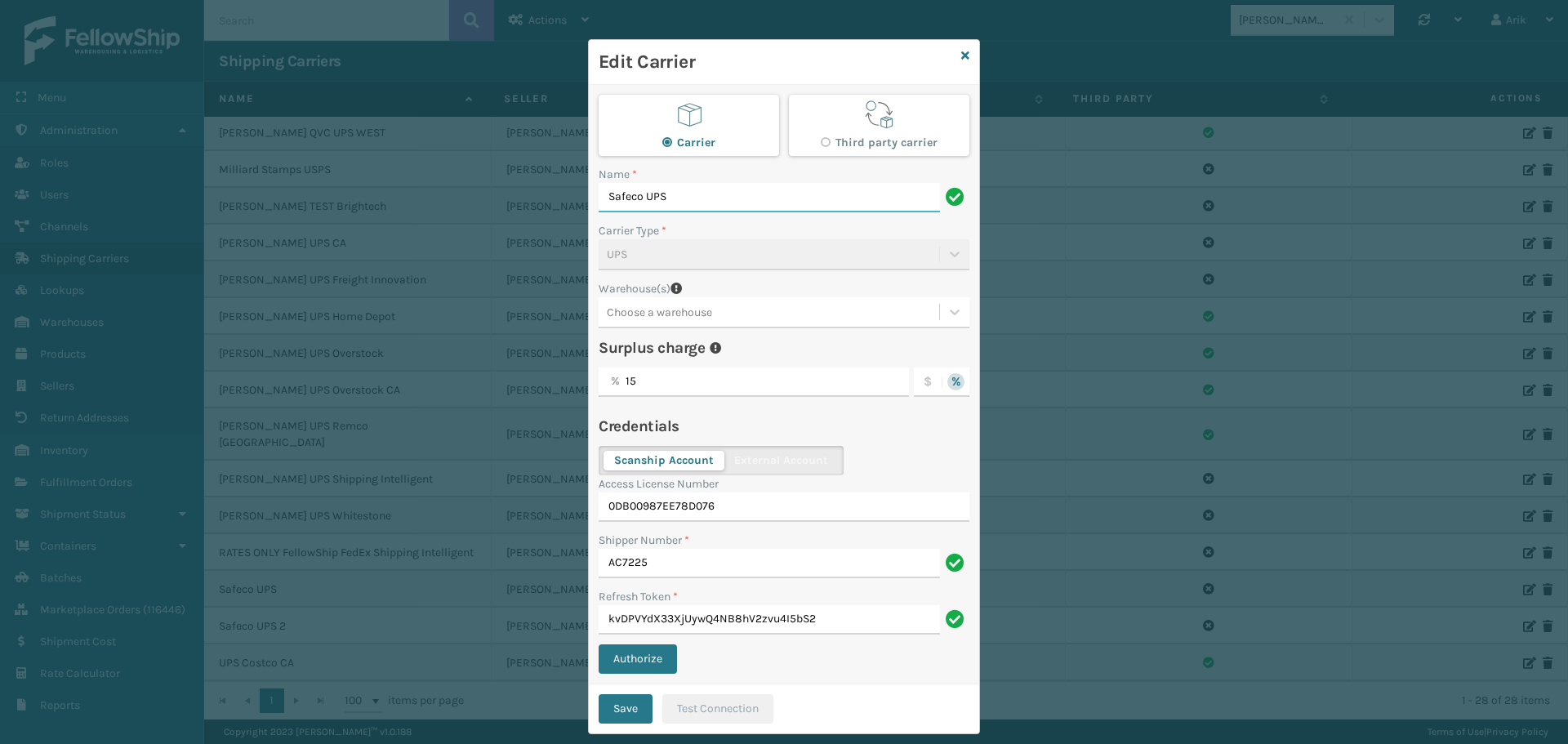
click at [651, 201] on input "Safeco UPS" at bounding box center [769, 197] width 342 height 29
paste input "UPS"
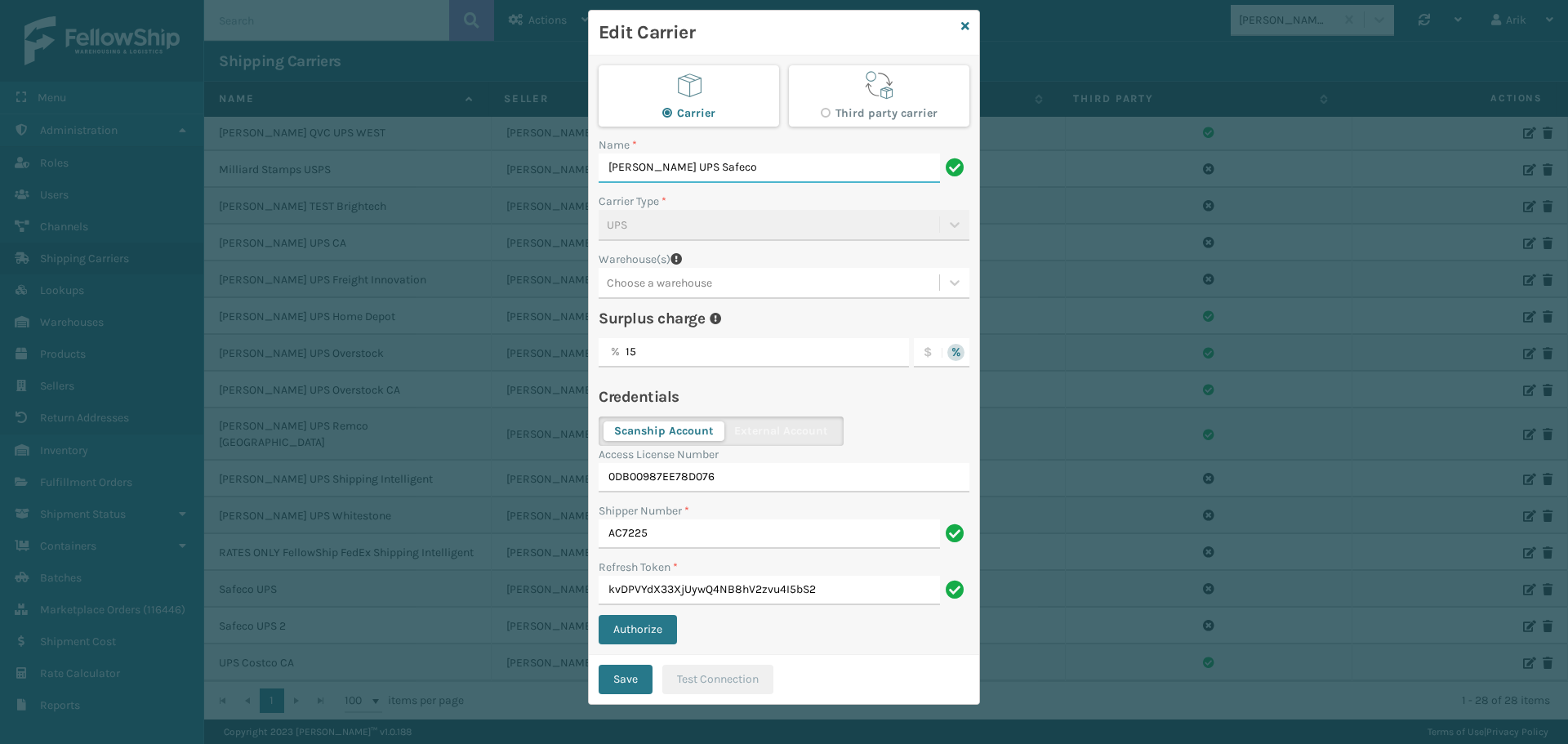
type input "[PERSON_NAME] UPS Safeco"
click at [599, 665] on button "Save" at bounding box center [625, 679] width 53 height 29
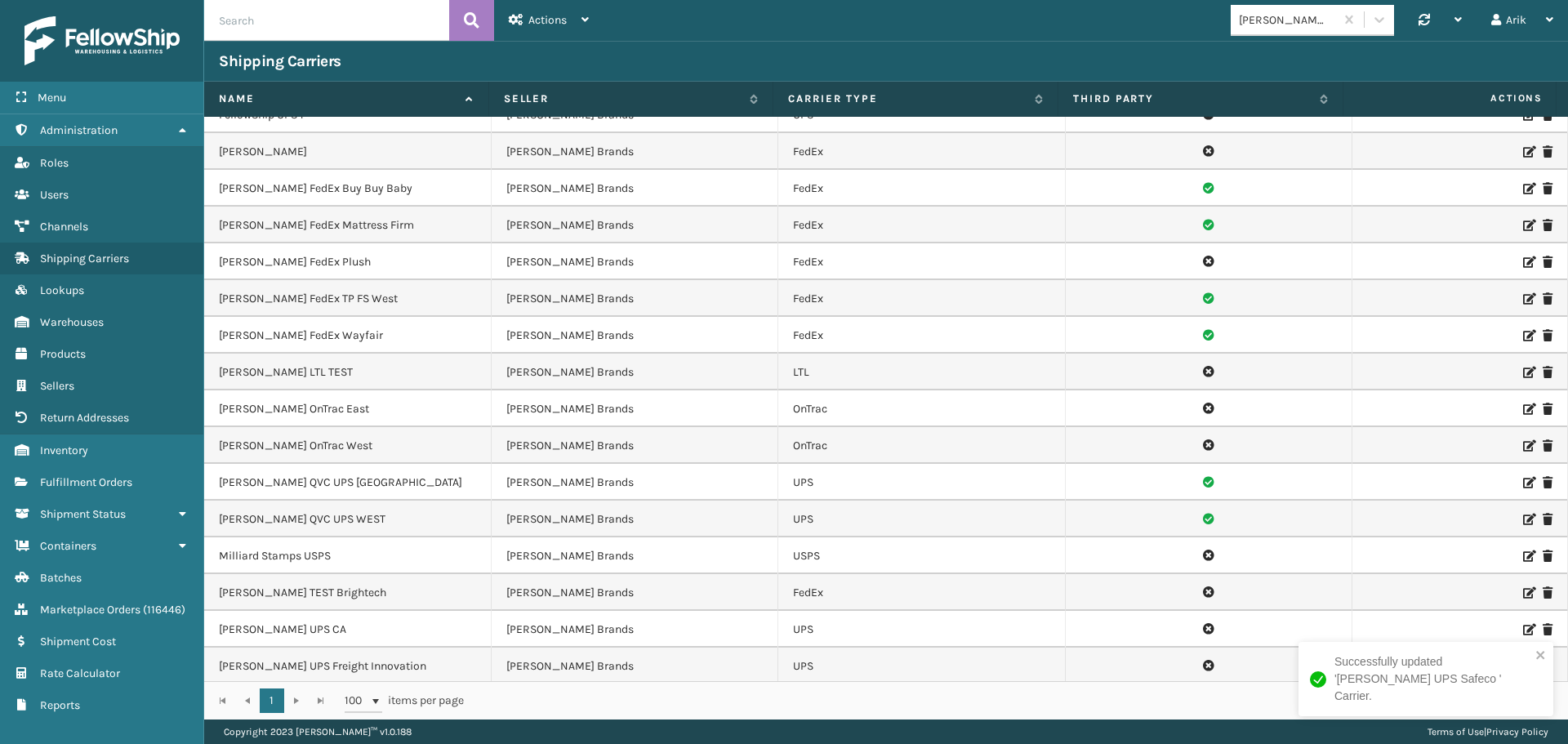
scroll to position [480, 0]
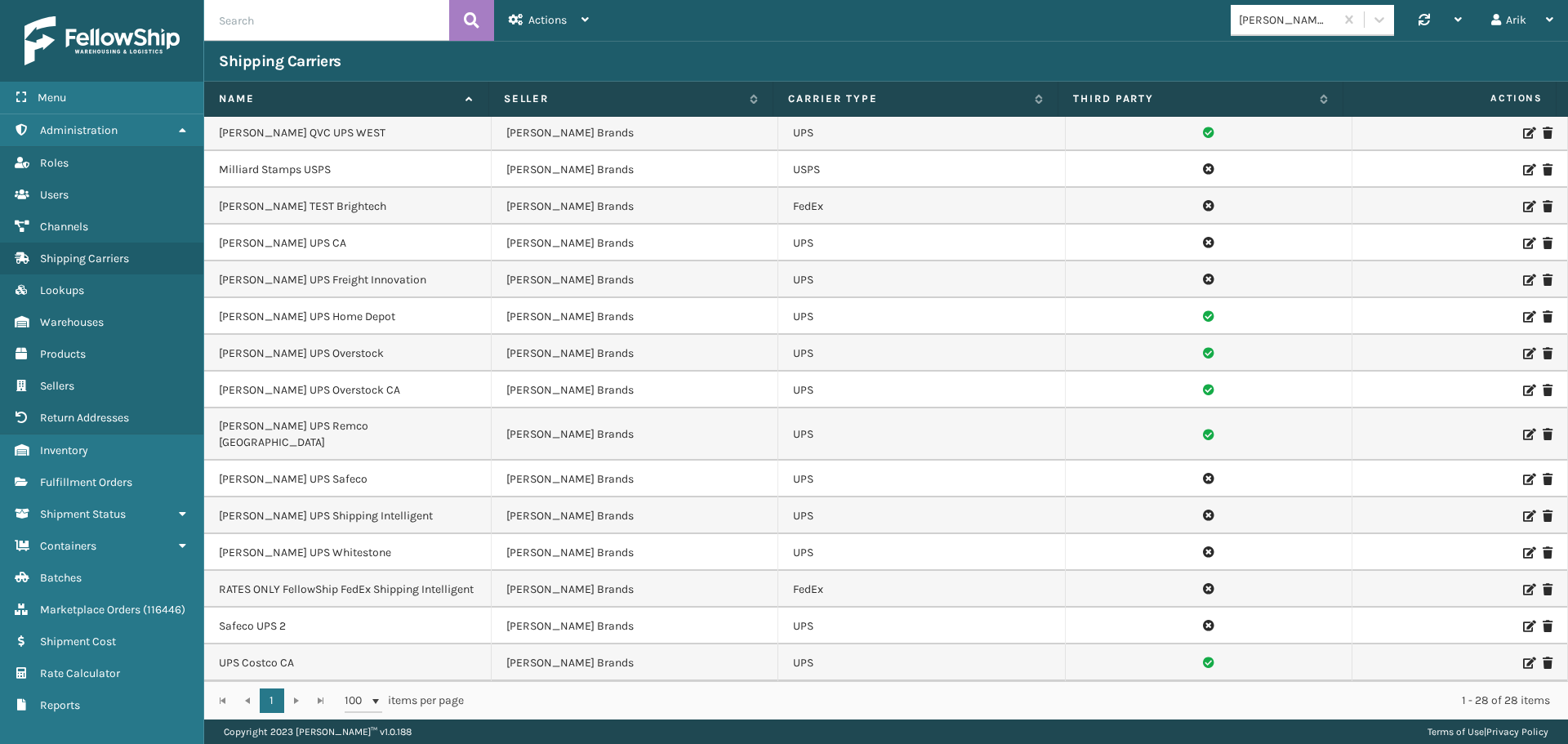
click at [1516, 658] on div "Successfully updated '[PERSON_NAME] UPS Safeco ' Carrier." at bounding box center [1426, 685] width 261 height 94
click at [1523, 662] on icon at bounding box center [1527, 662] width 9 height 11
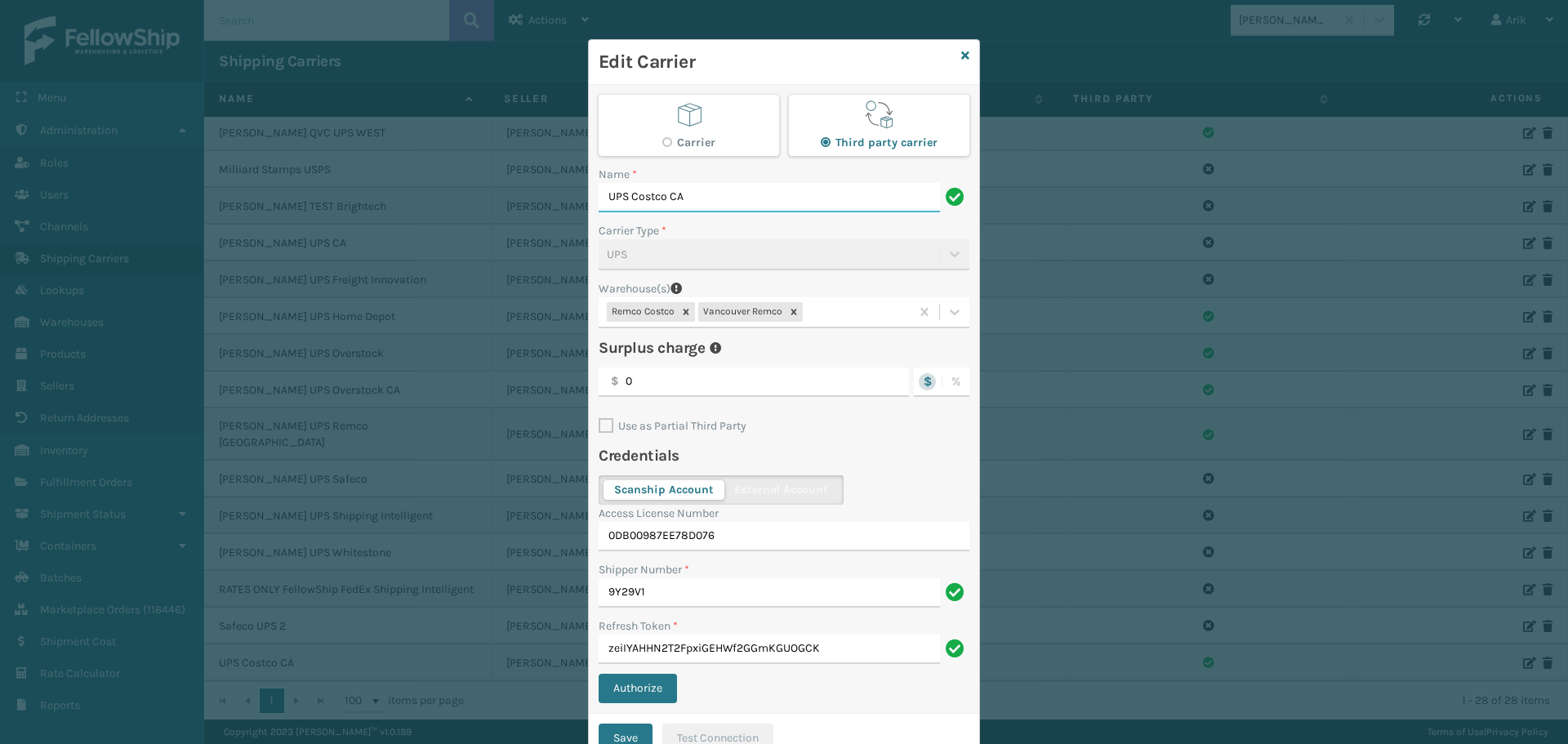
click at [599, 193] on input "UPS Costco CA" at bounding box center [769, 197] width 342 height 29
paste input "UPS"
type input "[PERSON_NAME] UPS Costco CA"
click at [599, 723] on button "Save" at bounding box center [625, 738] width 53 height 29
click at [630, 194] on input "[PERSON_NAME] UPS Costco CA" at bounding box center [769, 197] width 342 height 29
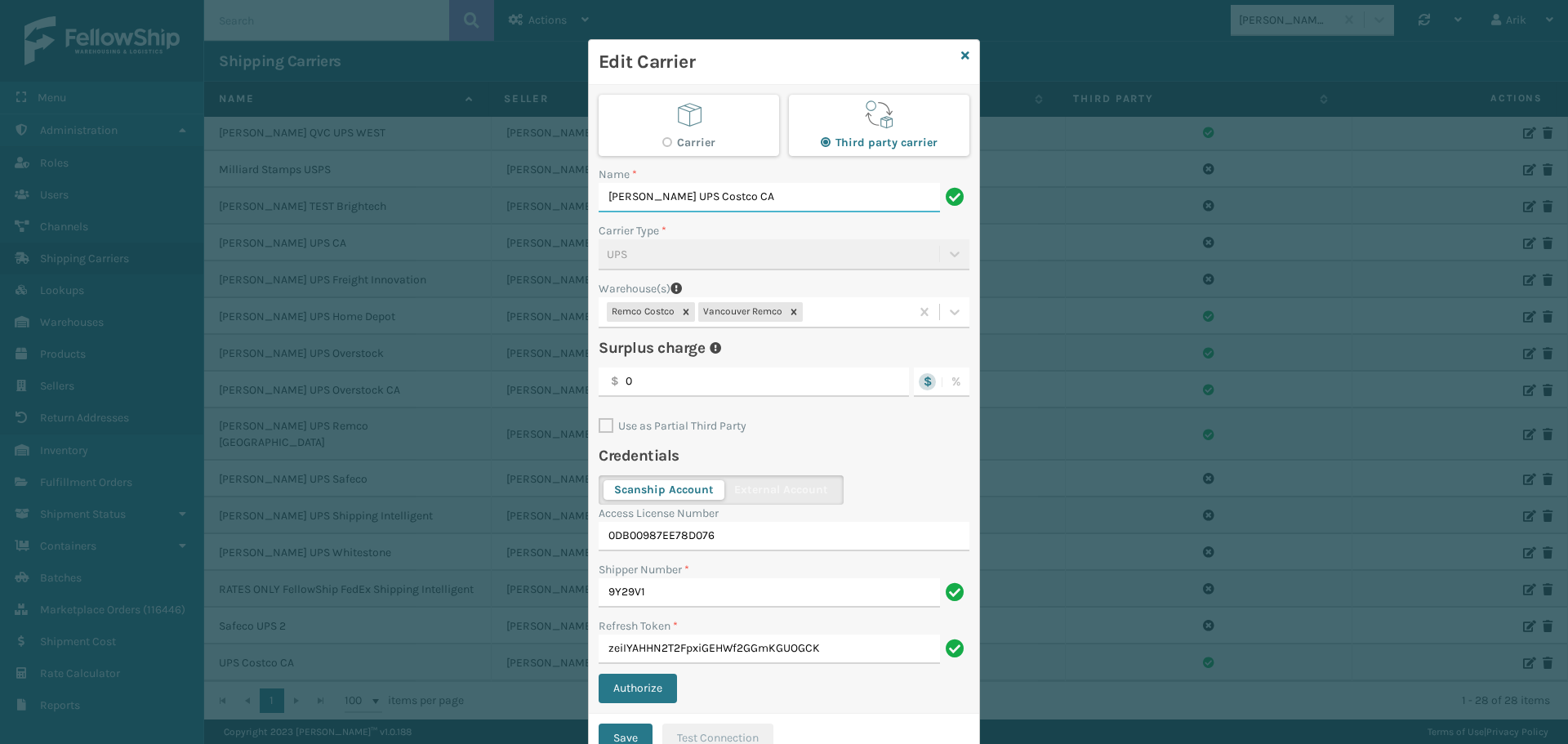
click at [630, 194] on input "[PERSON_NAME] UPS Costco CA" at bounding box center [769, 197] width 342 height 29
click at [618, 733] on button "Save" at bounding box center [625, 738] width 53 height 29
click at [615, 729] on button "Save" at bounding box center [625, 738] width 53 height 29
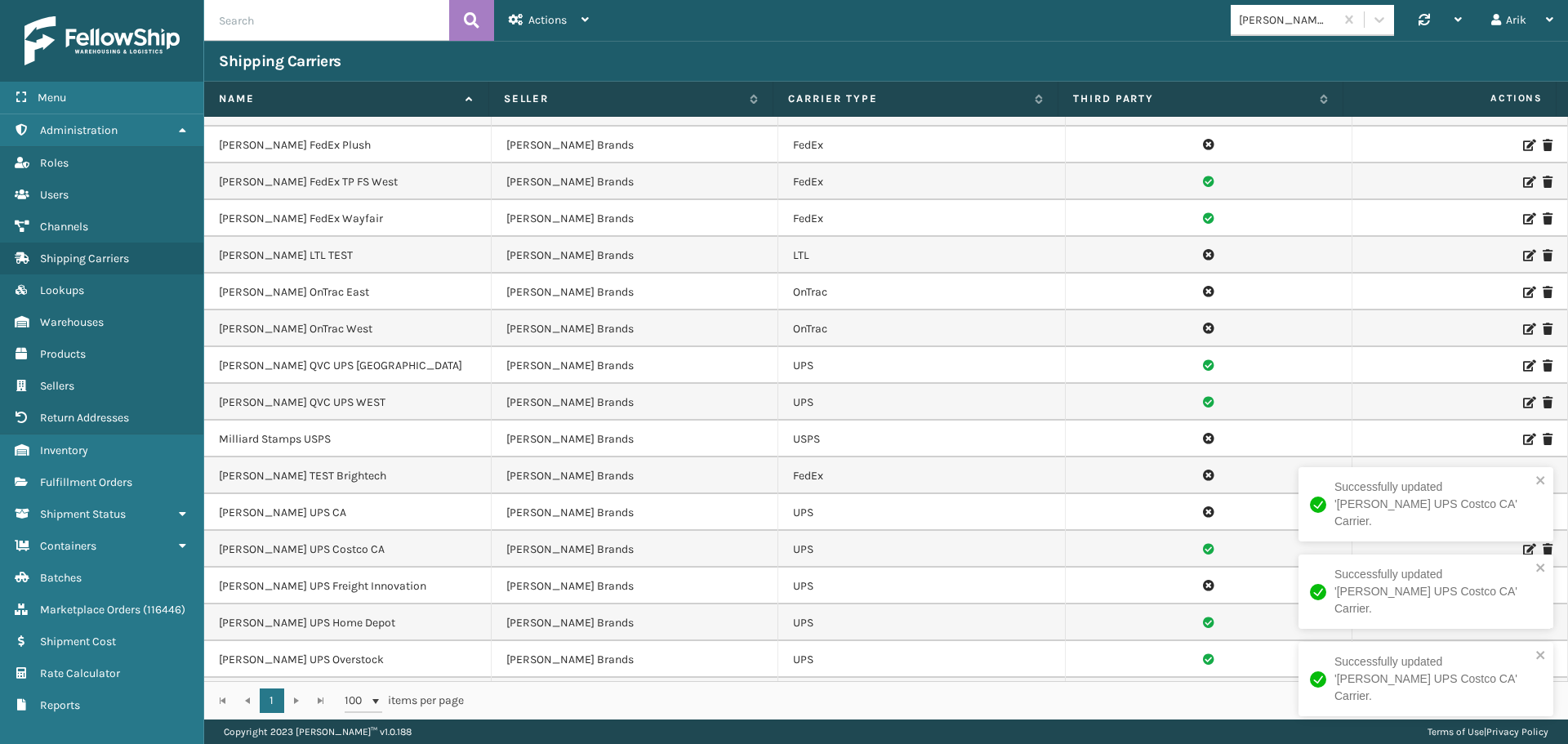
scroll to position [480, 0]
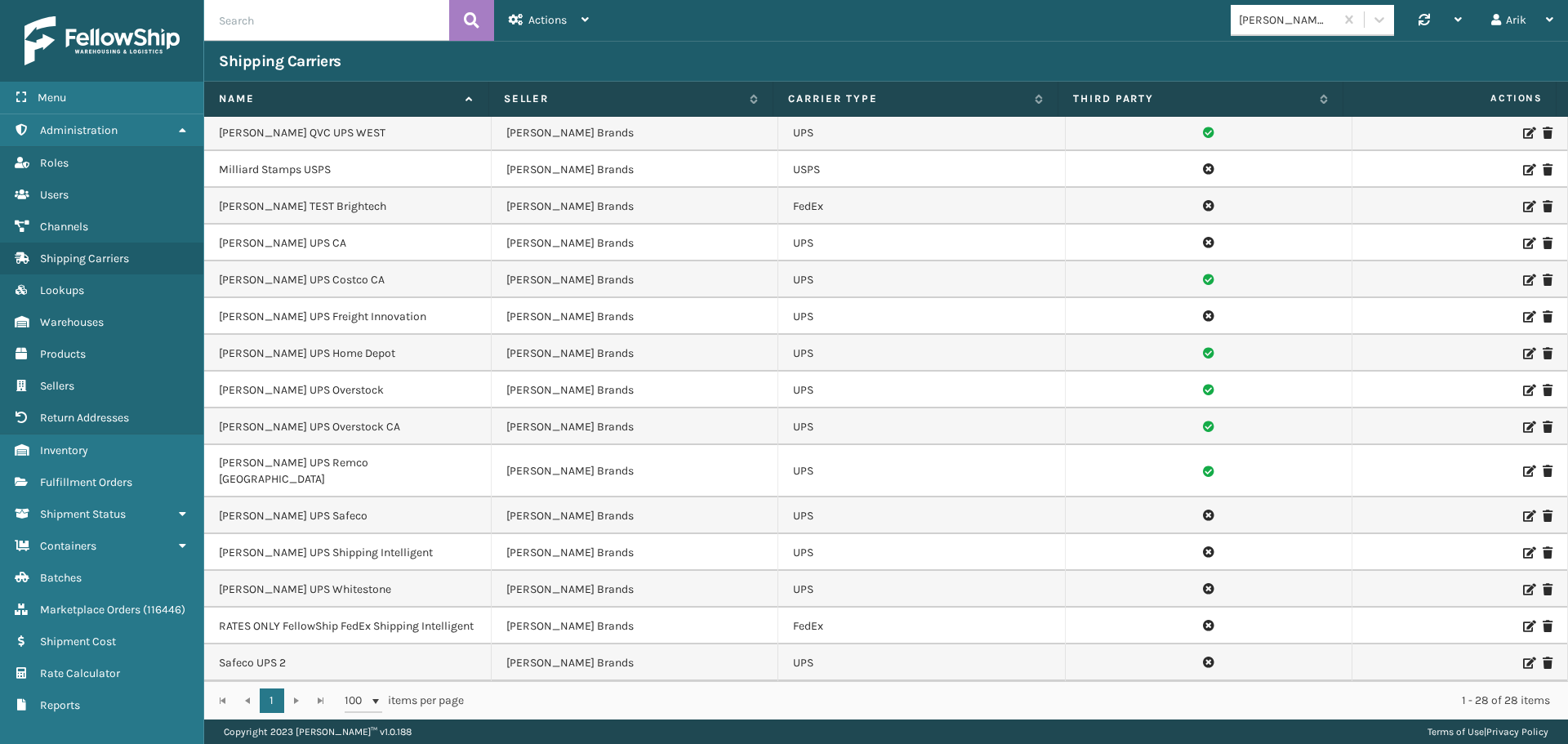
click at [257, 610] on td "RATES ONLY FellowShip FedEx Shipping Intelligent" at bounding box center [348, 626] width 287 height 37
click at [1523, 660] on icon at bounding box center [1527, 662] width 9 height 11
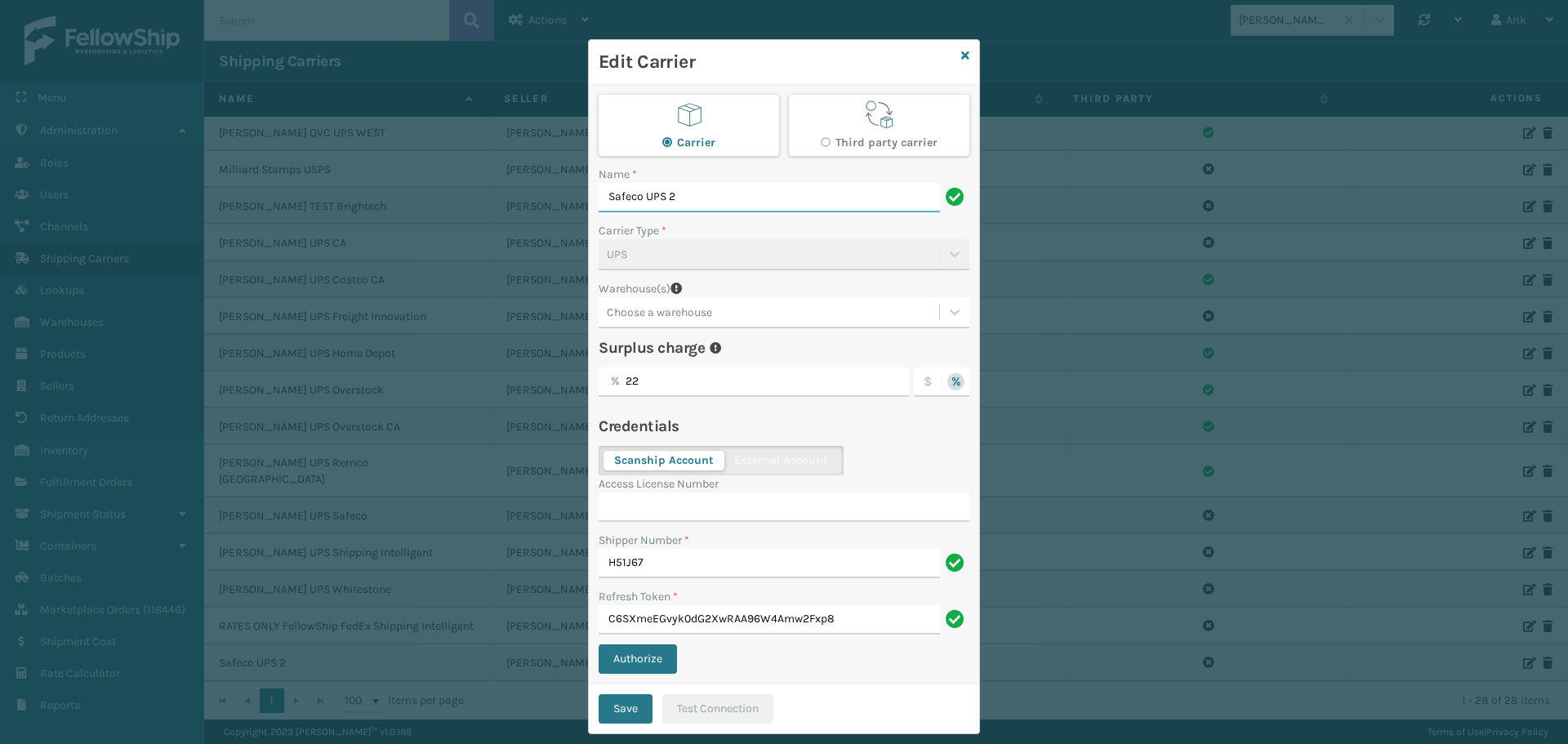
click at [600, 194] on input "Safeco UPS 2" at bounding box center [769, 197] width 342 height 29
paste input "[PERSON_NAME]"
click at [686, 194] on input "[PERSON_NAME] Safeco UPS 2" at bounding box center [769, 197] width 342 height 29
drag, startPoint x: 686, startPoint y: 194, endPoint x: 697, endPoint y: 201, distance: 13.0
click at [687, 195] on input "[PERSON_NAME] Safeco UPS 2" at bounding box center [769, 197] width 342 height 29
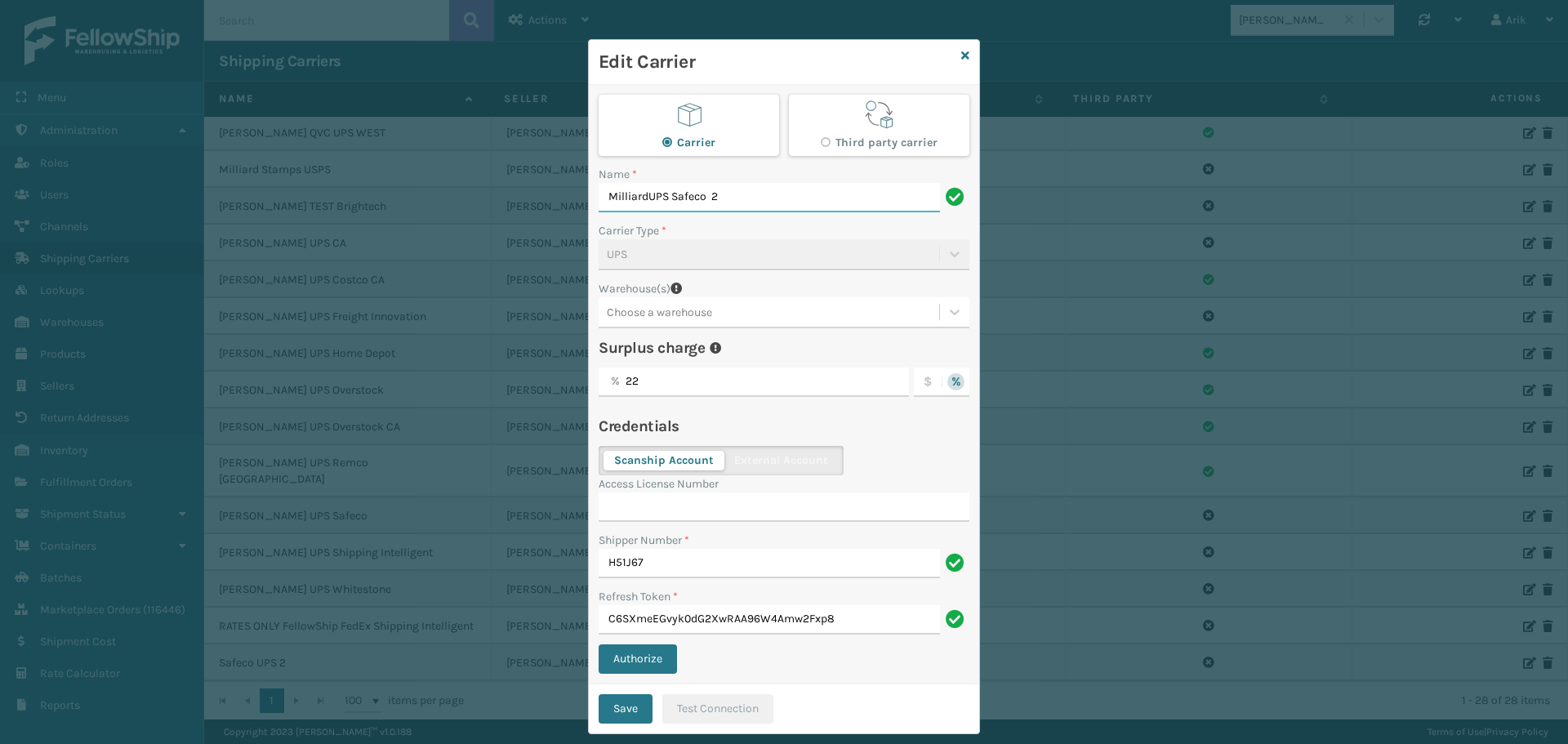
click at [643, 193] on input "MilliardUPS Safeco 2" at bounding box center [769, 197] width 342 height 29
click at [666, 196] on input "[PERSON_NAME] UPS Safeco 2" at bounding box center [769, 197] width 342 height 29
type input "[PERSON_NAME] UPS Safeco 2"
click at [617, 702] on button "Save" at bounding box center [625, 709] width 53 height 29
click at [618, 700] on button "Save" at bounding box center [625, 709] width 53 height 29
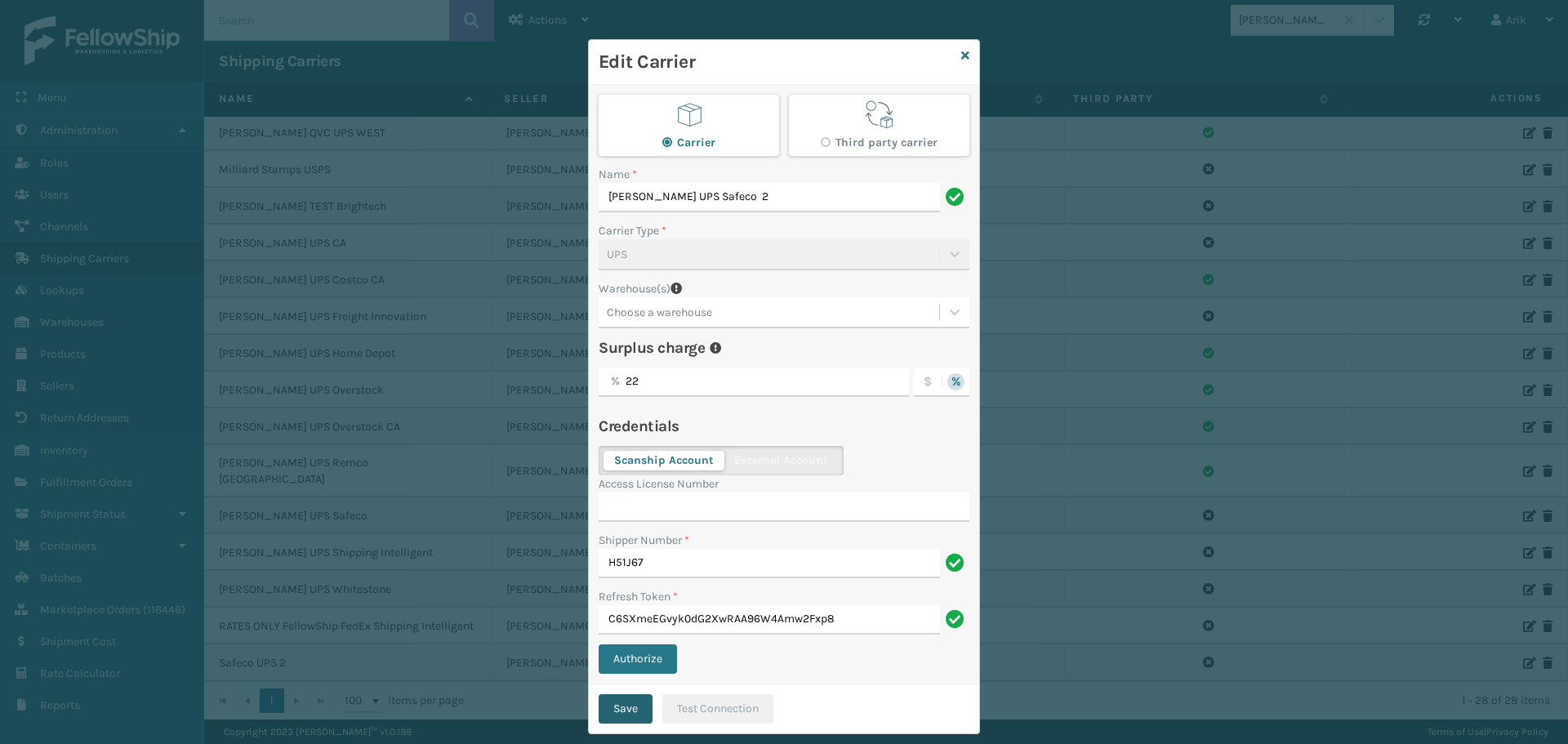
click at [618, 700] on button "Save" at bounding box center [625, 709] width 53 height 29
click at [617, 700] on button "Save" at bounding box center [625, 709] width 53 height 29
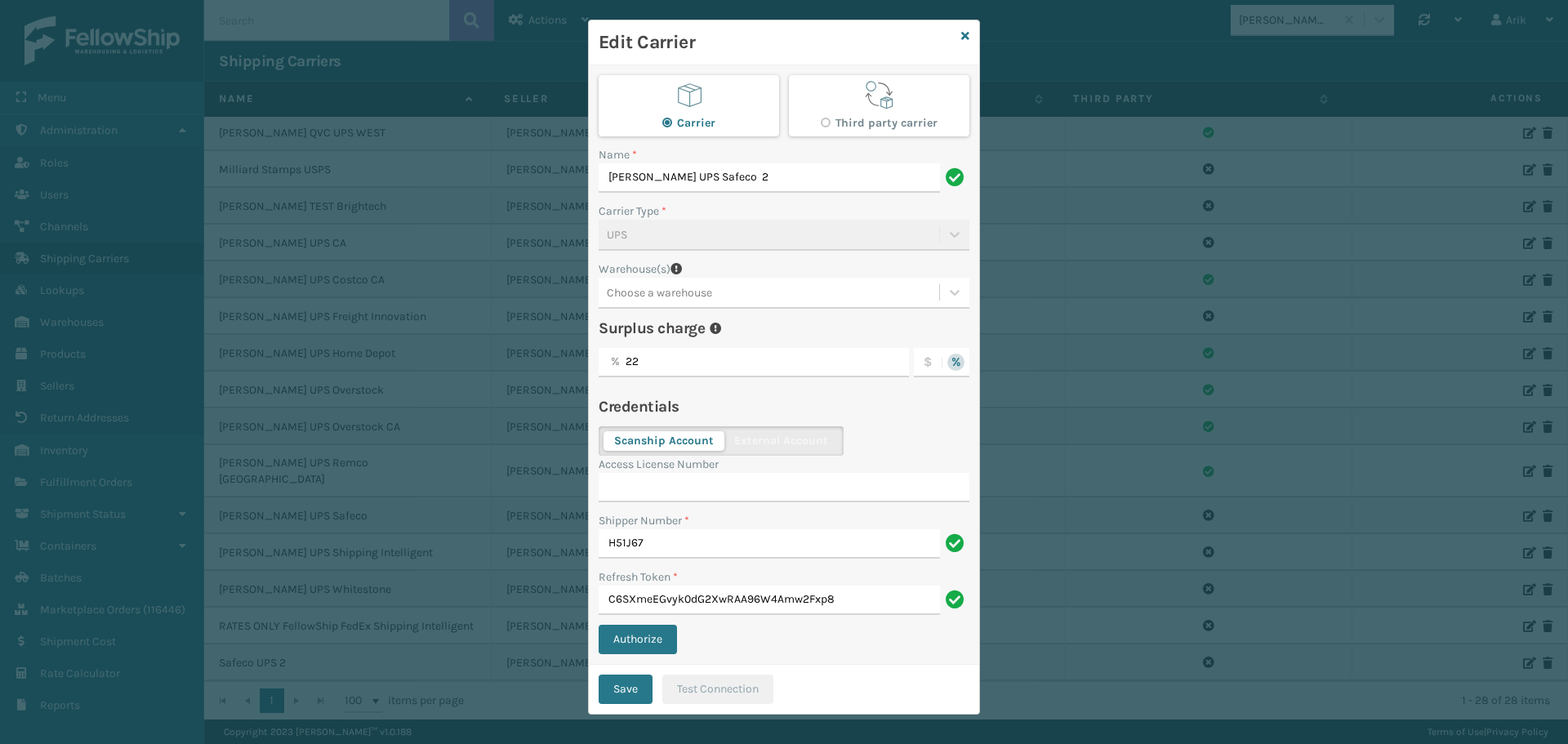
scroll to position [29, 0]
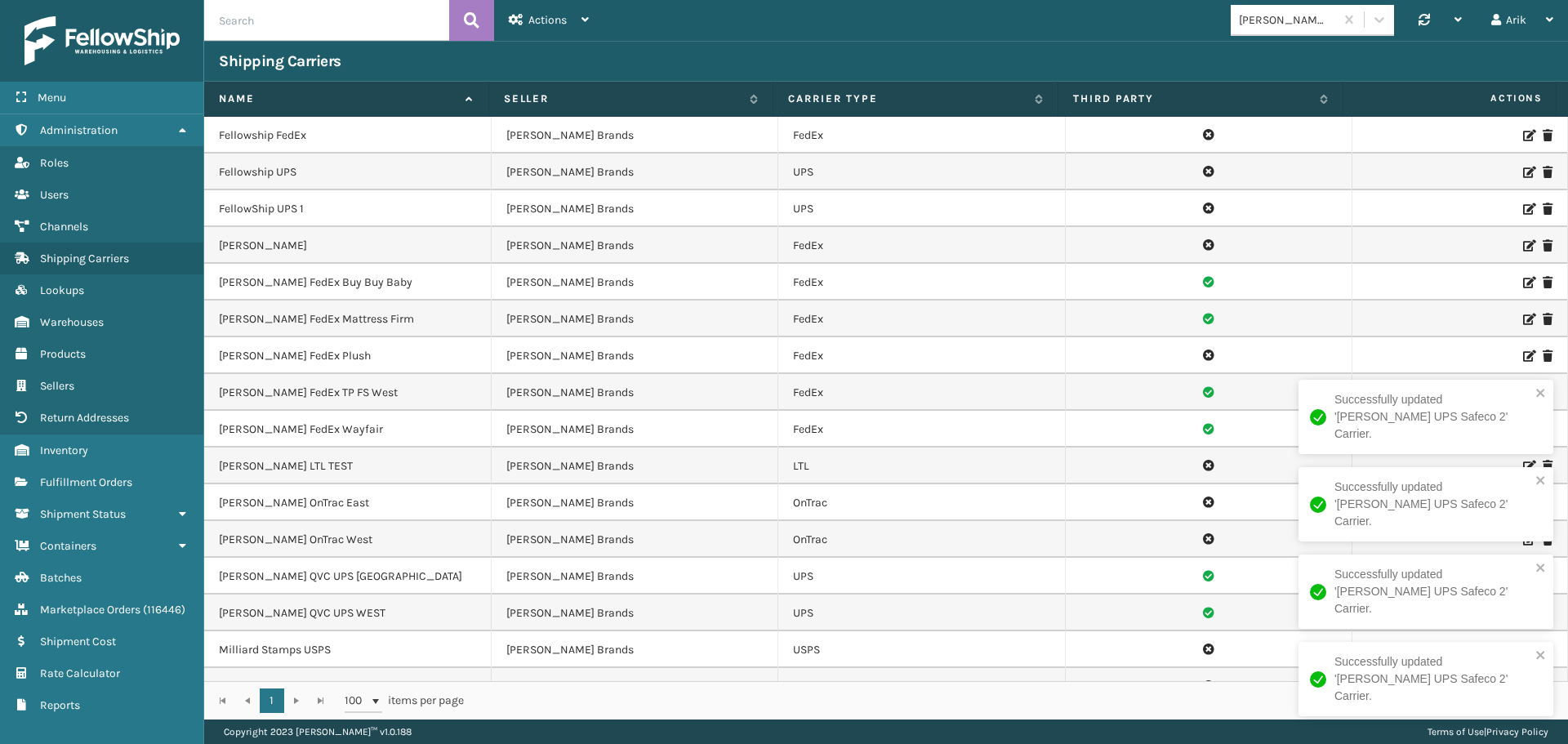
scroll to position [480, 0]
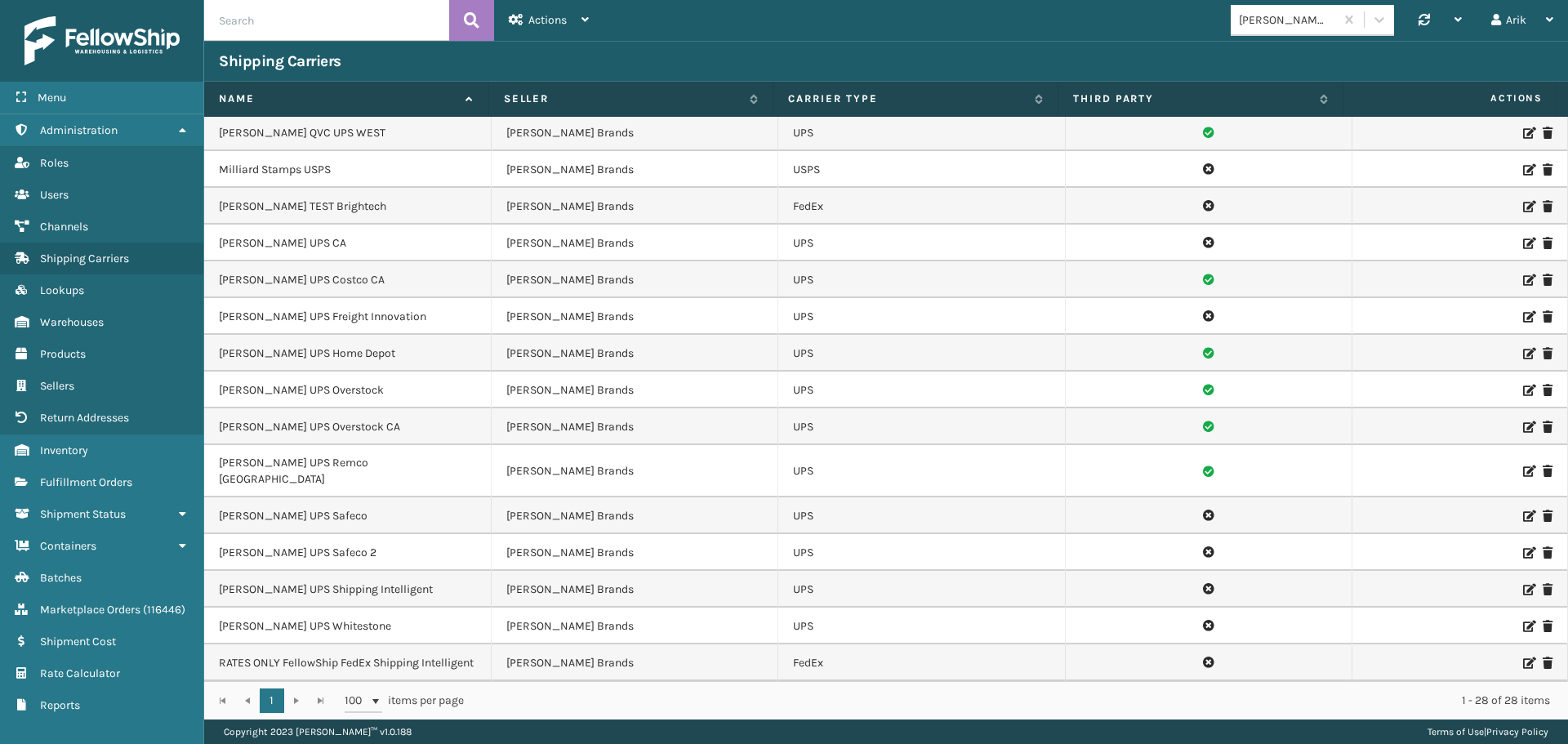
click at [1523, 204] on icon at bounding box center [1527, 206] width 9 height 11
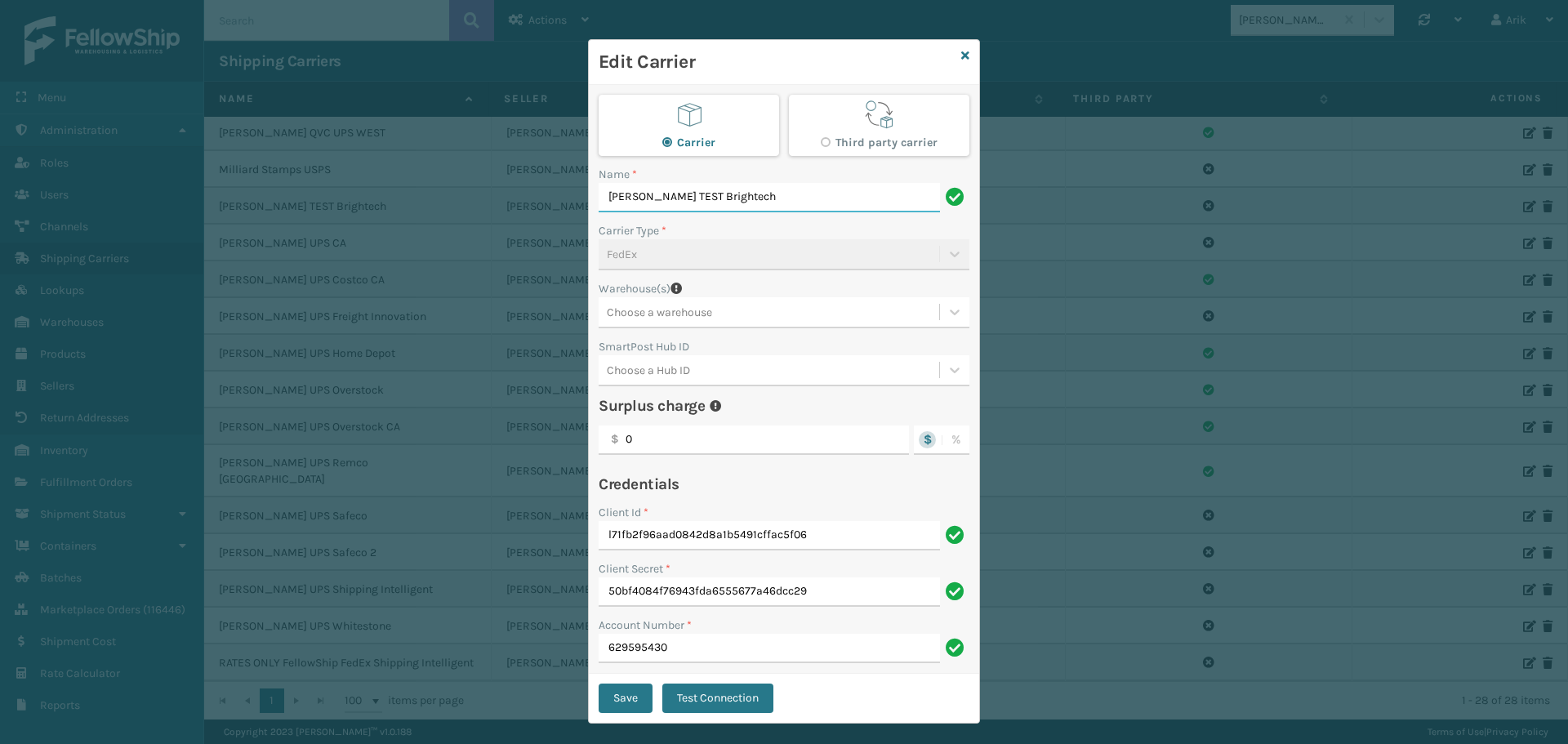
click at [647, 197] on input "[PERSON_NAME] TEST Brightech" at bounding box center [769, 197] width 342 height 29
type input "[PERSON_NAME] FedEx TEST Safeco Brightech"
click at [599, 684] on button "Save" at bounding box center [625, 698] width 53 height 29
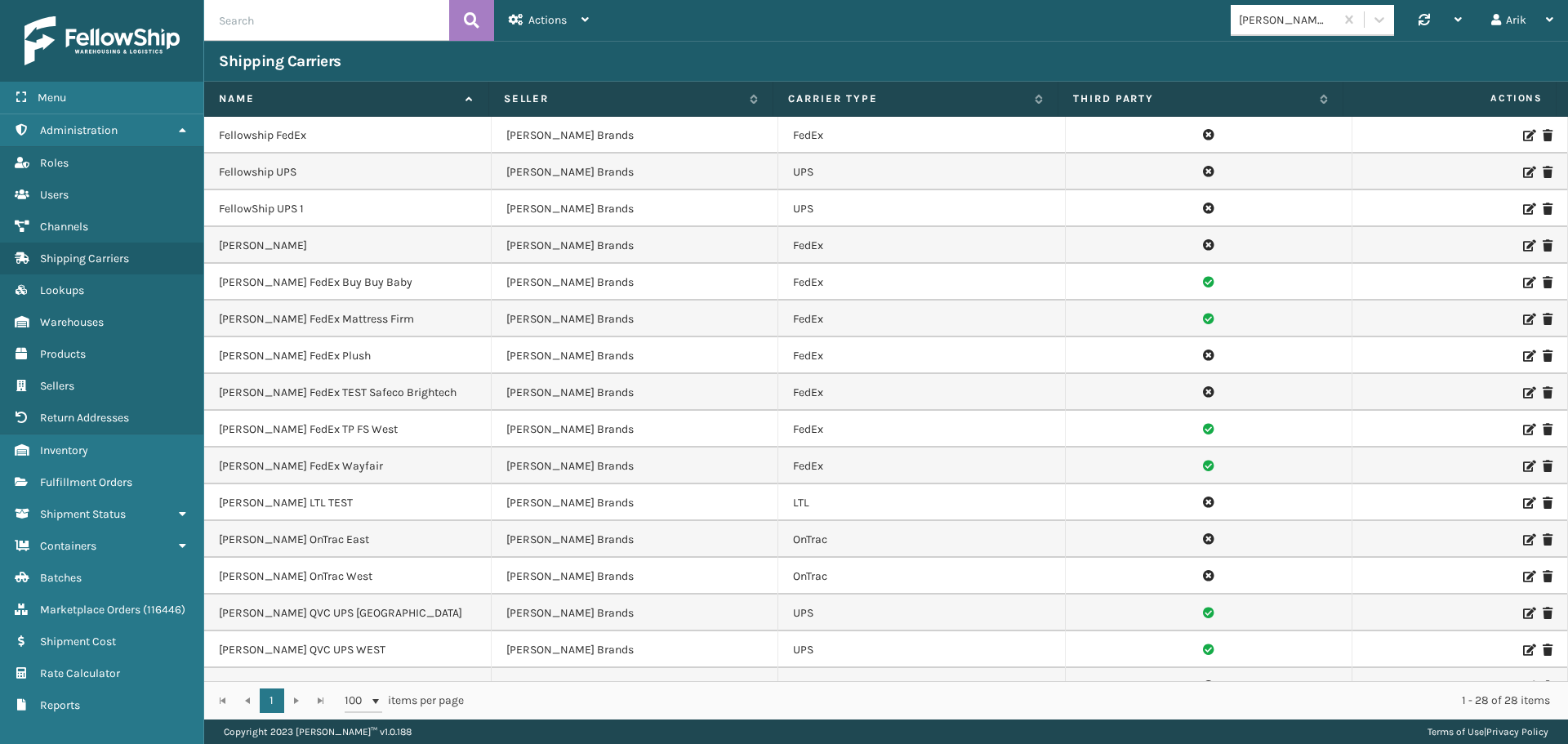
click at [1523, 612] on icon at bounding box center [1527, 613] width 9 height 11
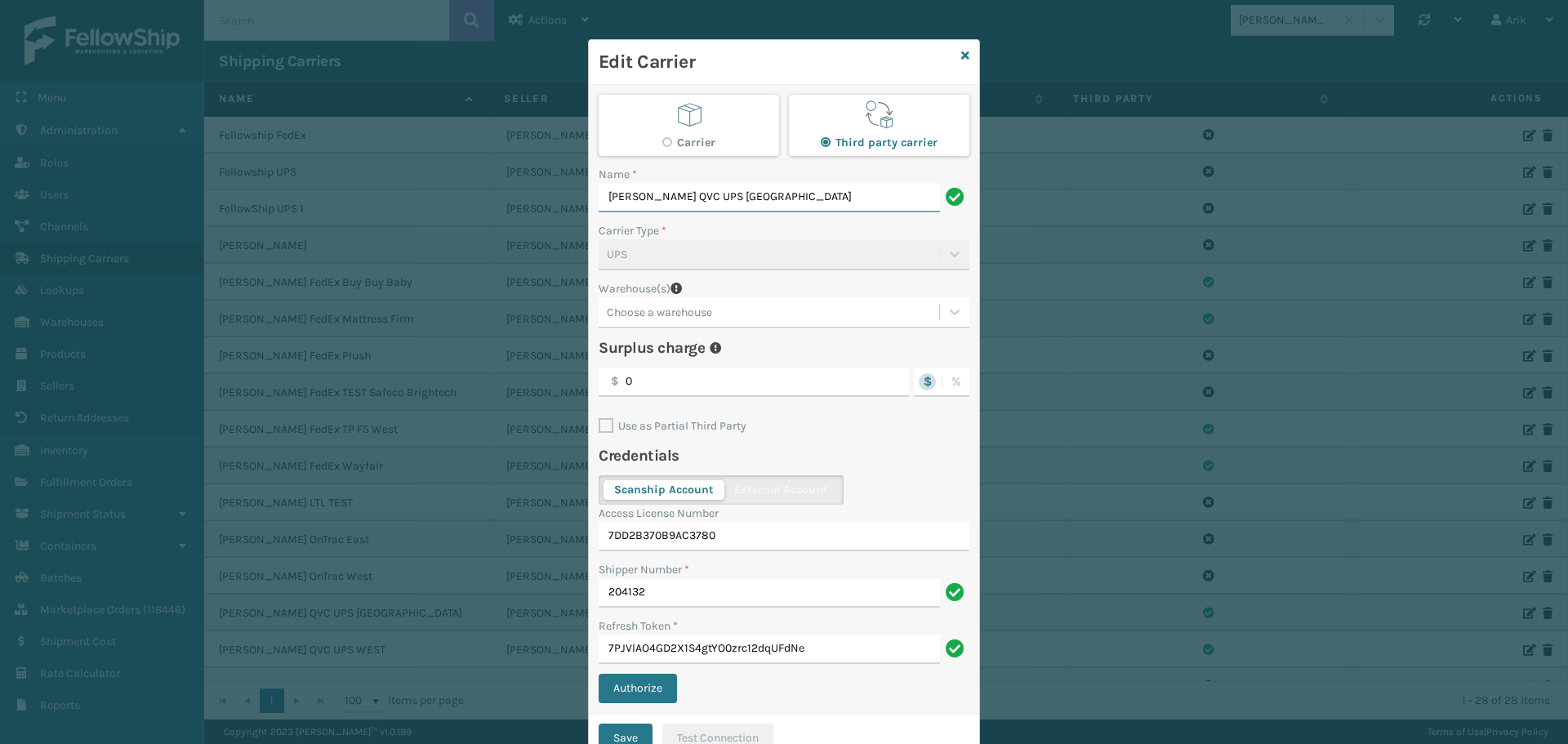
click at [654, 195] on input "[PERSON_NAME] QVC UPS [GEOGRAPHIC_DATA]" at bounding box center [769, 197] width 342 height 29
click at [668, 197] on input "[PERSON_NAME] UPS [GEOGRAPHIC_DATA]" at bounding box center [769, 197] width 342 height 29
paste input "QVC"
type input "[PERSON_NAME] UPS QVC [GEOGRAPHIC_DATA]"
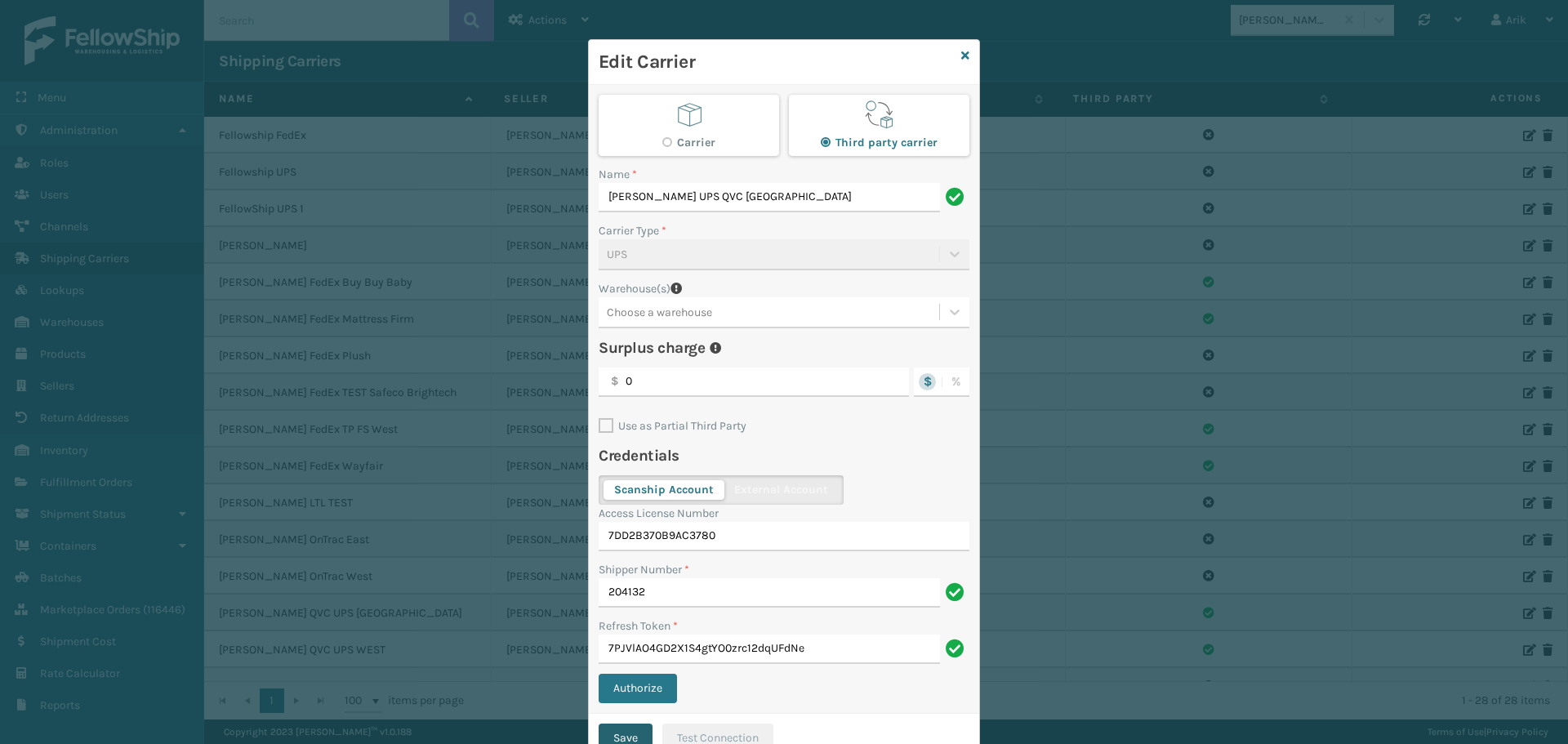
click at [618, 727] on button "Save" at bounding box center [625, 738] width 53 height 29
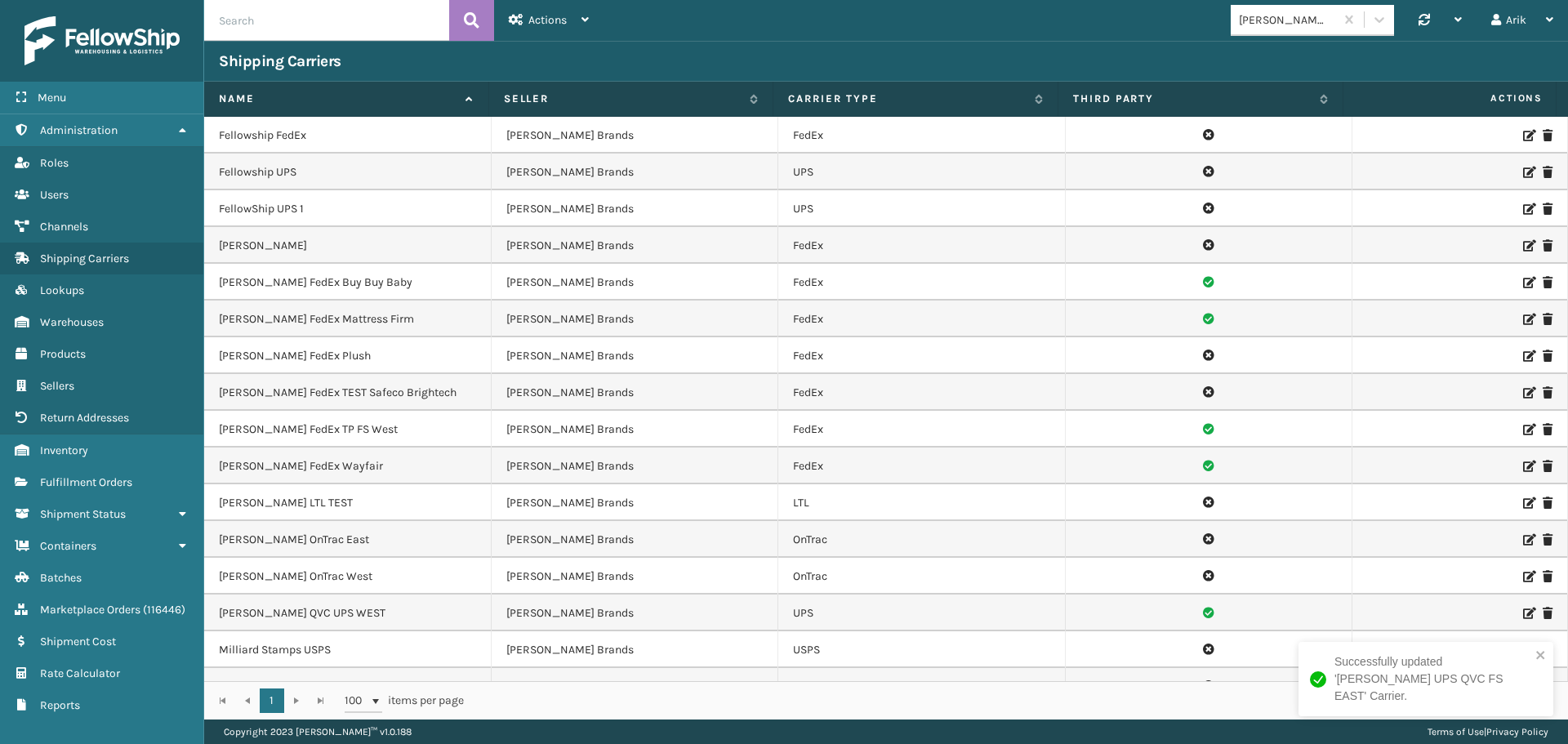
click at [1523, 610] on icon at bounding box center [1527, 613] width 9 height 11
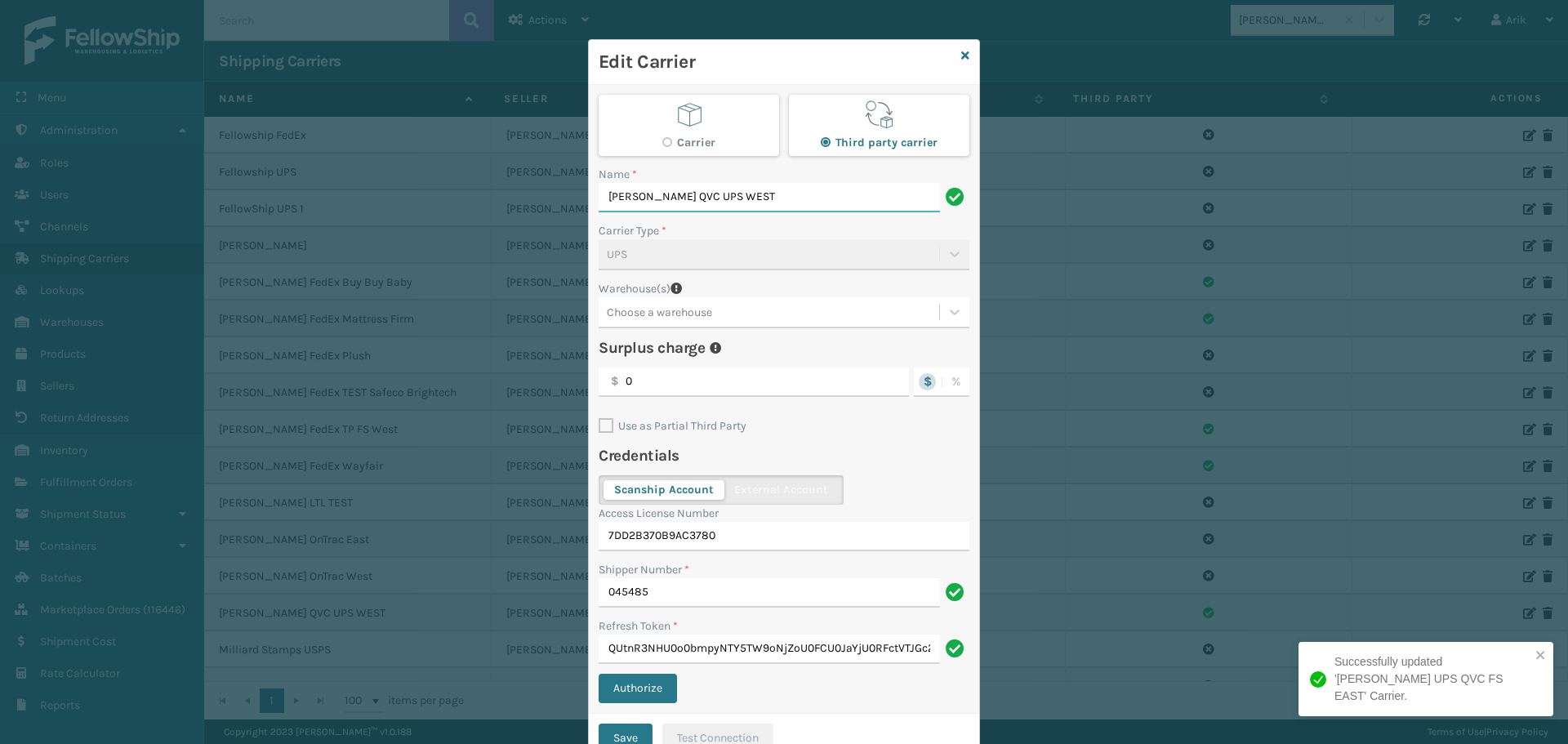
click at [655, 192] on input "[PERSON_NAME] QVC UPS WEST" at bounding box center [769, 197] width 342 height 29
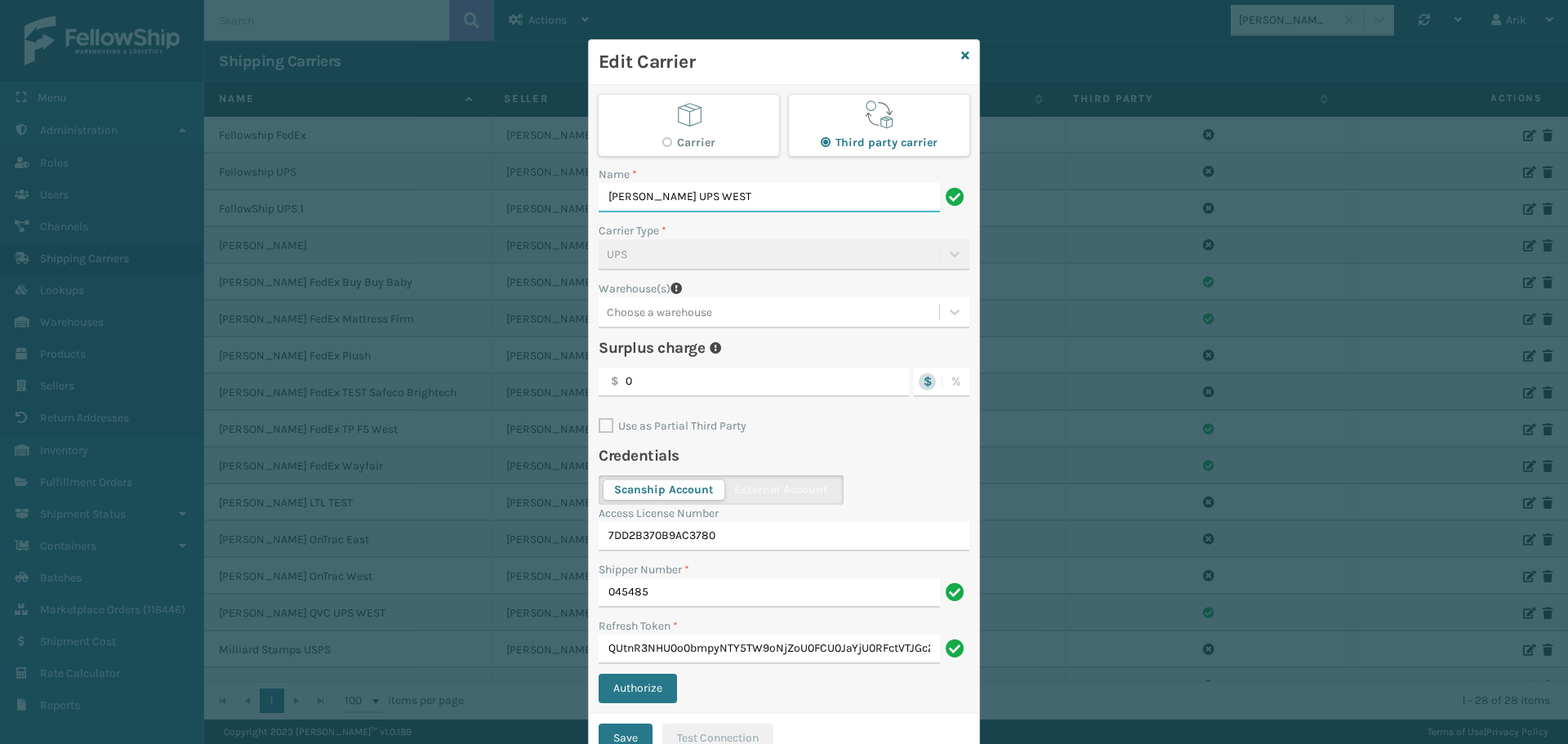
click at [669, 194] on input "[PERSON_NAME] UPS WEST" at bounding box center [769, 197] width 342 height 29
paste input "QVC"
type input "[PERSON_NAME] UPS QVC WEST"
click at [625, 735] on button "Save" at bounding box center [625, 738] width 53 height 29
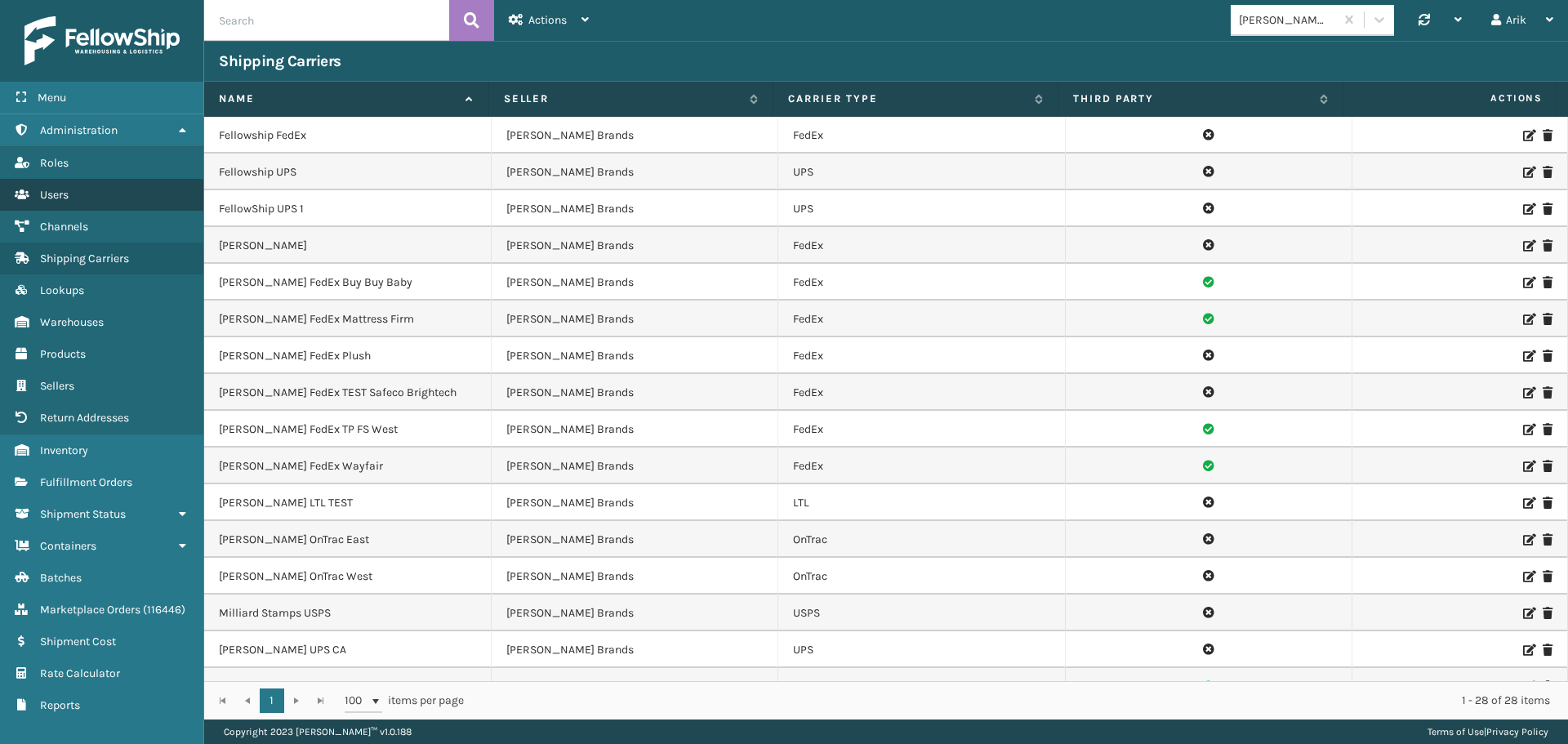
click at [68, 201] on span "Users" at bounding box center [53, 195] width 28 height 14
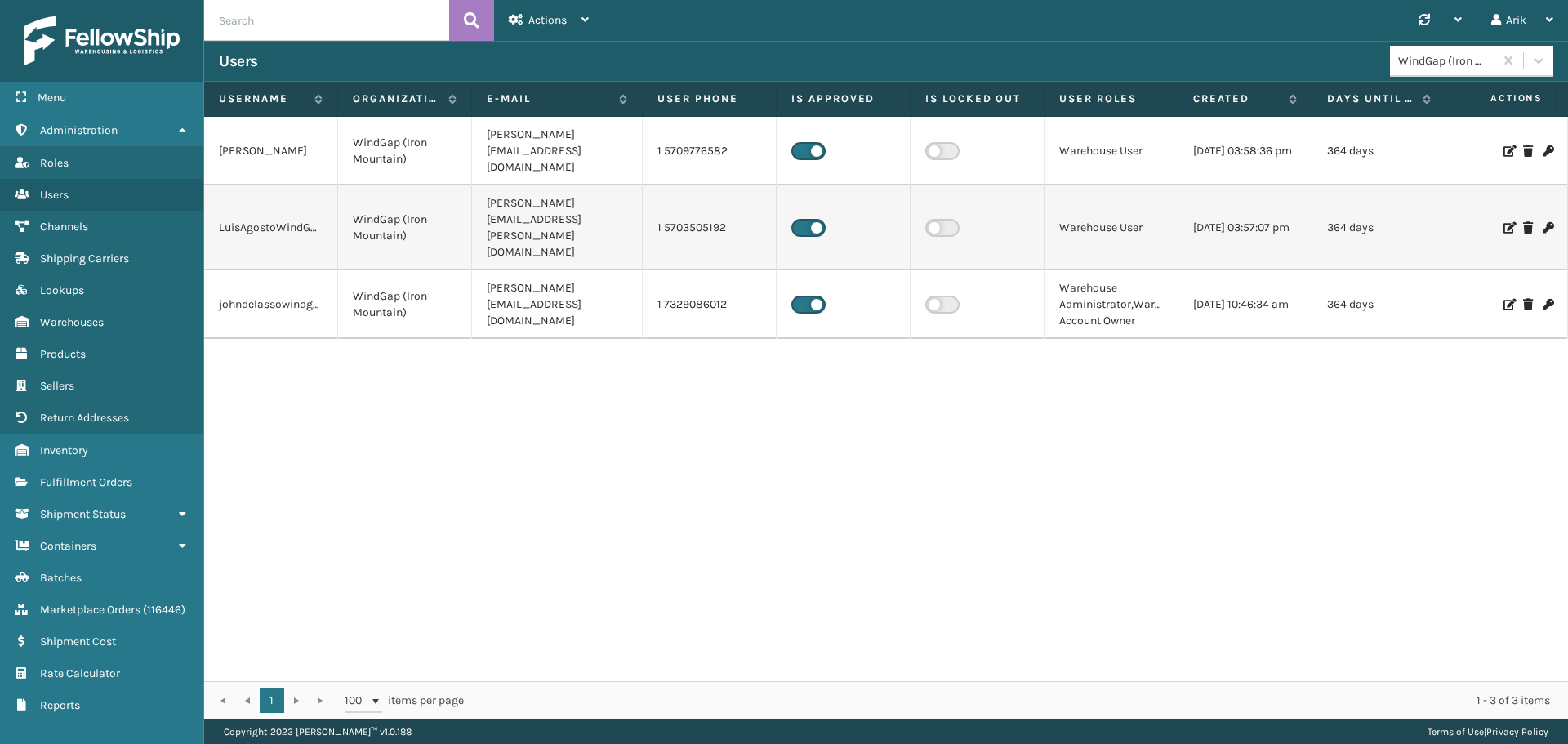
click at [1444, 64] on div "WindGap (Iron Mountain)" at bounding box center [1446, 61] width 97 height 17
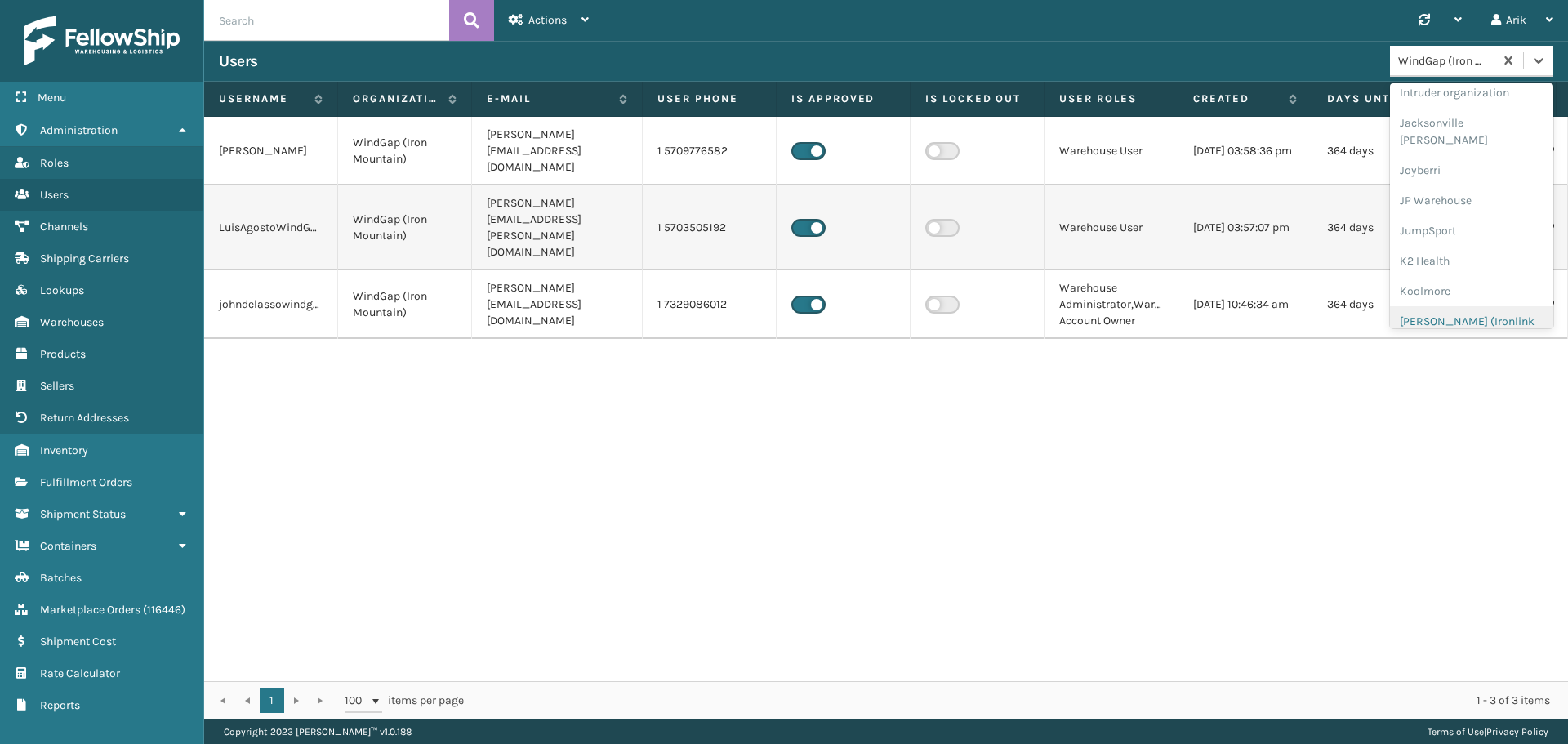
scroll to position [843, 0]
click at [1441, 322] on div "LifePro Fitness" at bounding box center [1471, 336] width 163 height 30
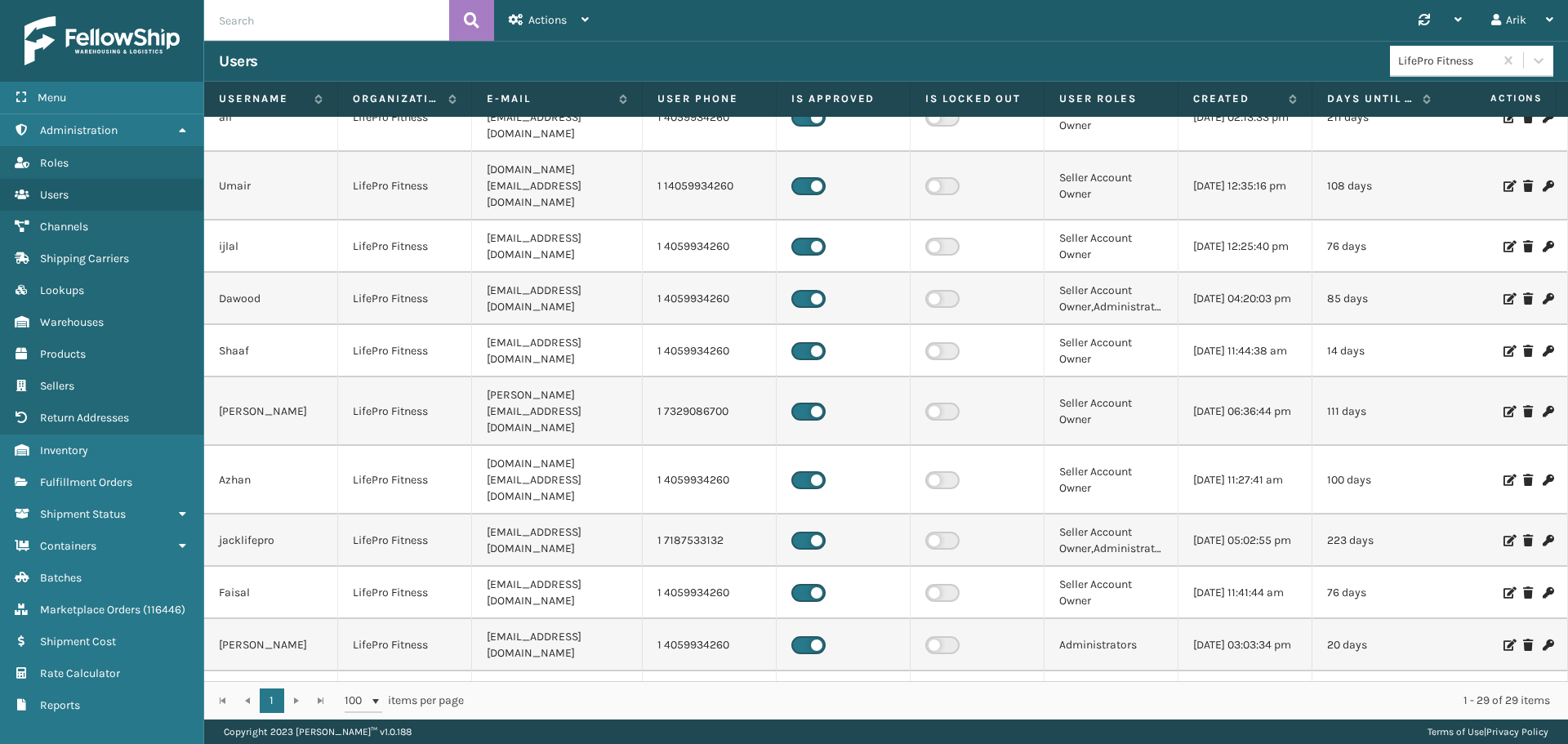
scroll to position [0, 0]
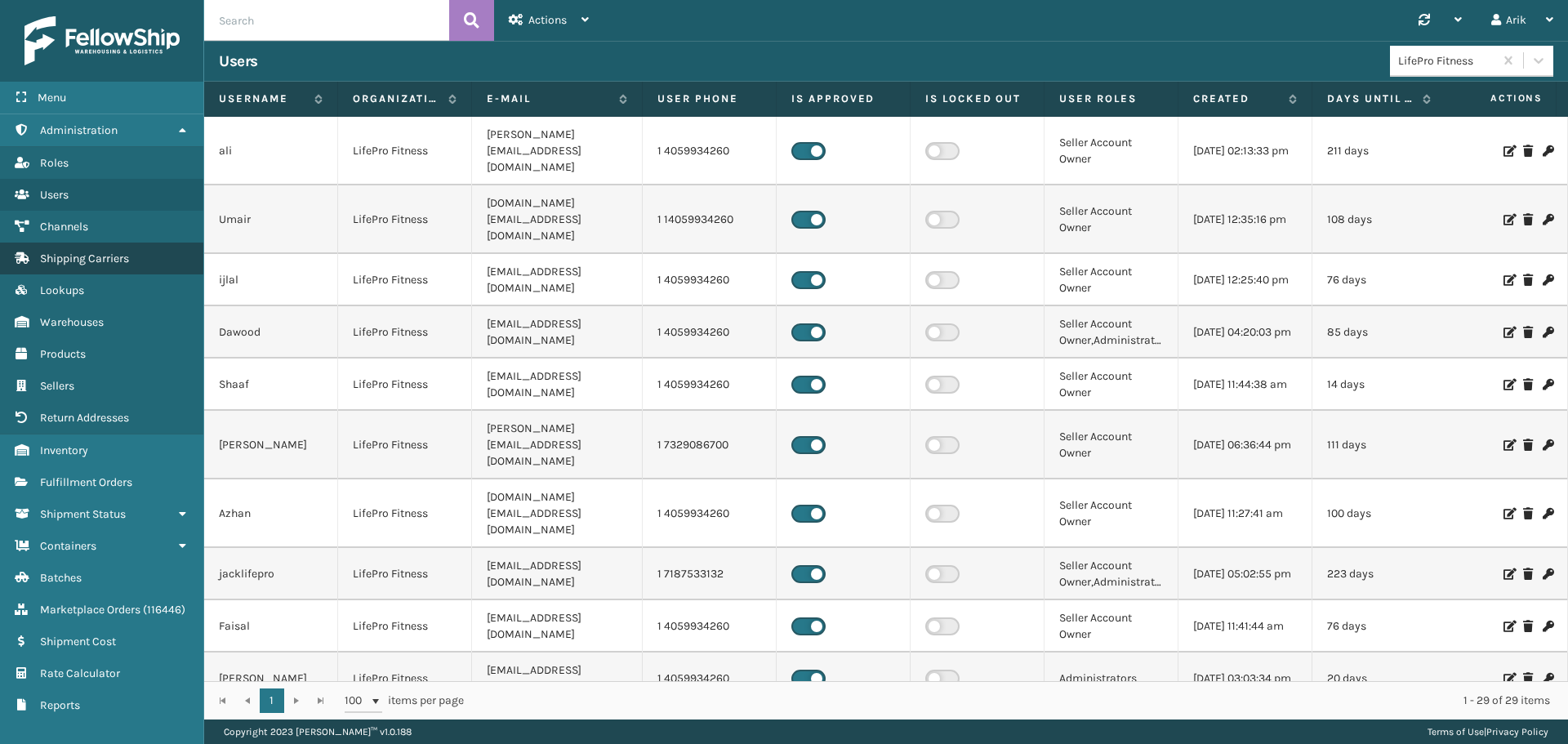
click at [52, 254] on span "Shipping Carriers" at bounding box center [84, 259] width 89 height 14
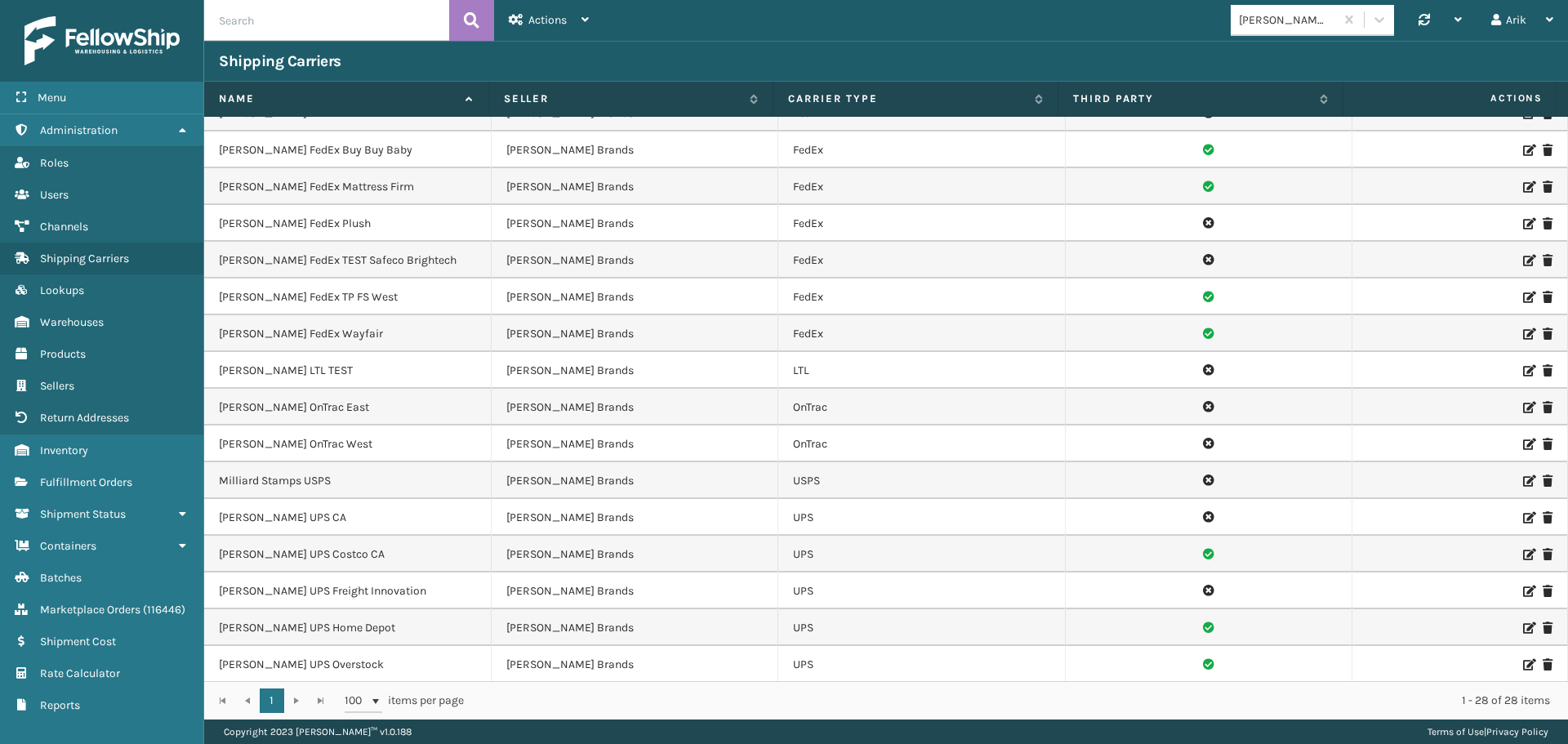
scroll to position [163, 0]
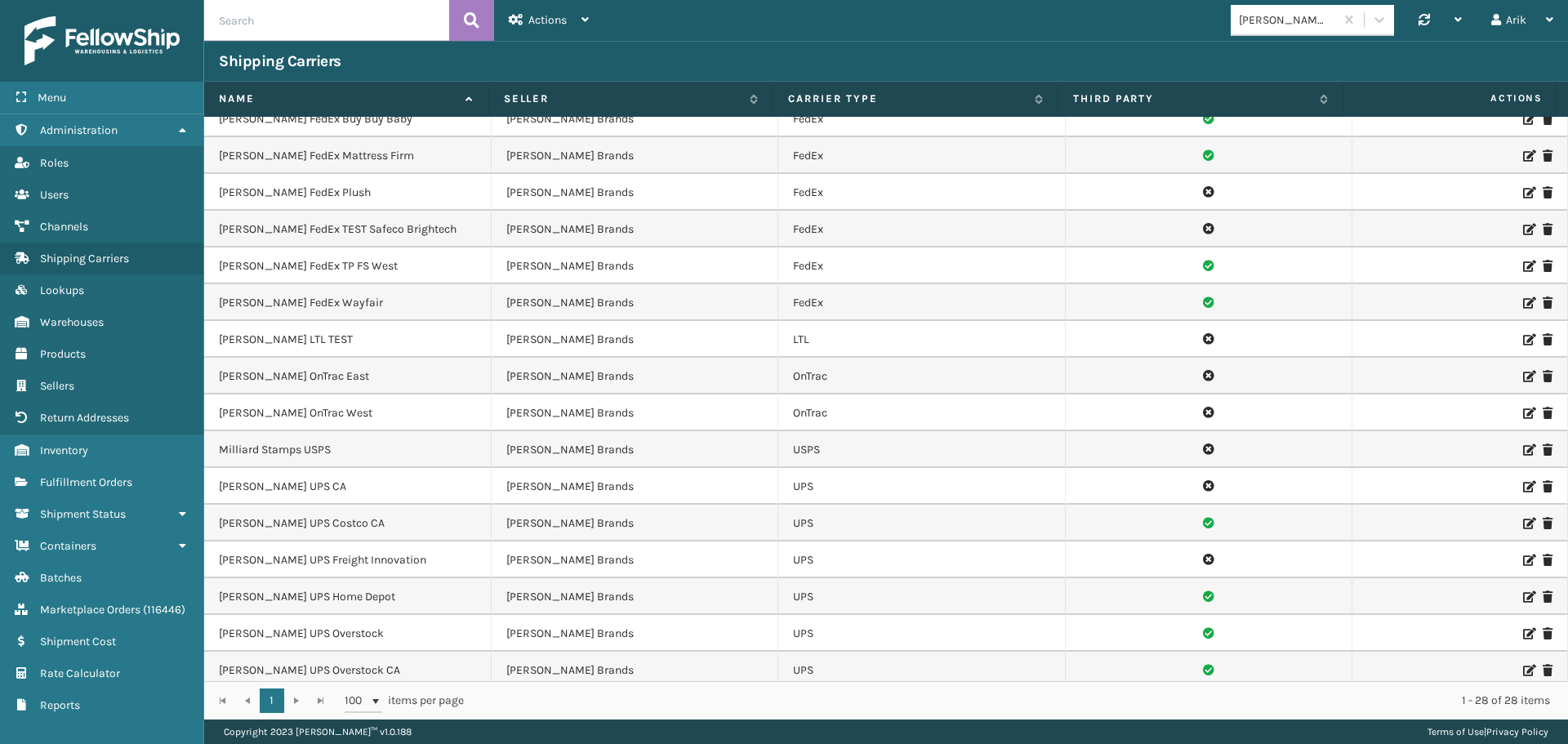
click at [1523, 373] on icon at bounding box center [1527, 376] width 9 height 11
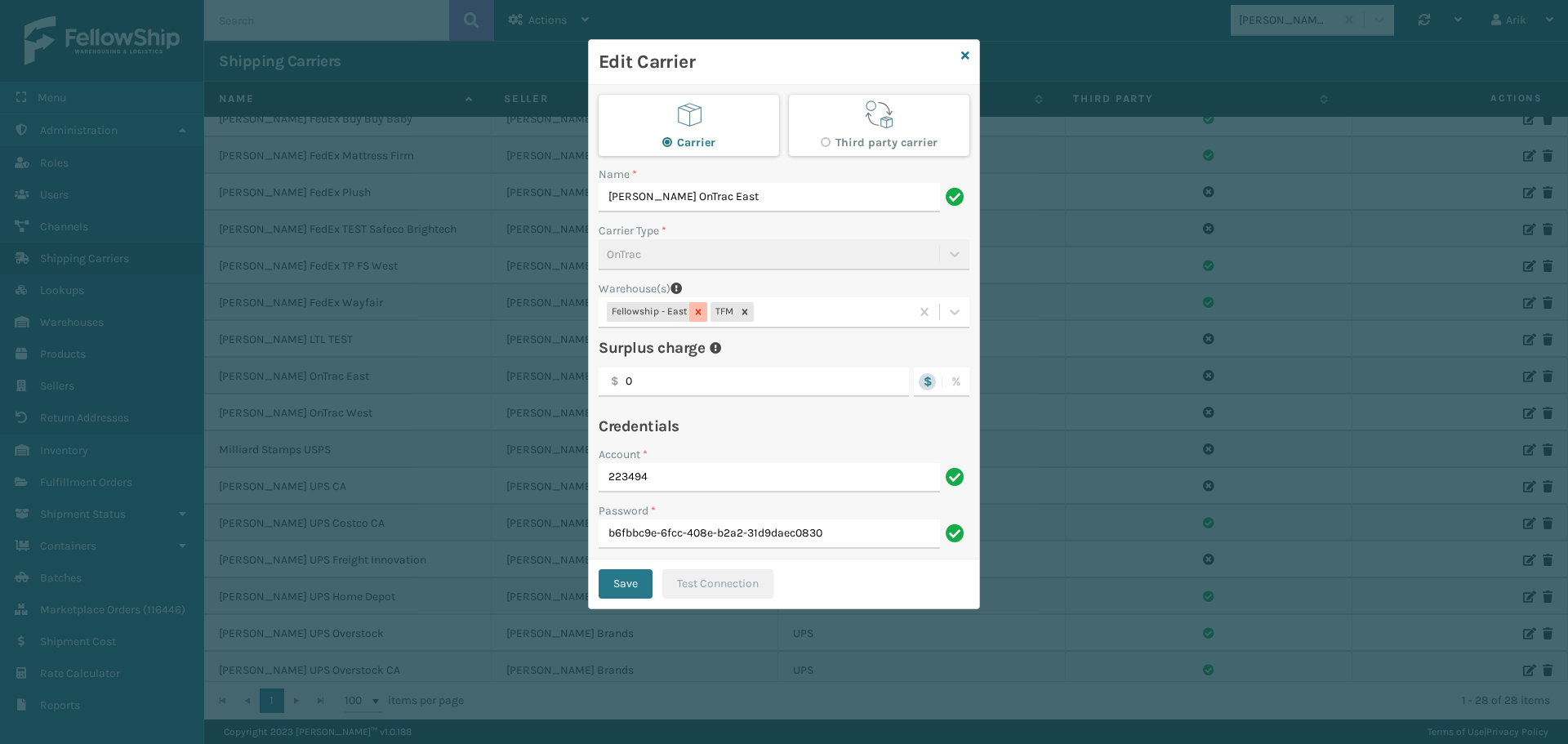
click at [701, 310] on icon at bounding box center [698, 311] width 11 height 11
click at [619, 577] on button "Save" at bounding box center [625, 584] width 53 height 29
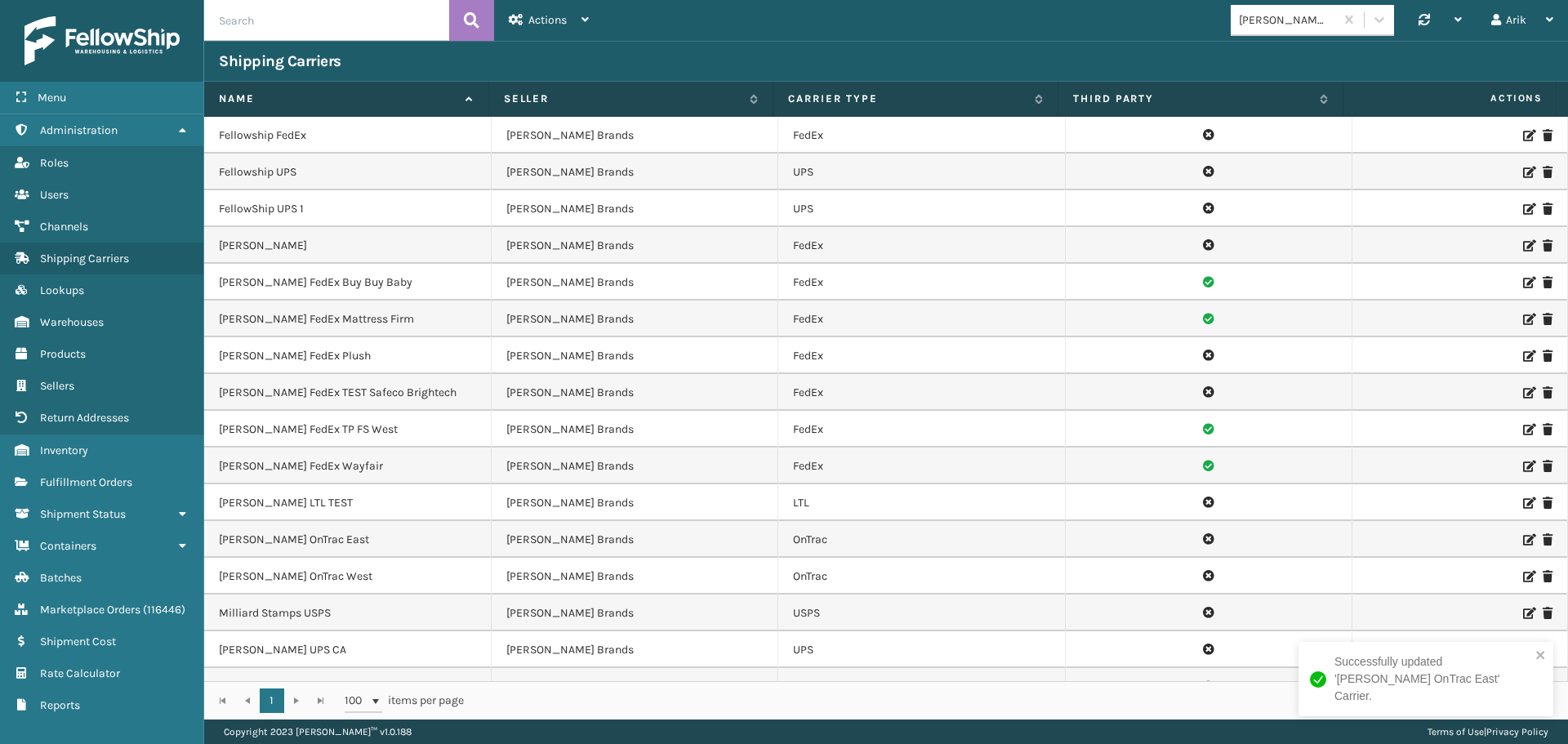
click at [1523, 576] on icon at bounding box center [1527, 576] width 9 height 11
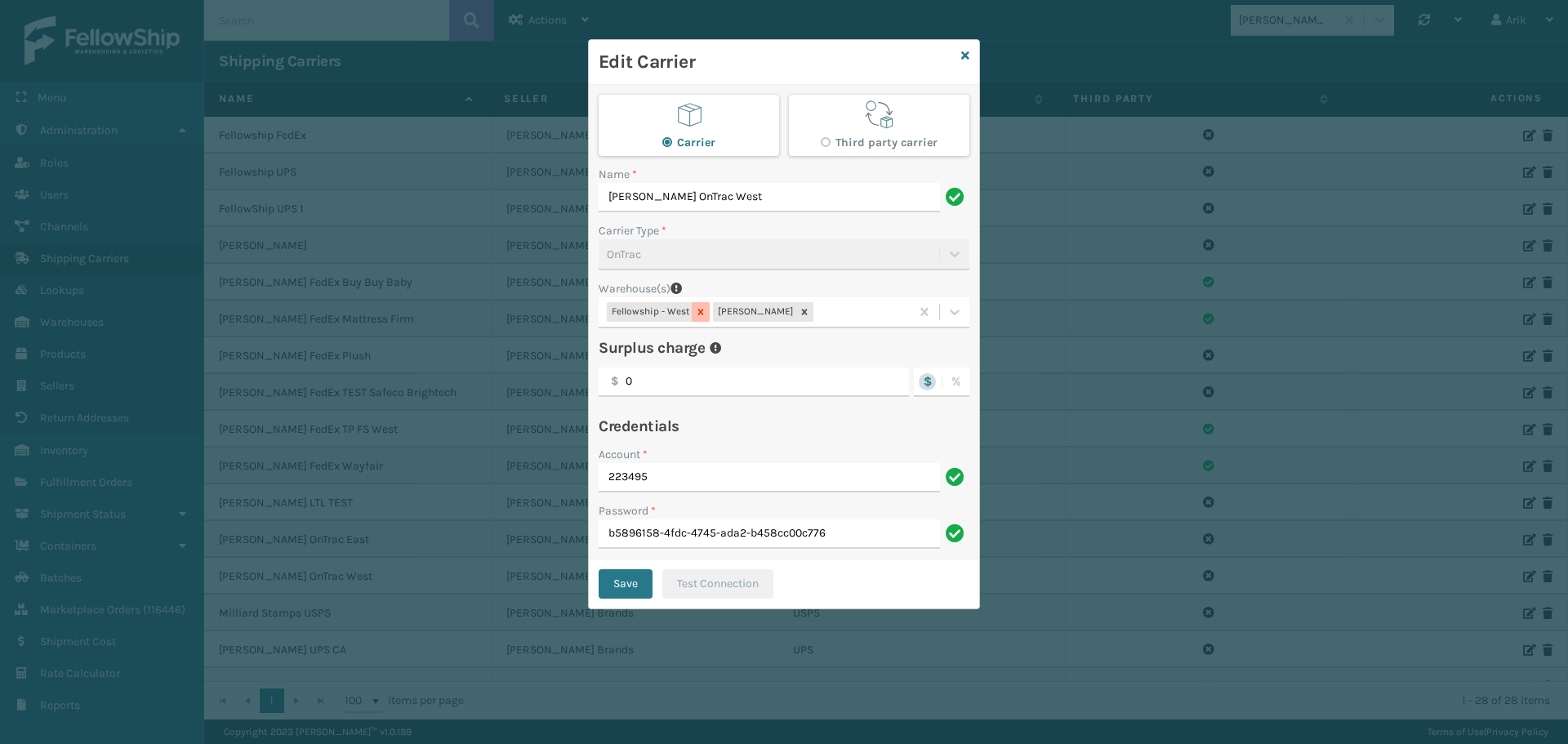
click at [701, 312] on icon at bounding box center [700, 311] width 11 height 11
click at [625, 585] on button "Save" at bounding box center [625, 584] width 53 height 29
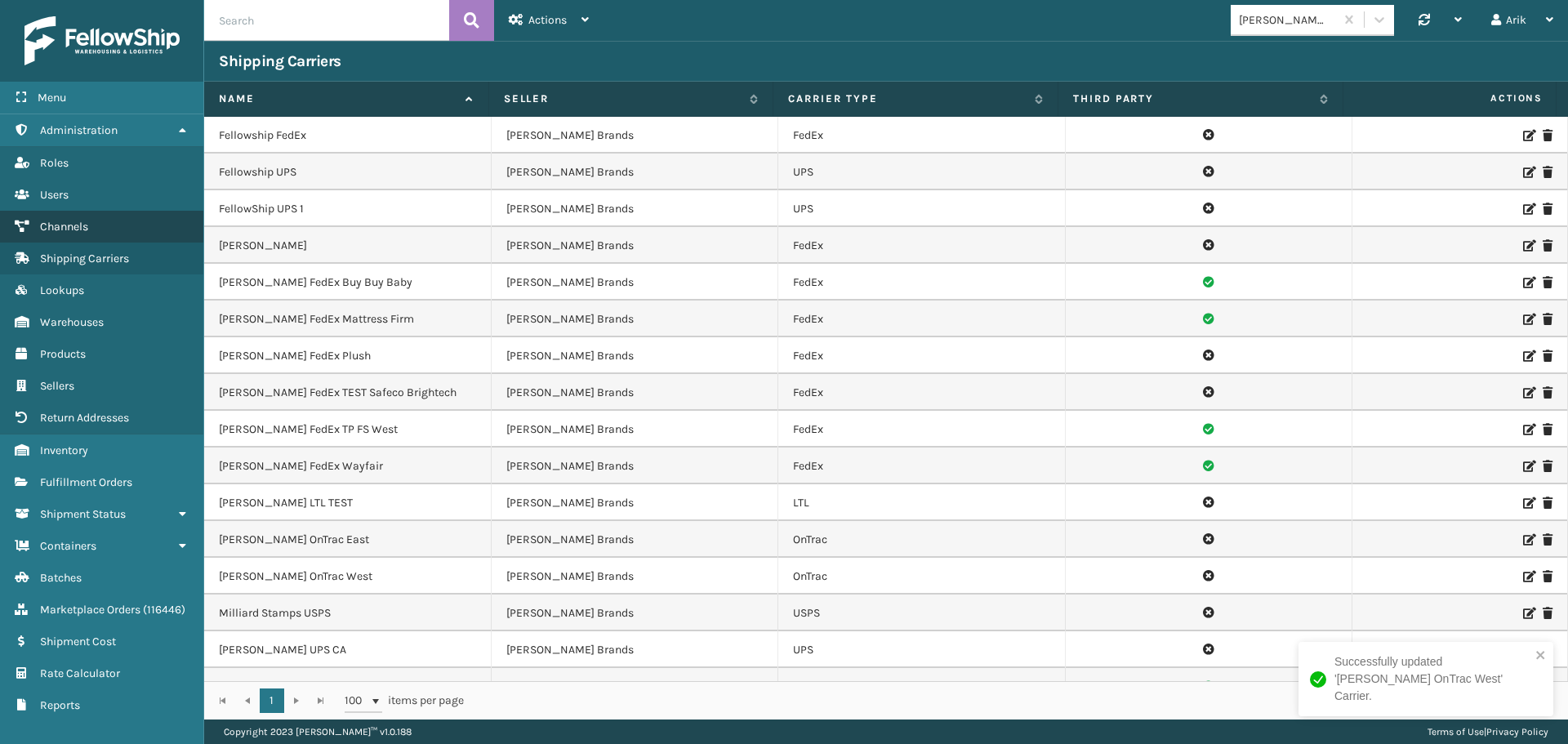
click at [58, 226] on span "Channels" at bounding box center [64, 227] width 48 height 14
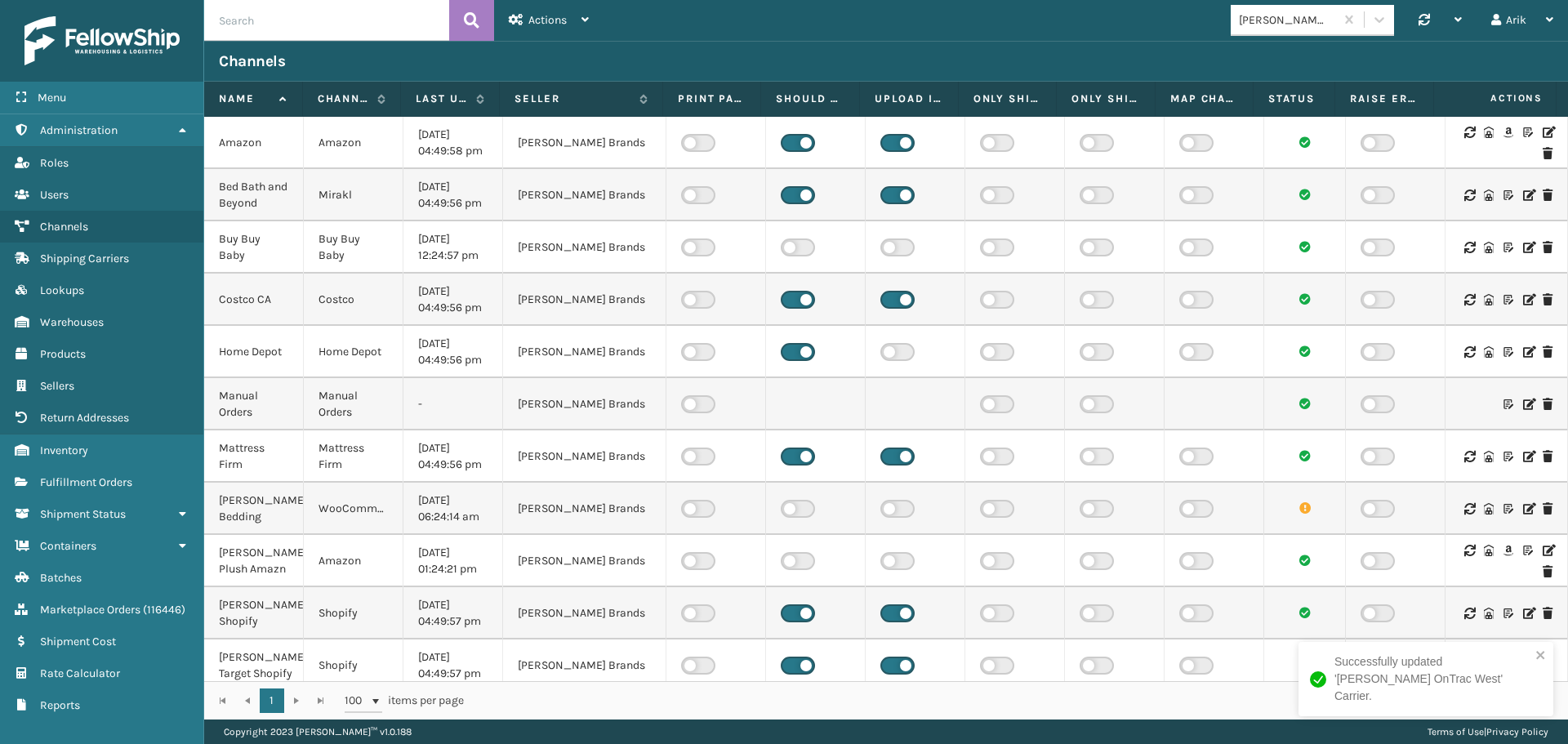
click at [1543, 128] on icon at bounding box center [1547, 132] width 9 height 11
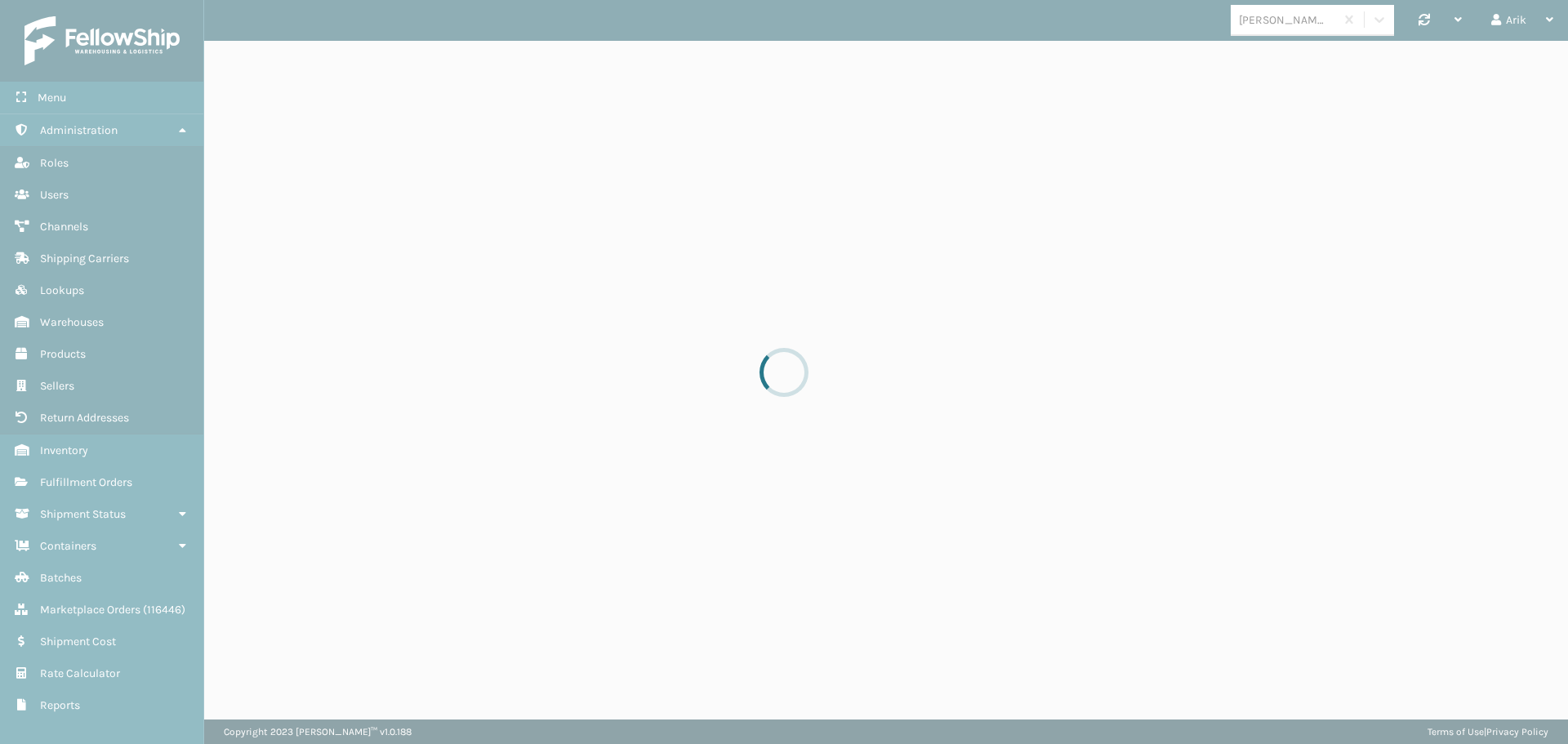
select select "pm"
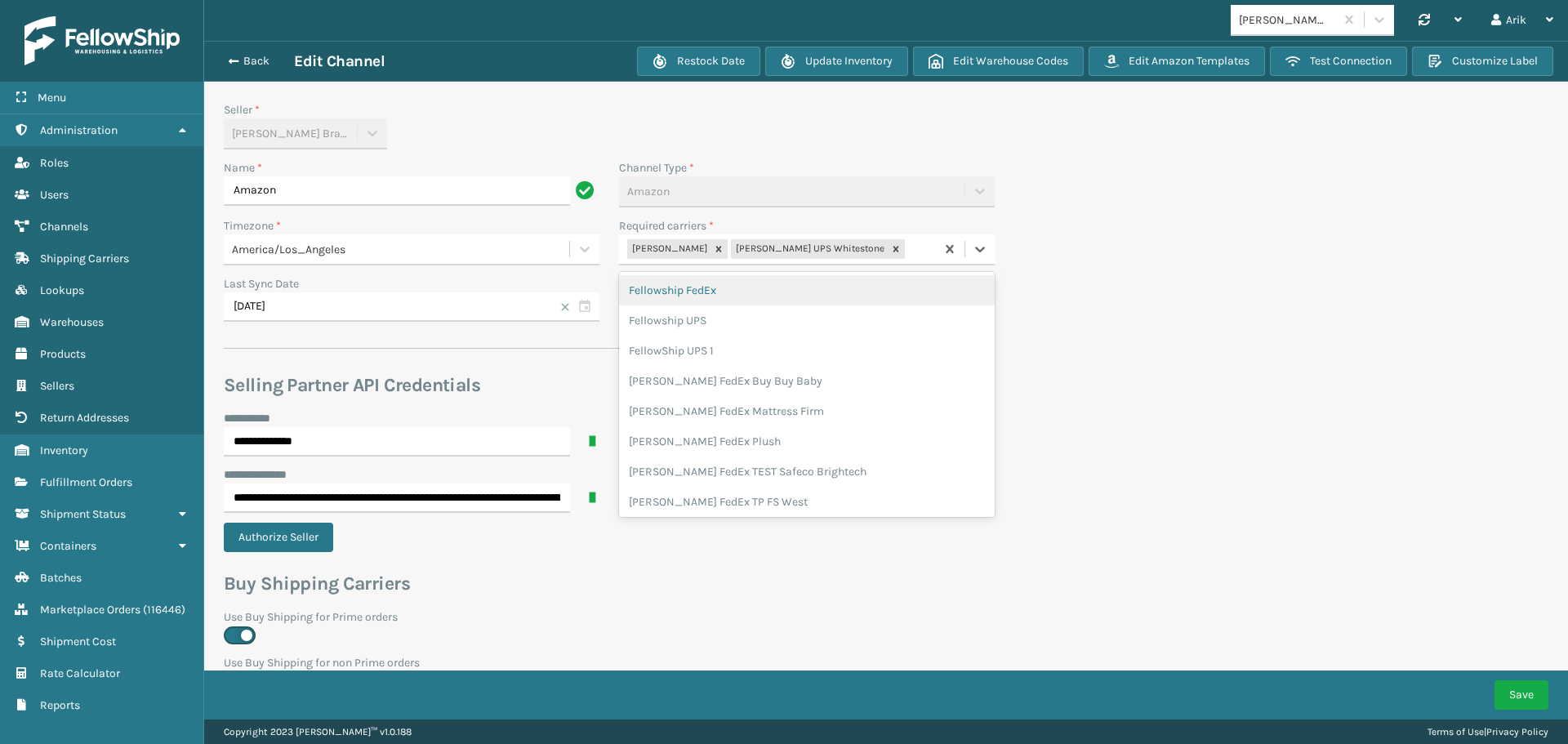
click at [862, 255] on div "[PERSON_NAME] [PERSON_NAME] UPS Whitestone" at bounding box center [777, 249] width 316 height 27
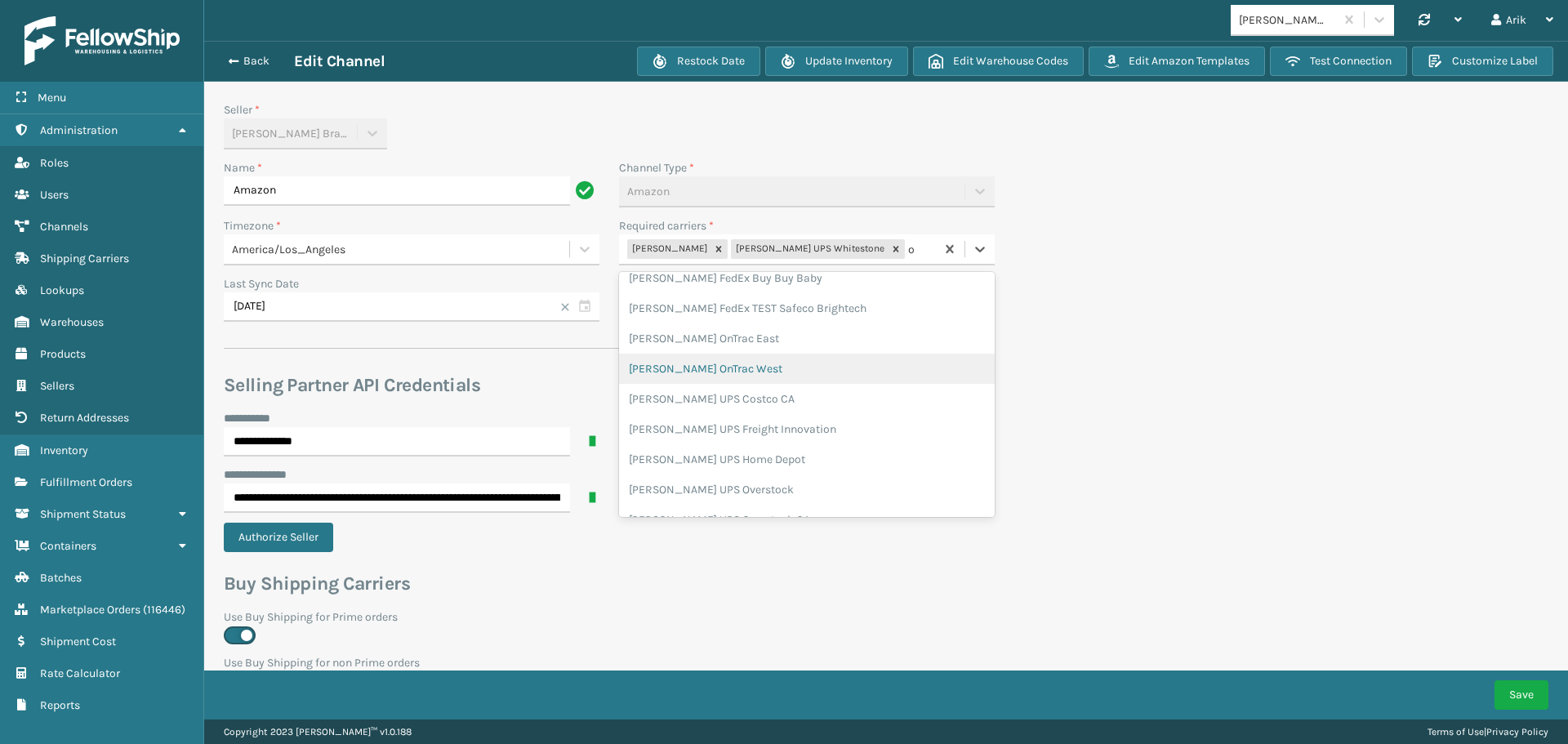
type input "on"
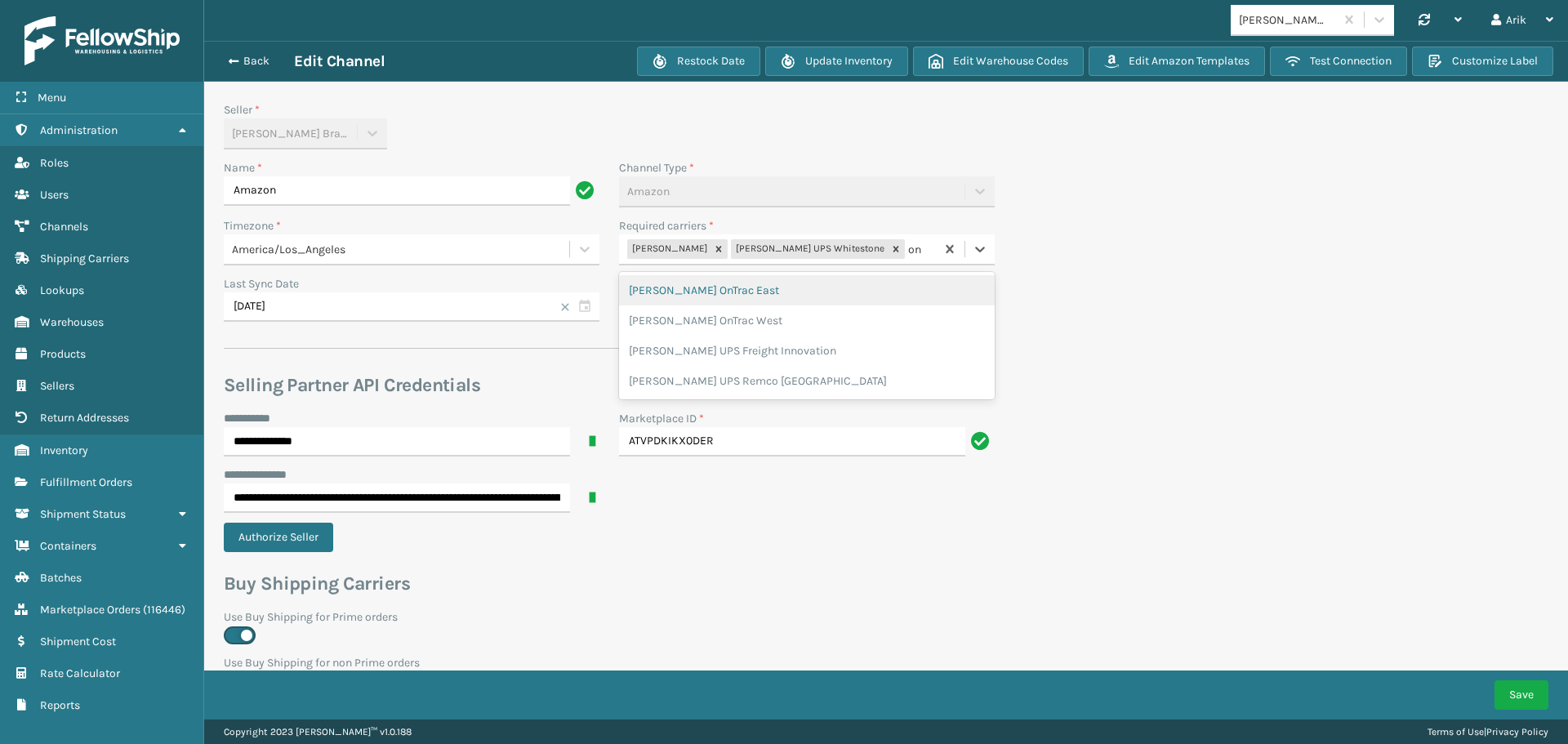
click at [726, 290] on div "[PERSON_NAME] OnTrac East" at bounding box center [807, 290] width 376 height 30
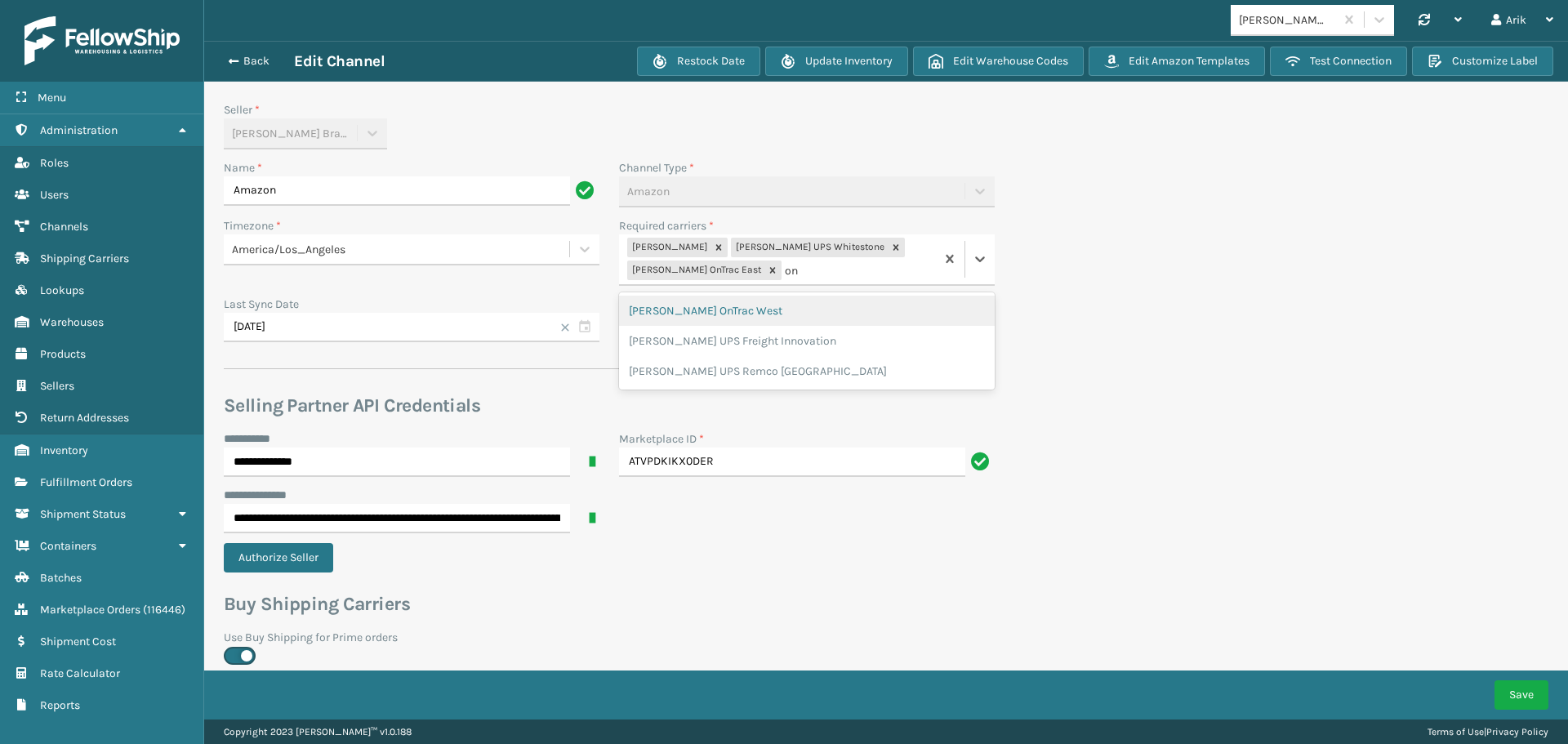
type input "ont"
click at [743, 307] on div "[PERSON_NAME] OnTrac West" at bounding box center [807, 310] width 376 height 30
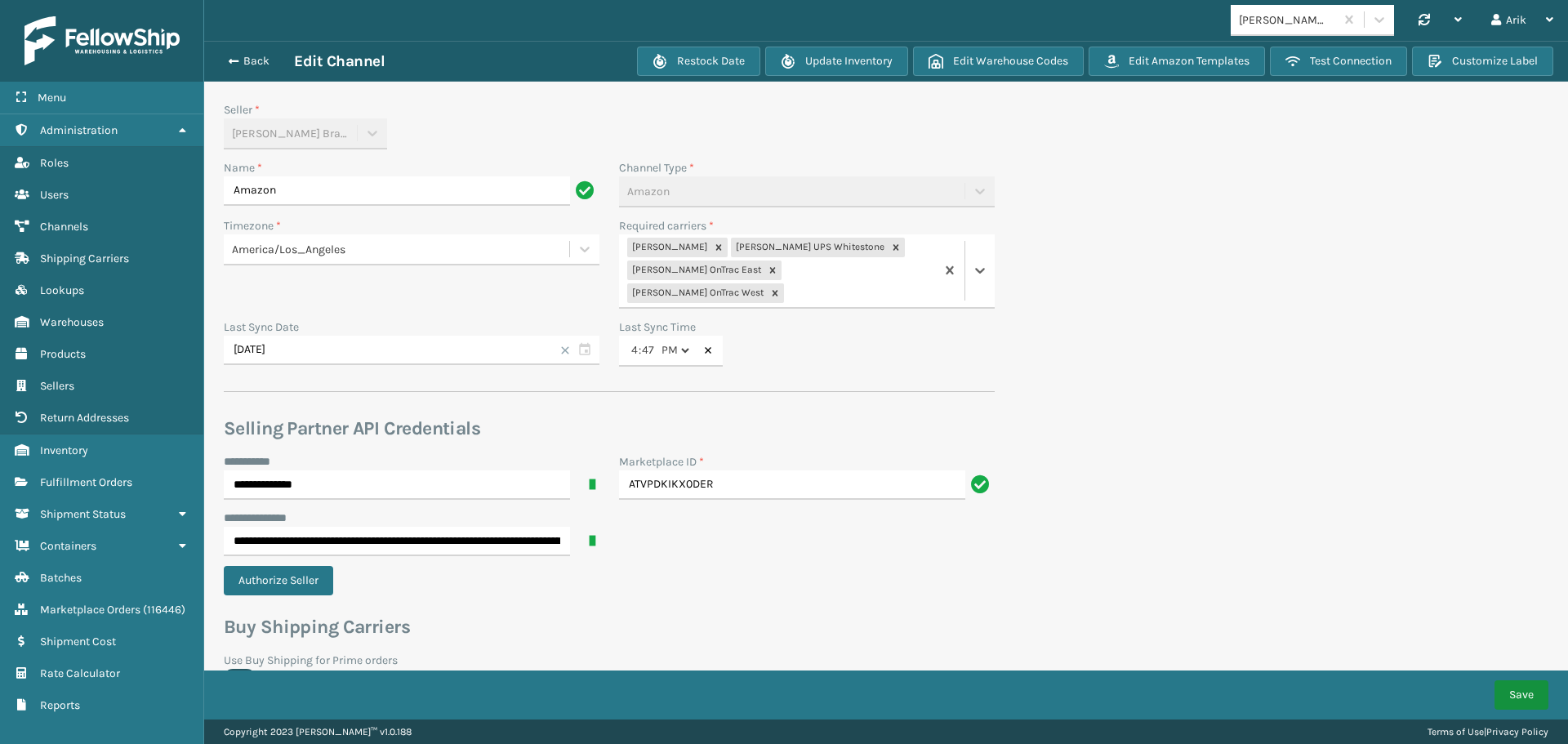
click at [1501, 691] on button "Save" at bounding box center [1521, 695] width 53 height 29
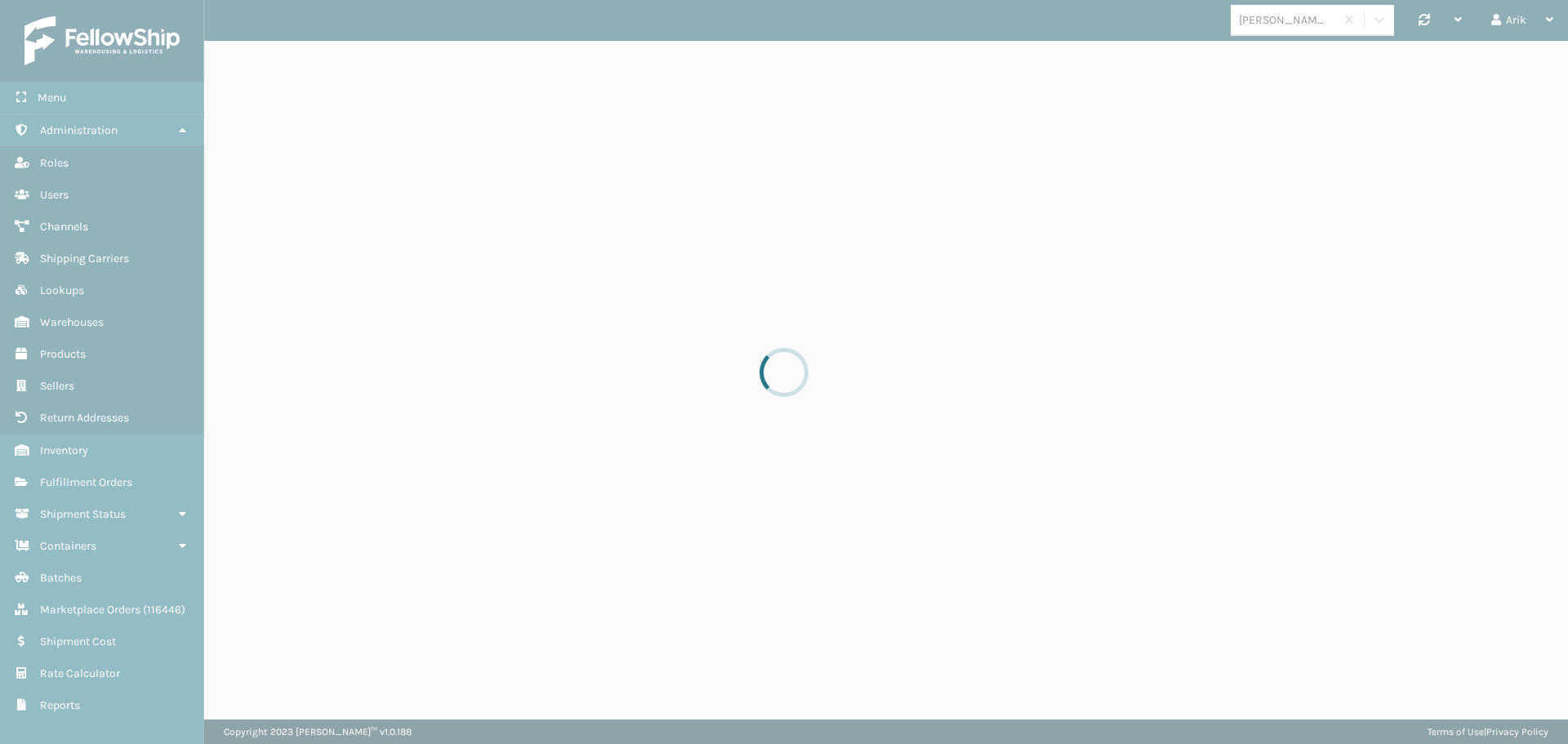
select select "pm"
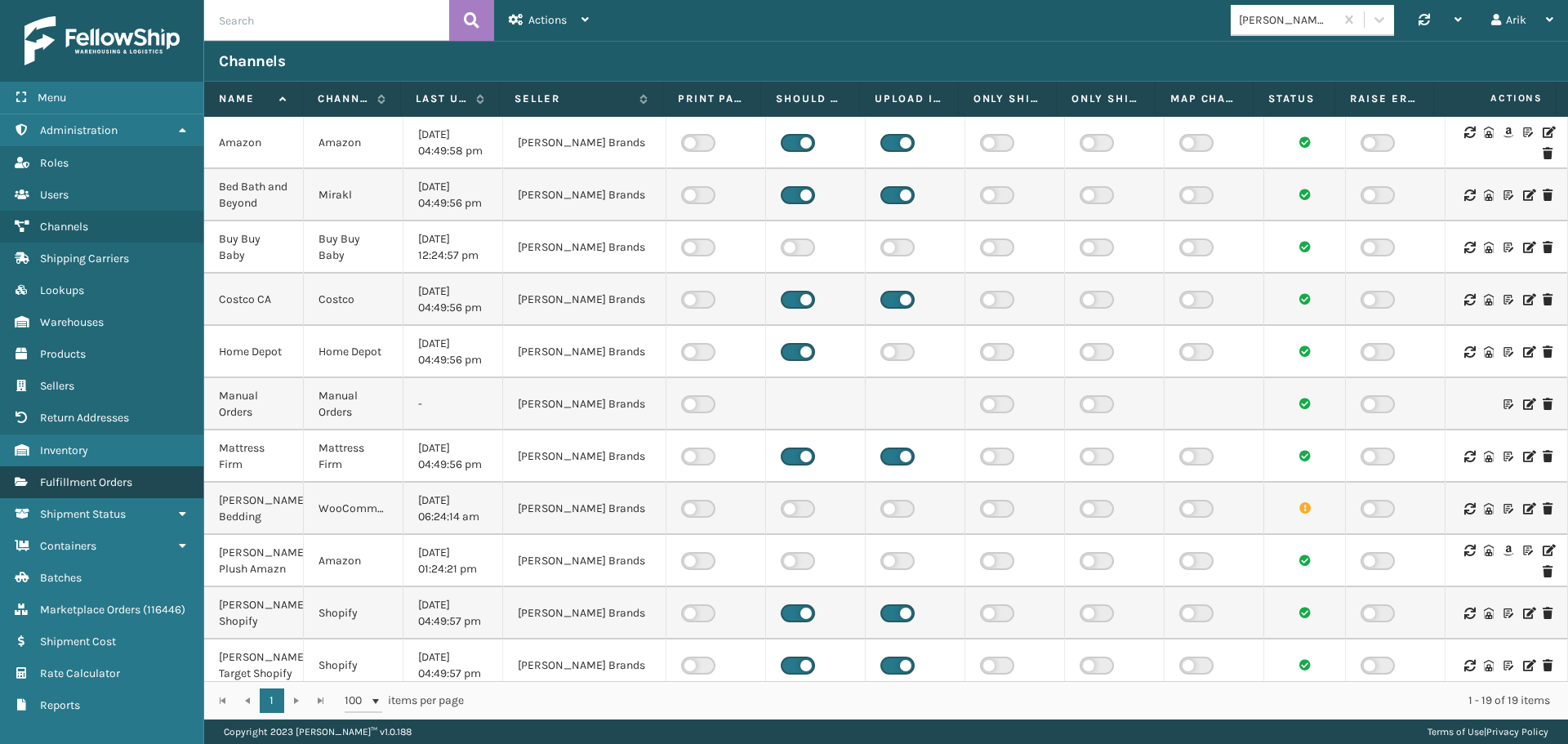
click at [102, 482] on span "Fulfillment Orders" at bounding box center [85, 482] width 92 height 14
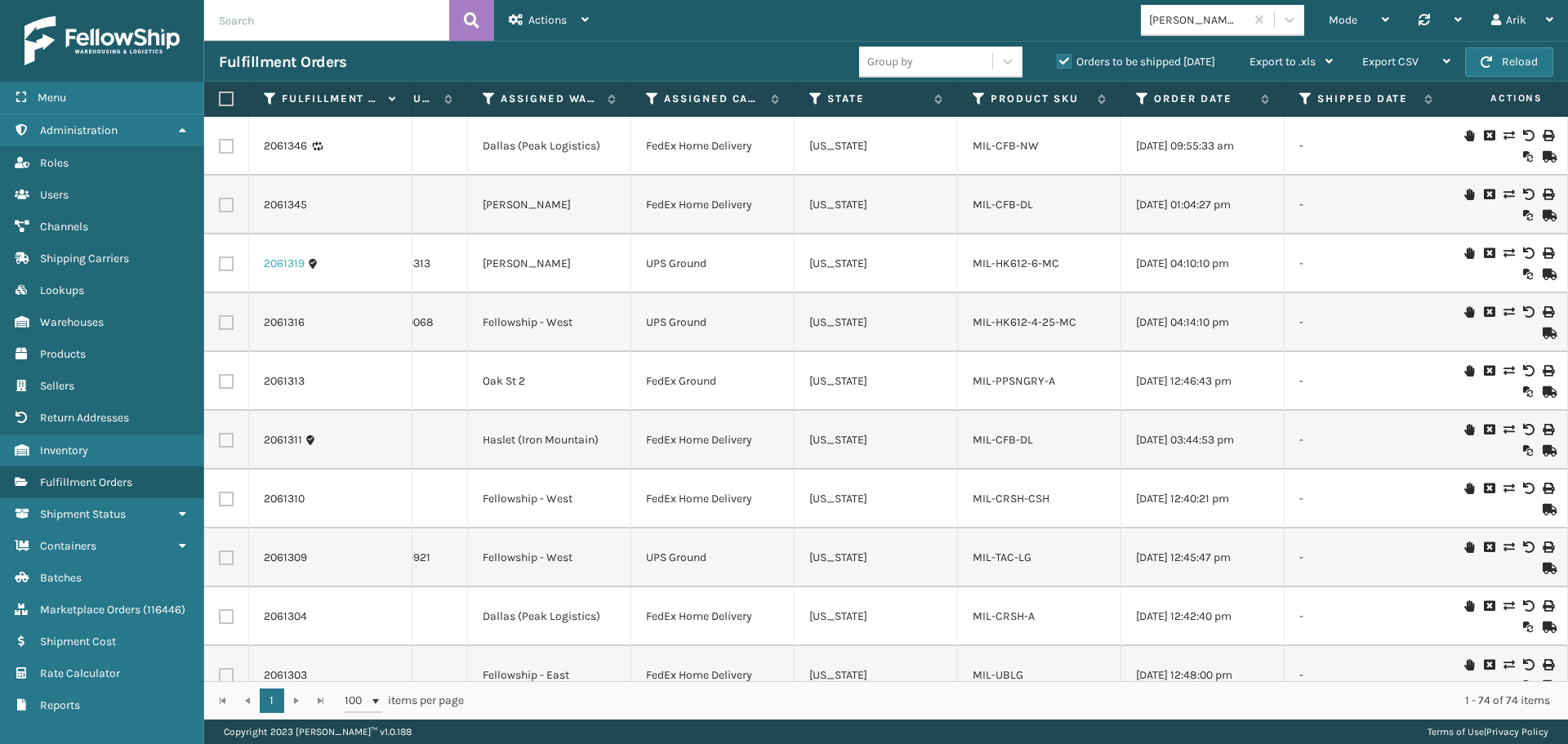
click at [291, 262] on link "2061319" at bounding box center [284, 263] width 41 height 16
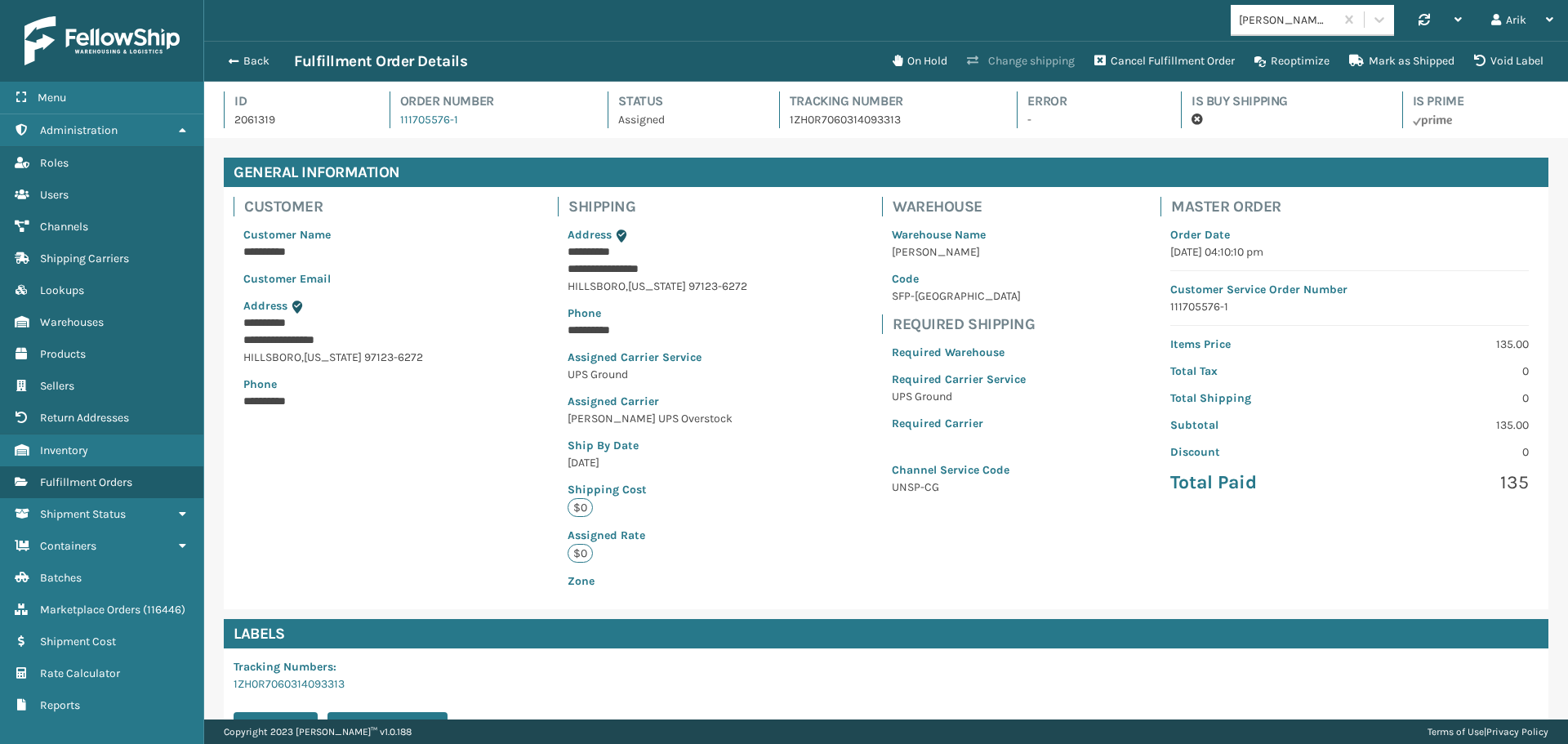
click at [1017, 60] on button "Change shipping" at bounding box center [1021, 61] width 128 height 33
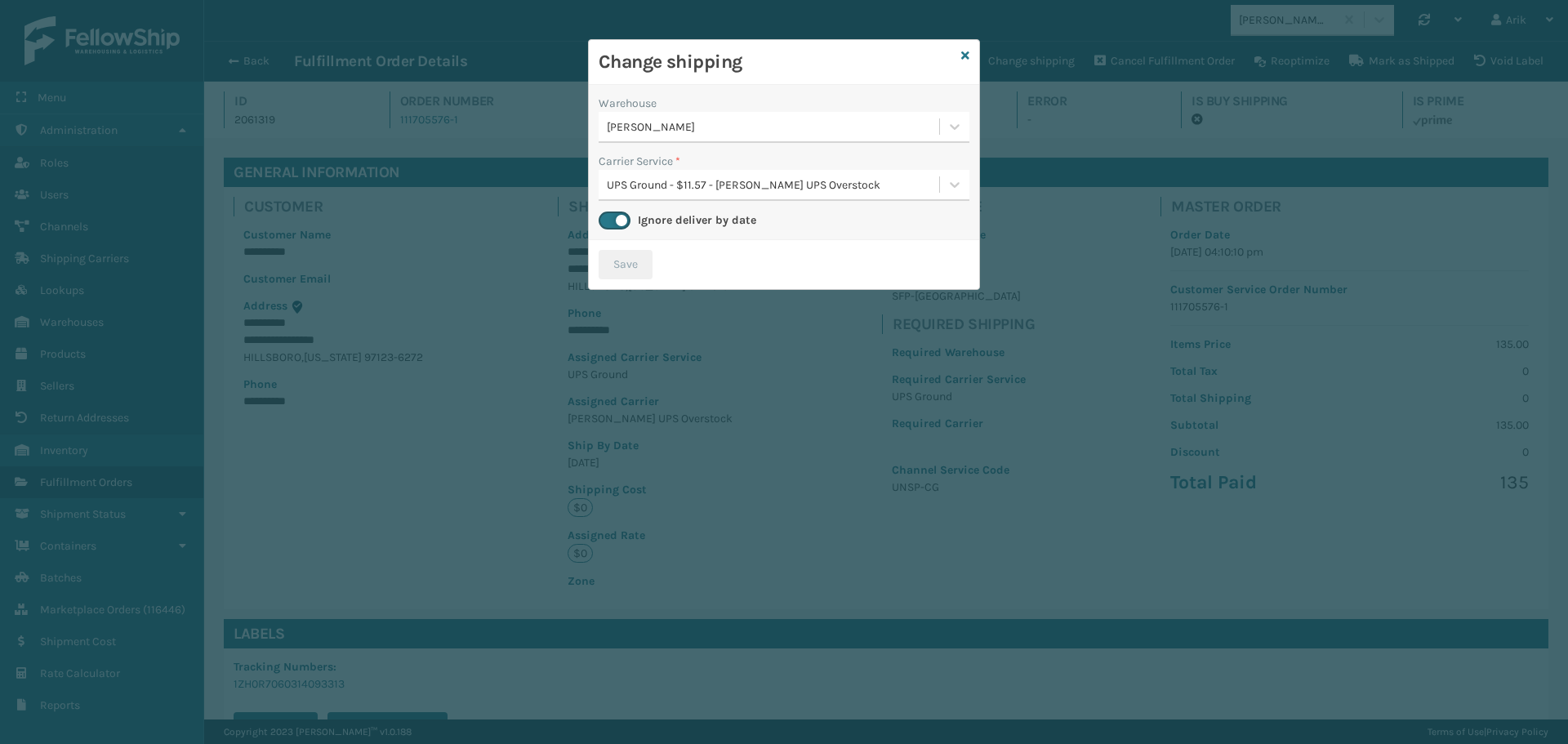
click at [865, 184] on div "UPS Ground - $11.57 - [PERSON_NAME] UPS Overstock" at bounding box center [774, 185] width 334 height 17
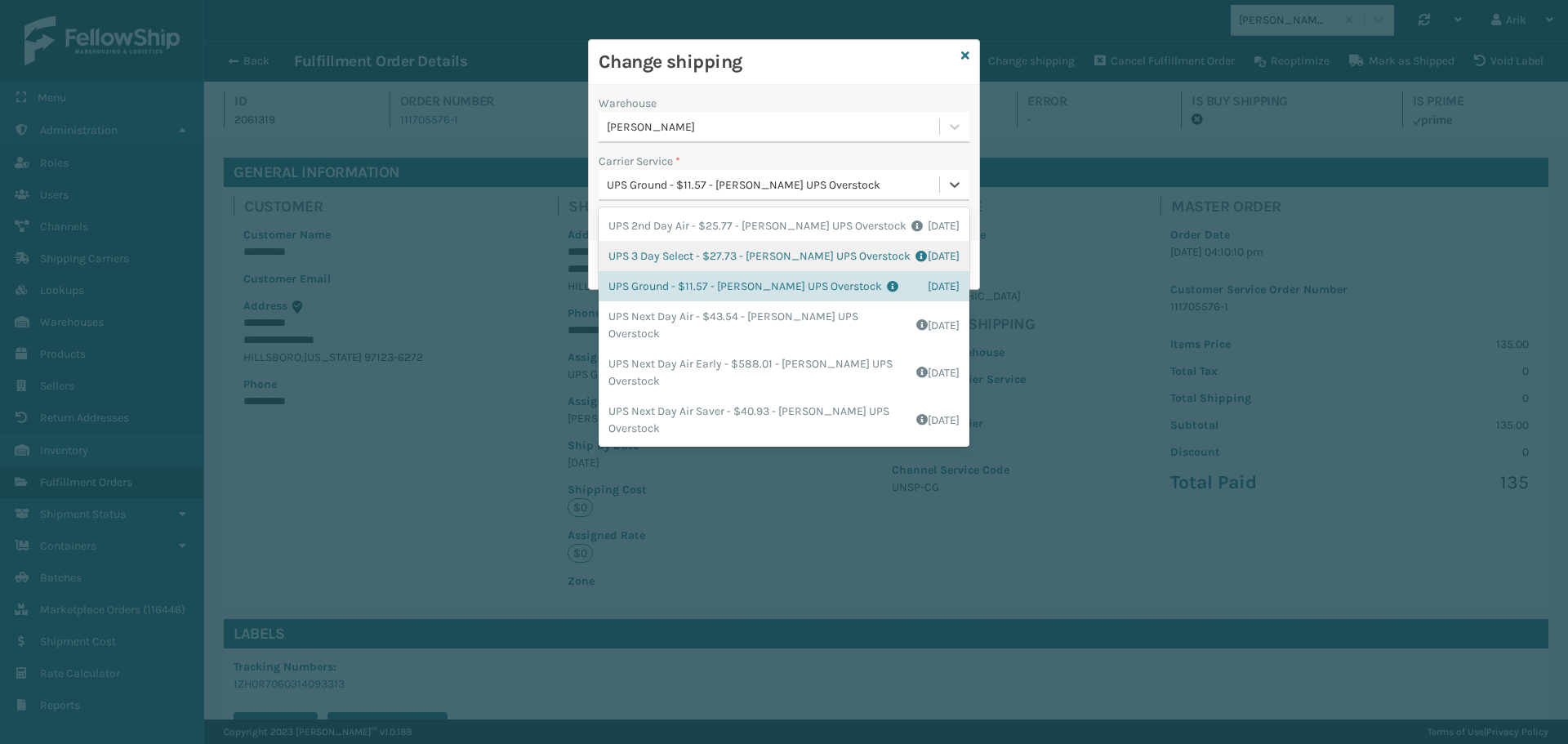
click at [485, 239] on div "Change shipping Warehouse [PERSON_NAME] Carrier Service * option UPS 3 Day Sele…" at bounding box center [784, 372] width 1568 height 744
click at [222, 59] on div "Change shipping Warehouse [PERSON_NAME] Carrier Service * option UPS 3 Day Sele…" at bounding box center [784, 372] width 1568 height 744
click at [235, 57] on div "Change shipping Warehouse [PERSON_NAME] Carrier Service * option UPS 3 Day Sele…" at bounding box center [784, 372] width 1568 height 744
click at [963, 53] on icon at bounding box center [965, 55] width 8 height 11
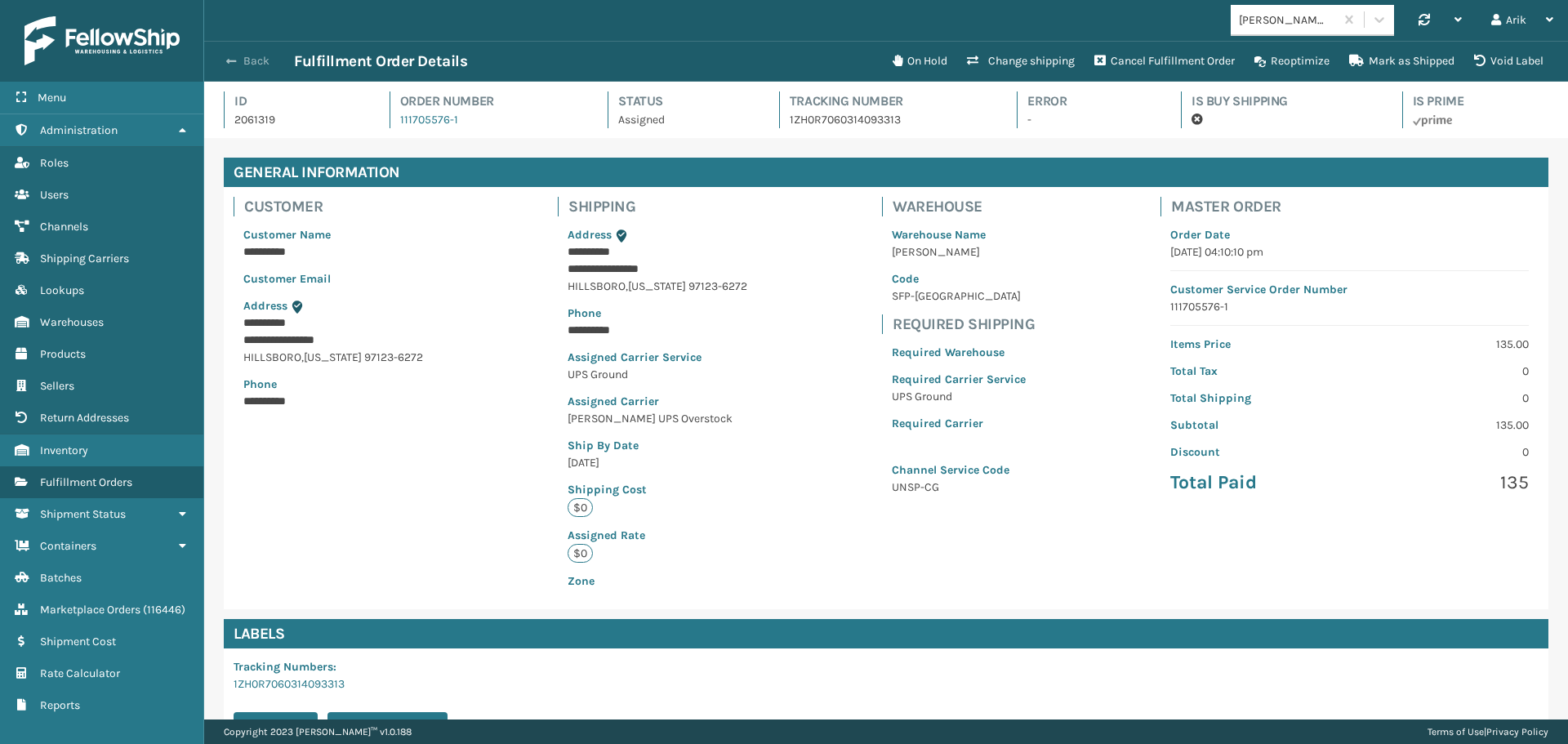
drag, startPoint x: 906, startPoint y: 20, endPoint x: 235, endPoint y: 62, distance: 672.3
click at [235, 62] on span "button" at bounding box center [230, 60] width 9 height 11
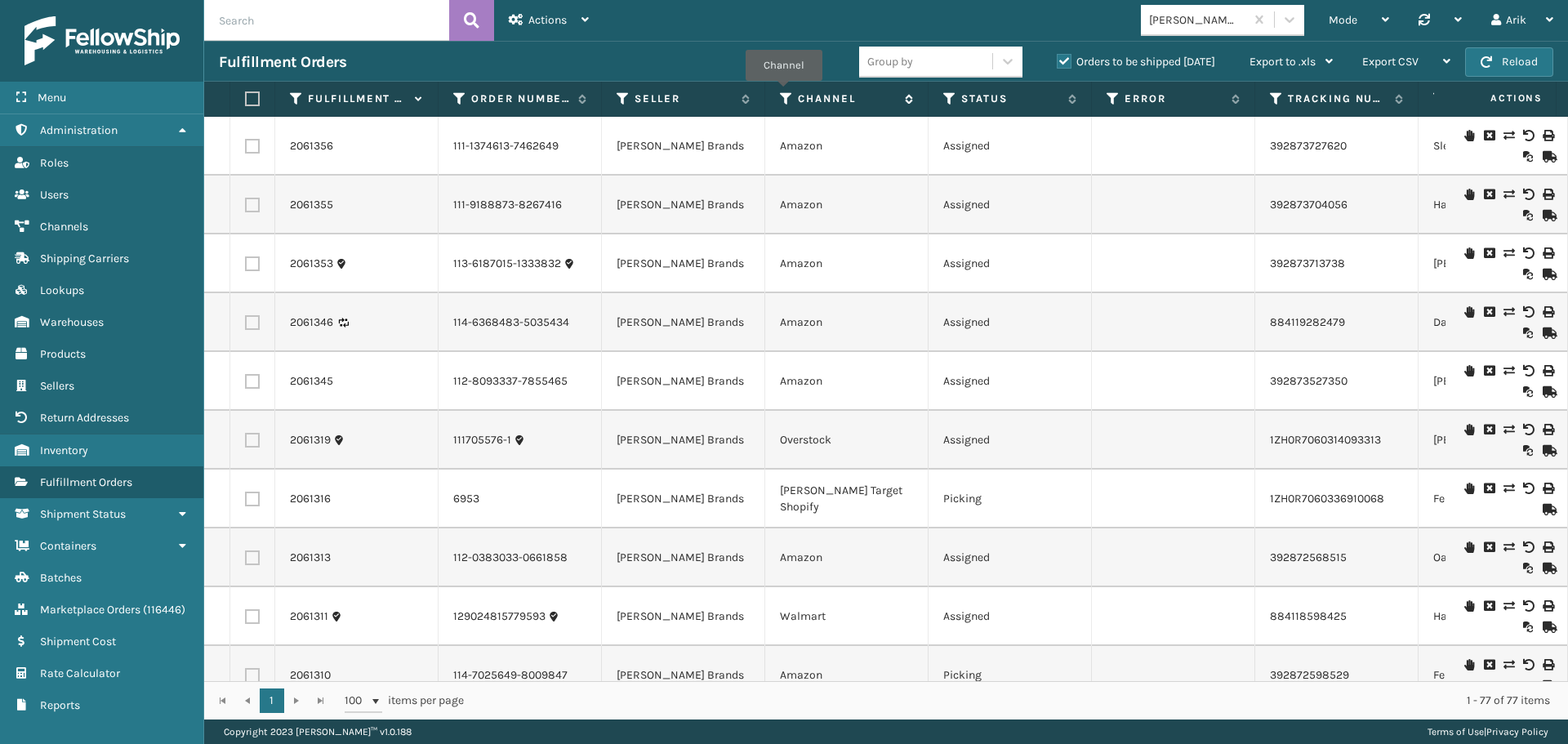
click at [783, 92] on icon at bounding box center [786, 98] width 13 height 15
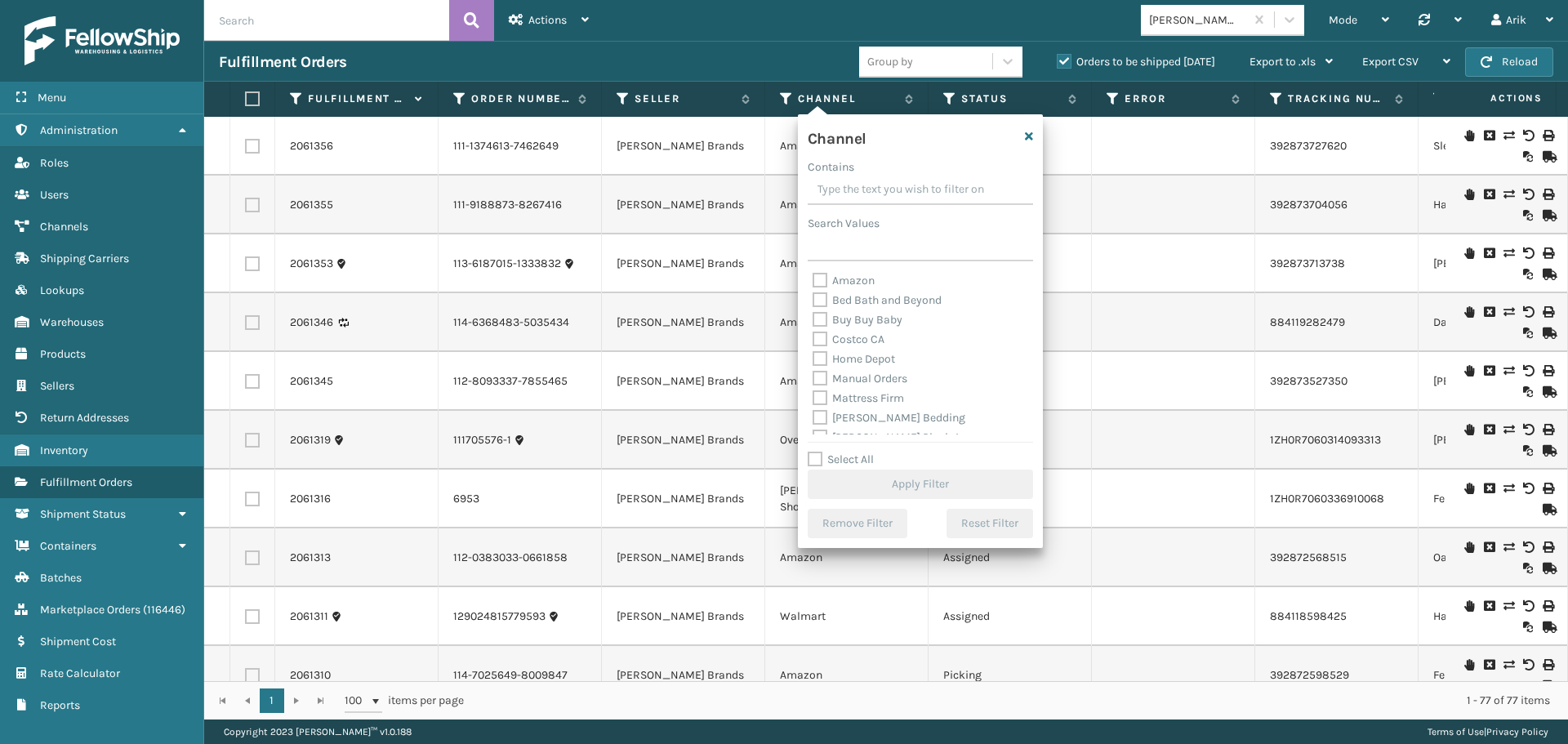
click at [817, 280] on label "Amazon" at bounding box center [844, 280] width 62 height 14
click at [813, 280] on input "Amazon" at bounding box center [812, 276] width 1 height 10
checkbox input "true"
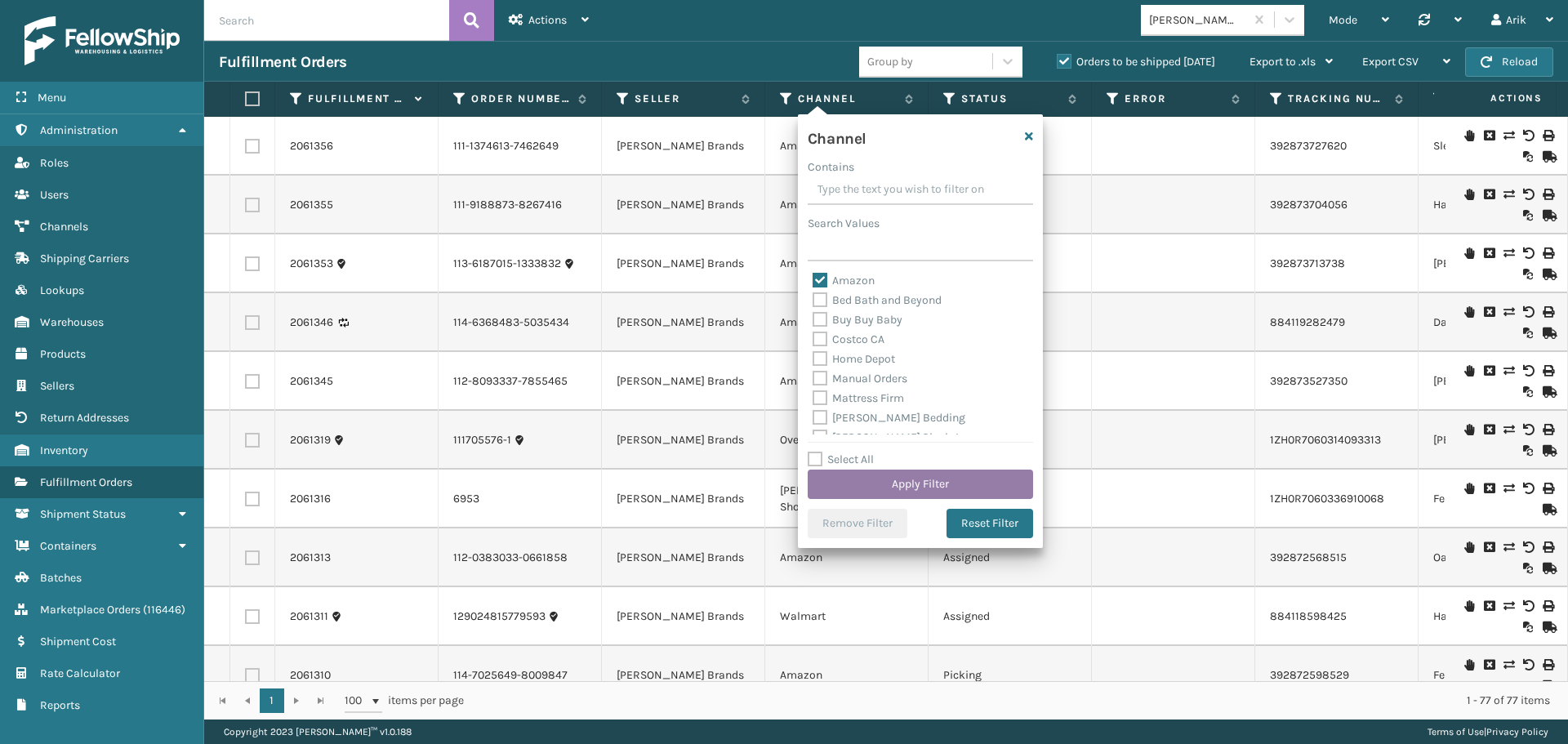
click at [919, 491] on button "Apply Filter" at bounding box center [920, 484] width 225 height 29
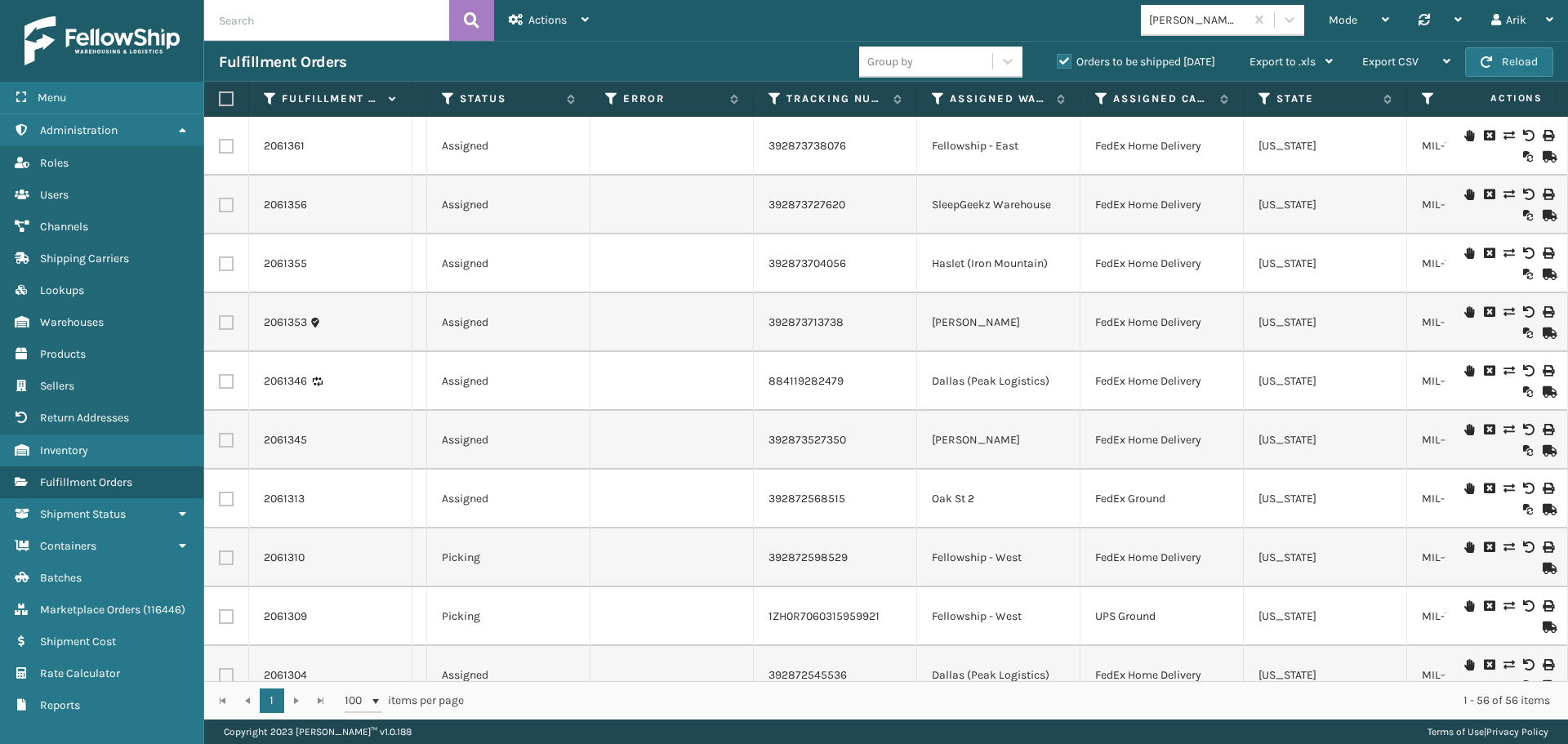
click at [932, 89] on th "Assigned Warehouse" at bounding box center [998, 99] width 163 height 35
click at [937, 96] on icon at bounding box center [938, 98] width 13 height 15
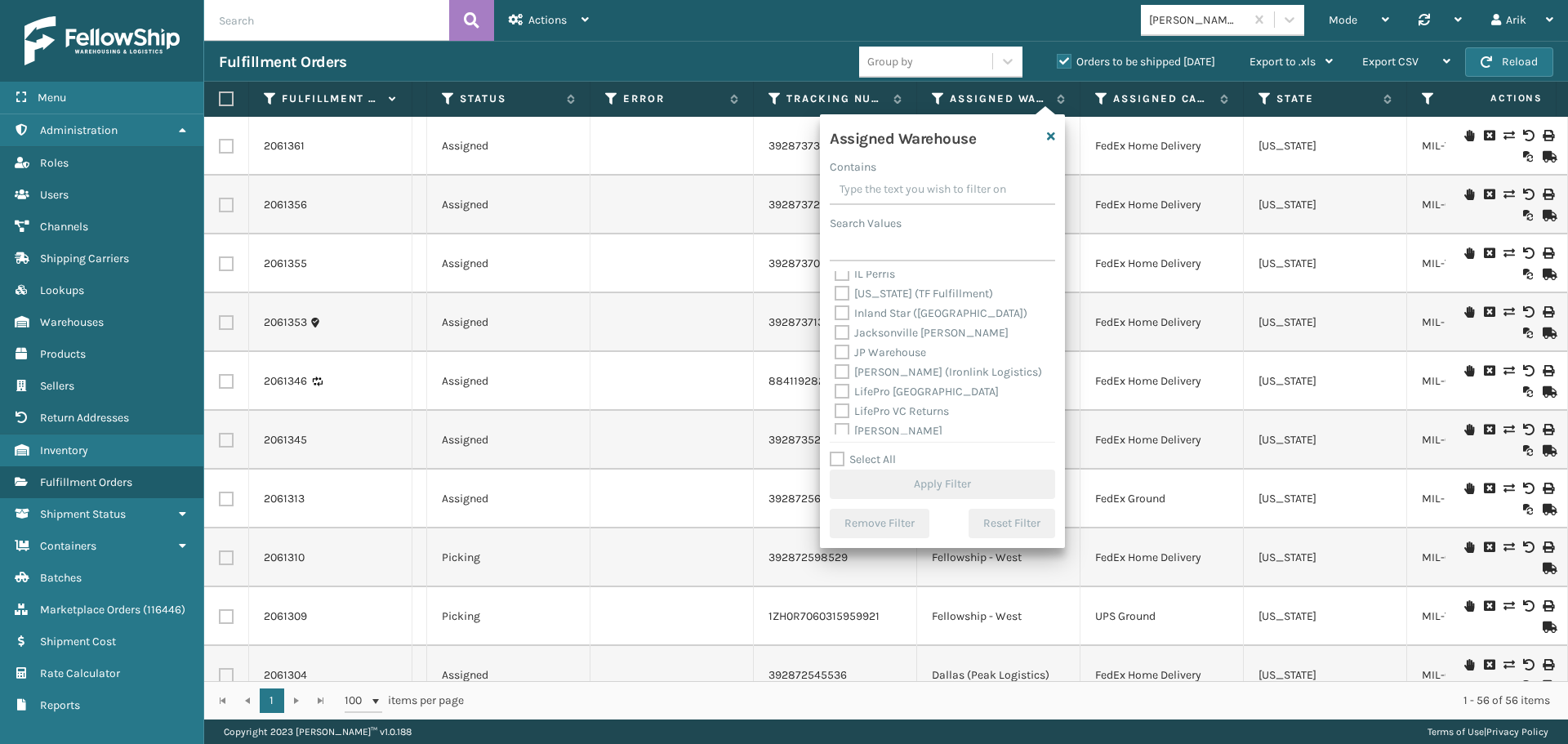
click at [844, 429] on label "[PERSON_NAME]" at bounding box center [888, 430] width 108 height 14
click at [836, 429] on input "[PERSON_NAME]" at bounding box center [835, 427] width 1 height 10
checkbox input "true"
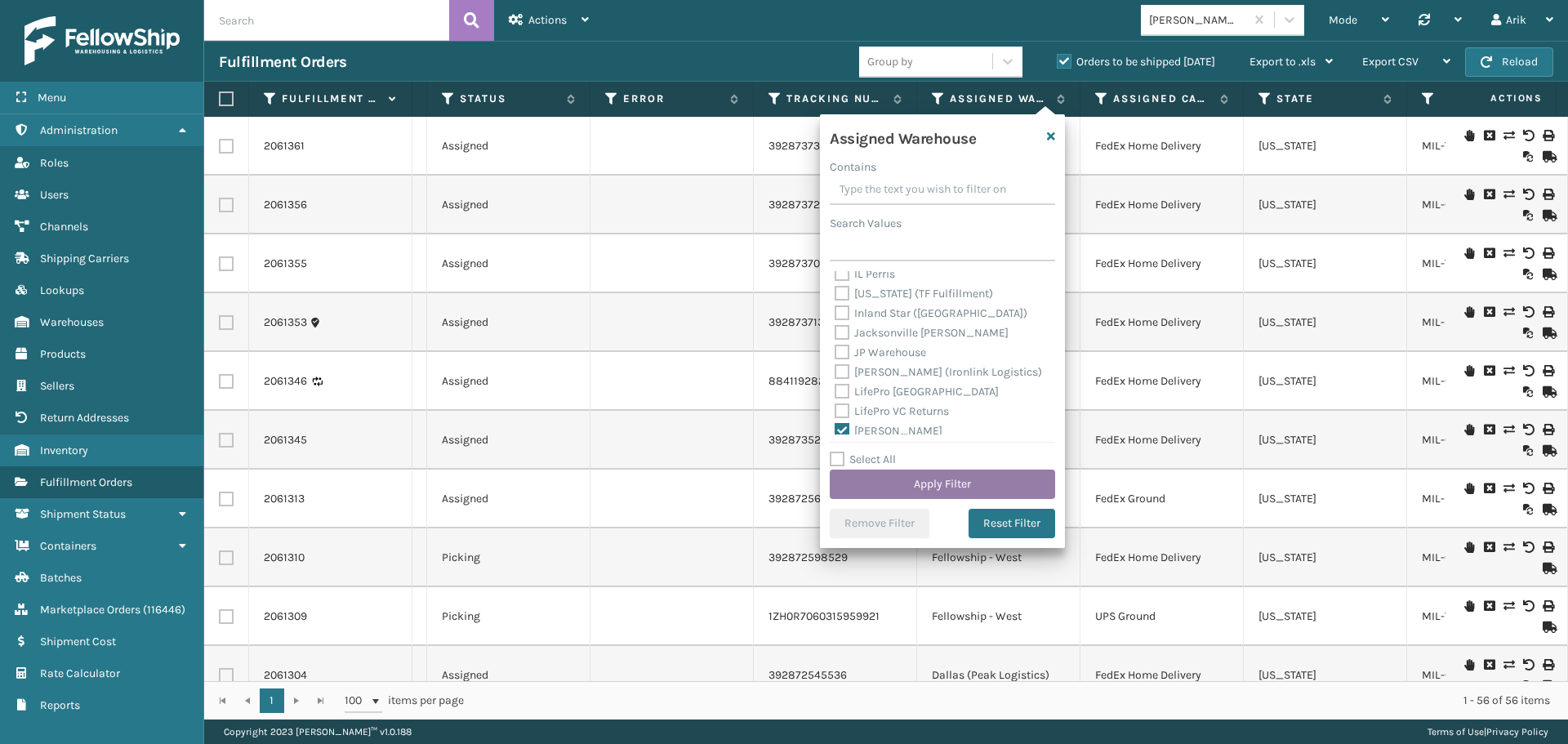
click at [864, 484] on button "Apply Filter" at bounding box center [942, 484] width 225 height 29
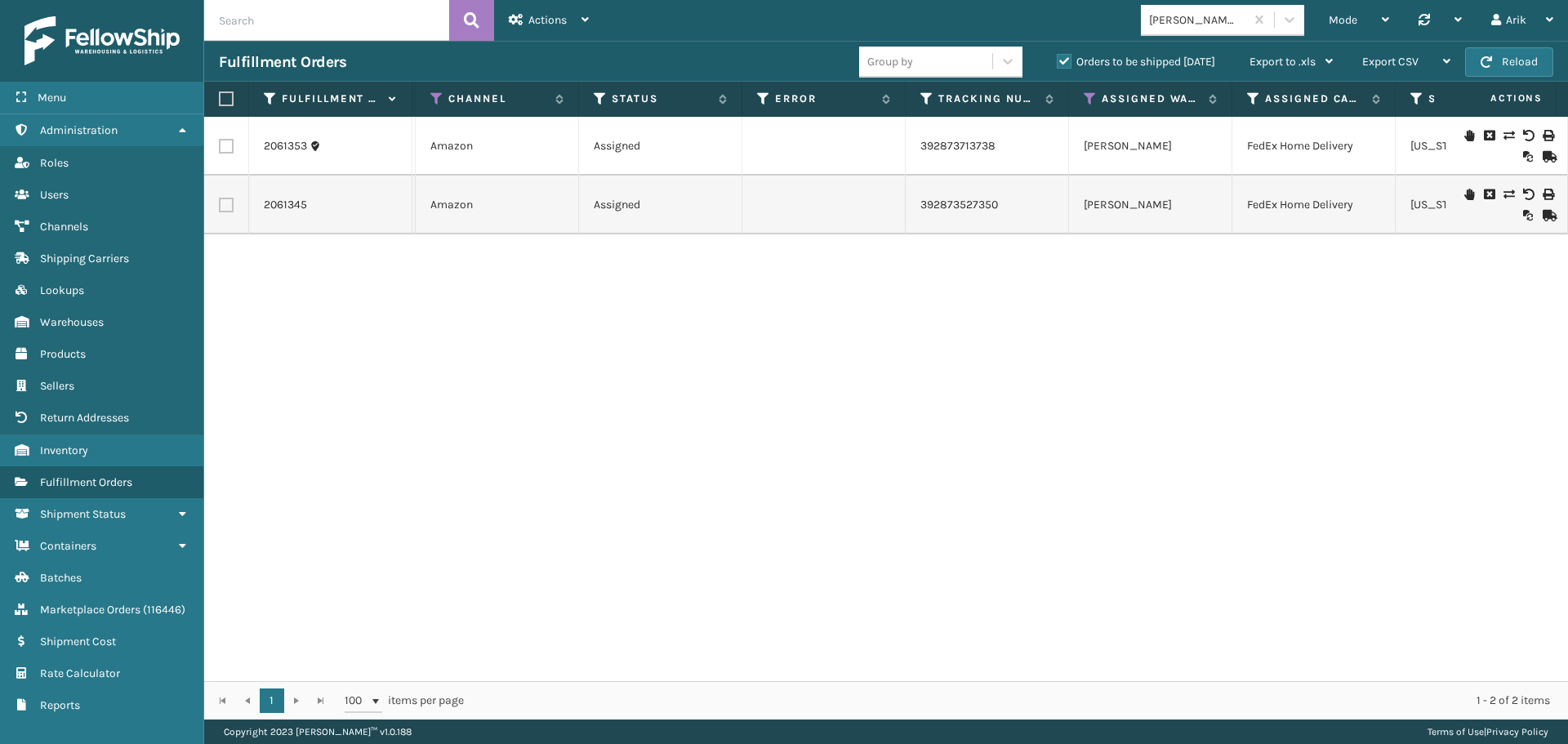
click at [1060, 57] on label "Orders to be shipped [DATE]" at bounding box center [1136, 61] width 159 height 14
click at [1057, 57] on input "Orders to be shipped [DATE]" at bounding box center [1057, 58] width 1 height 10
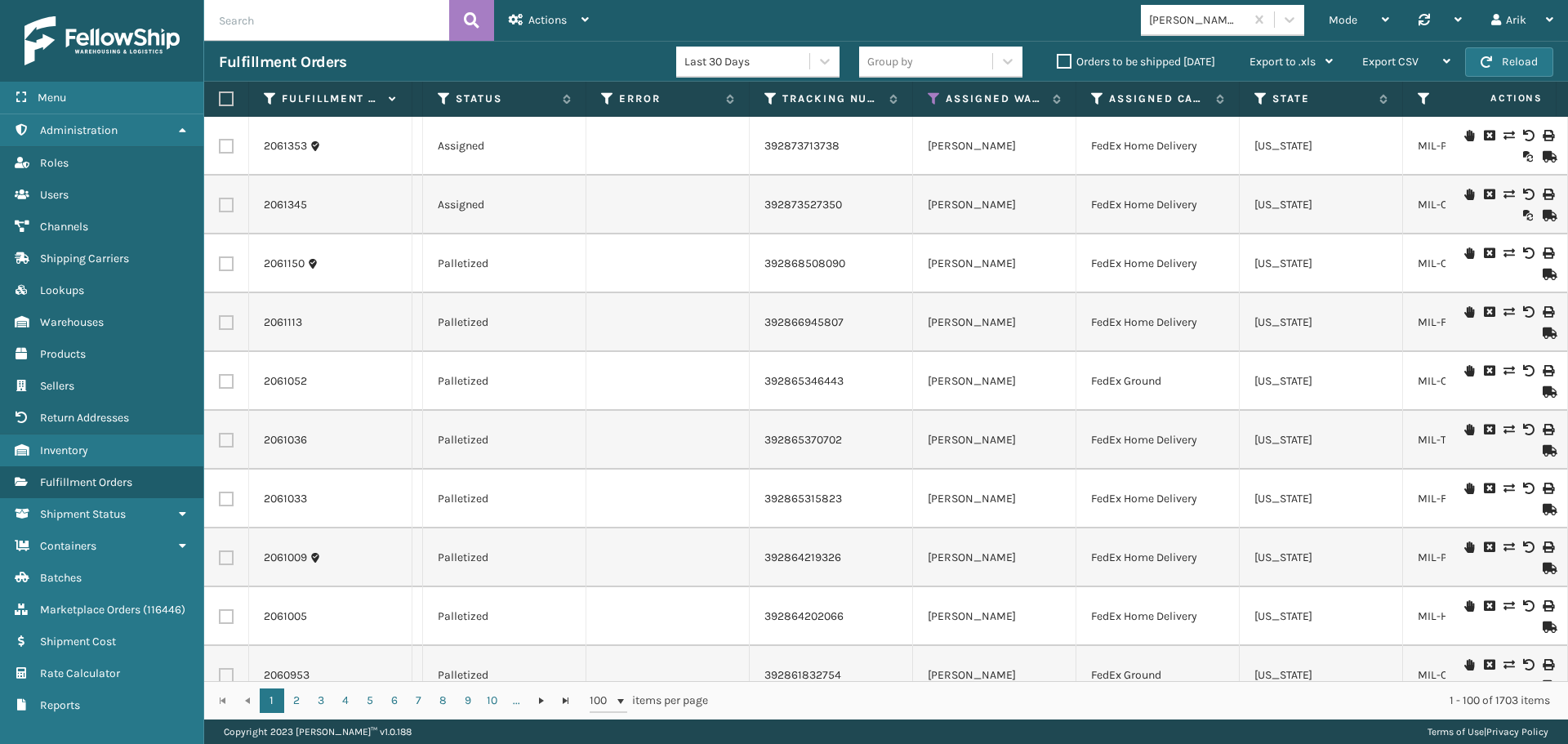
scroll to position [0, 544]
